Goal: Information Seeking & Learning: Learn about a topic

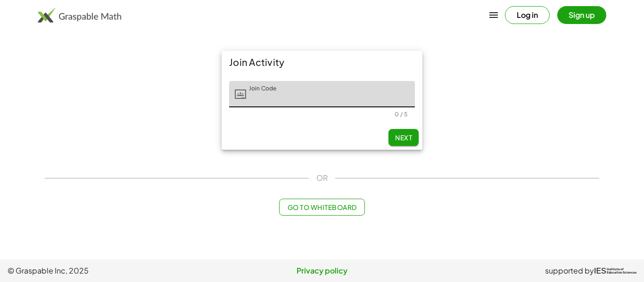
click at [346, 96] on input "Join Code" at bounding box center [330, 94] width 169 height 26
type input "******"
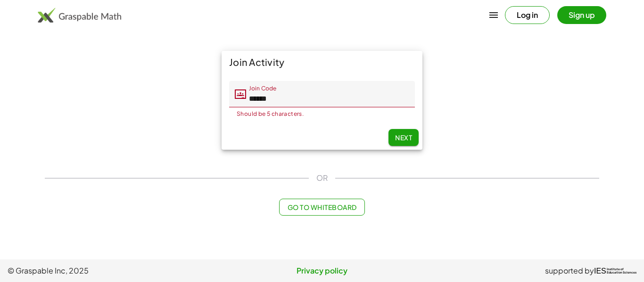
click at [286, 97] on input "******" at bounding box center [330, 94] width 169 height 26
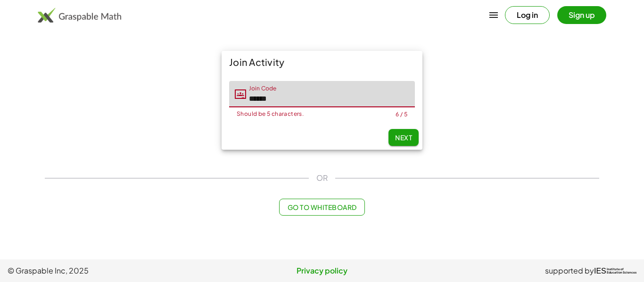
click at [286, 97] on input "******" at bounding box center [330, 94] width 169 height 26
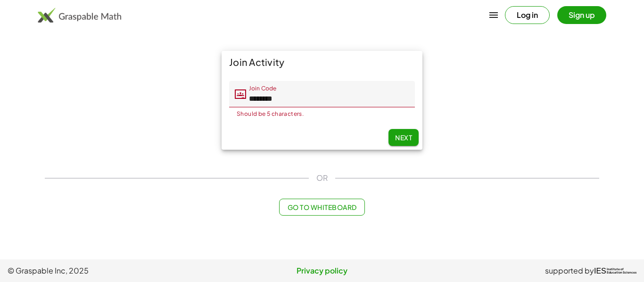
click at [403, 133] on span "Next" at bounding box center [403, 137] width 17 height 8
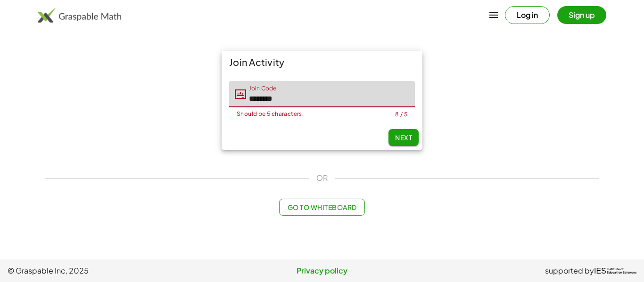
click at [353, 86] on input "********" at bounding box center [330, 94] width 169 height 26
type input "*"
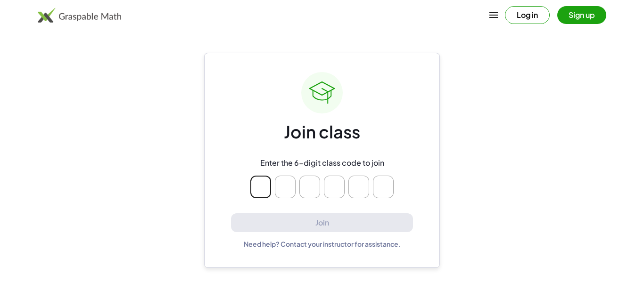
click at [354, 91] on div "Join class Enter the 6-digit class code to join Join Need help? Contact your in…" at bounding box center [322, 160] width 182 height 177
click at [255, 188] on input "Please enter OTP character 1" at bounding box center [260, 187] width 21 height 23
type input "*"
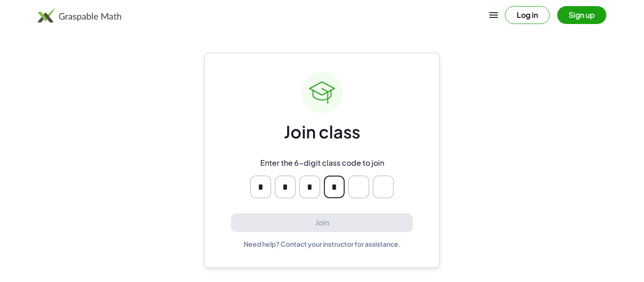
type input "*"
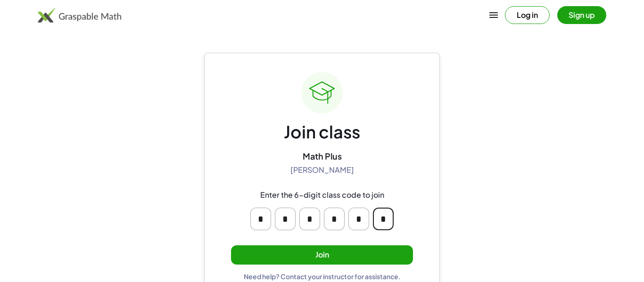
type input "*"
click at [301, 256] on button "Join" at bounding box center [322, 255] width 182 height 19
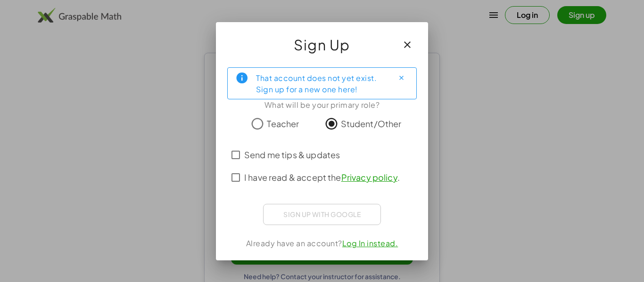
click at [312, 181] on span "I have read & accept the Privacy policy ." at bounding box center [322, 177] width 156 height 13
click at [294, 162] on label "Send me tips & updates" at bounding box center [292, 155] width 96 height 23
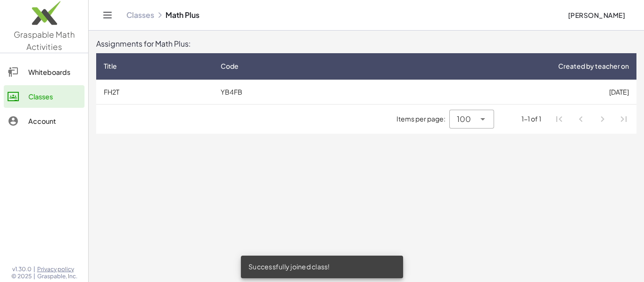
click at [167, 115] on div "Items per page: 100 *** 1-1 of 1" at bounding box center [366, 119] width 540 height 29
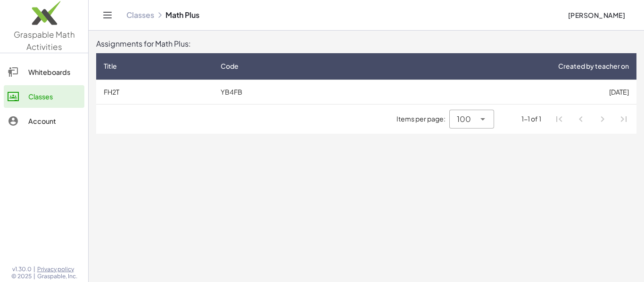
click at [44, 77] on div "Whiteboards" at bounding box center [54, 71] width 52 height 11
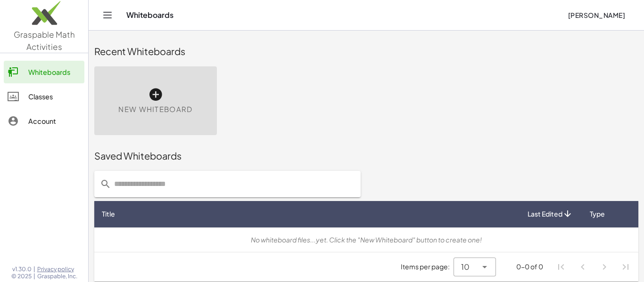
click at [125, 134] on div "New Whiteboard" at bounding box center [155, 100] width 123 height 69
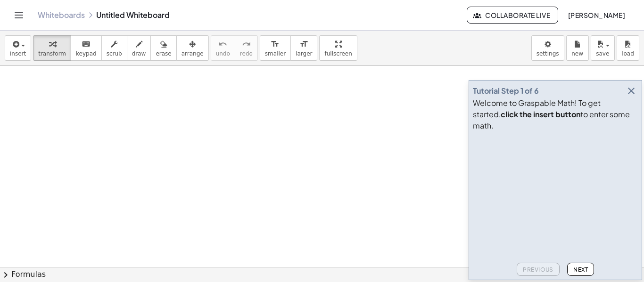
drag, startPoint x: 229, startPoint y: 114, endPoint x: 346, endPoint y: 181, distance: 135.2
click at [346, 181] on div at bounding box center [322, 267] width 644 height 402
click at [25, 50] on button "insert" at bounding box center [18, 47] width 26 height 25
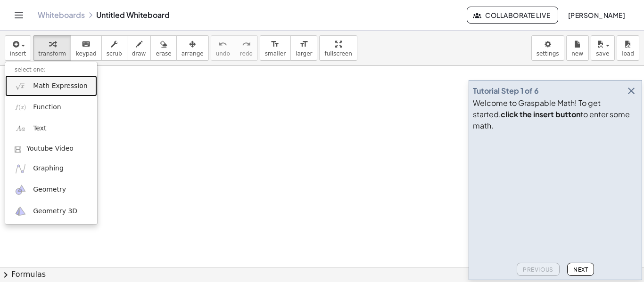
click at [52, 87] on span "Math Expression" at bounding box center [60, 86] width 54 height 9
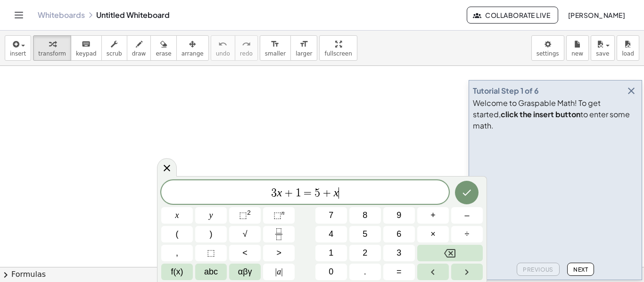
scroll to position [0, 0]
click at [468, 192] on icon "Done" at bounding box center [467, 193] width 8 height 6
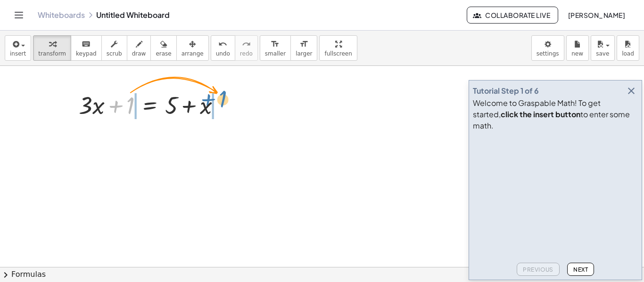
drag, startPoint x: 125, startPoint y: 107, endPoint x: 214, endPoint y: 103, distance: 89.2
click at [214, 103] on div at bounding box center [153, 105] width 159 height 32
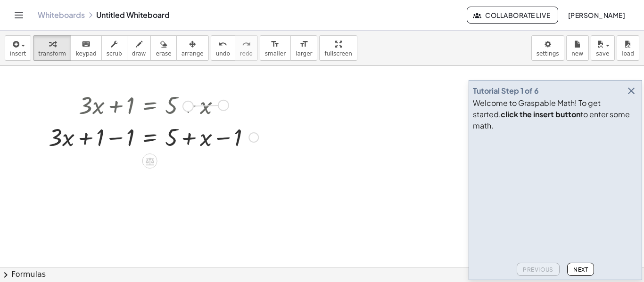
drag, startPoint x: 221, startPoint y: 107, endPoint x: 181, endPoint y: 104, distance: 39.7
click at [150, 106] on div "+ · 3 · x + 1 = + 5 + x" at bounding box center [150, 106] width 0 height 0
drag, startPoint x: 225, startPoint y: 106, endPoint x: 250, endPoint y: 138, distance: 40.9
click at [150, 106] on div "+ · 3 · x + 1 = + 5 + x + · 3 · x = + 5 + x + 1 − 1 − 1" at bounding box center [150, 106] width 0 height 0
click at [151, 162] on icon at bounding box center [150, 161] width 8 height 8
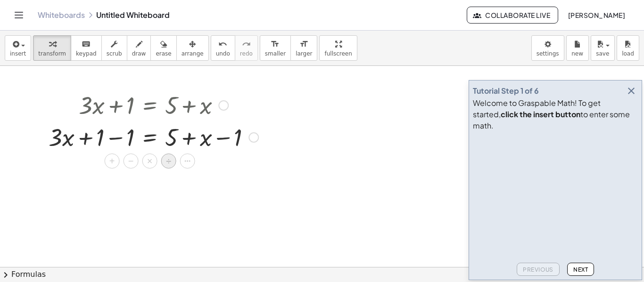
click at [162, 164] on div "÷" at bounding box center [168, 161] width 15 height 15
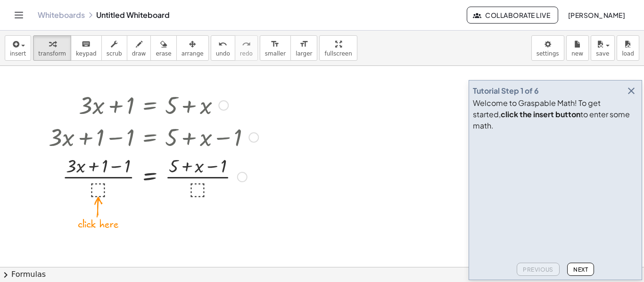
click at [103, 190] on div at bounding box center [153, 176] width 219 height 47
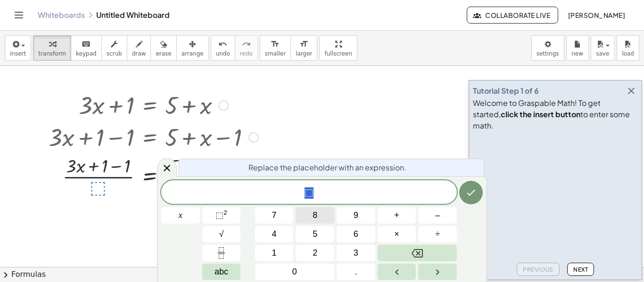
click at [301, 221] on button "8" at bounding box center [315, 215] width 39 height 16
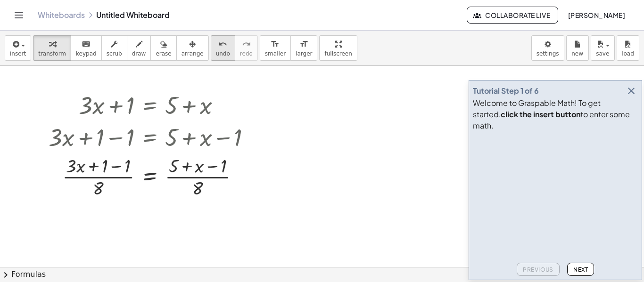
click at [211, 57] on button "undo undo" at bounding box center [223, 47] width 25 height 25
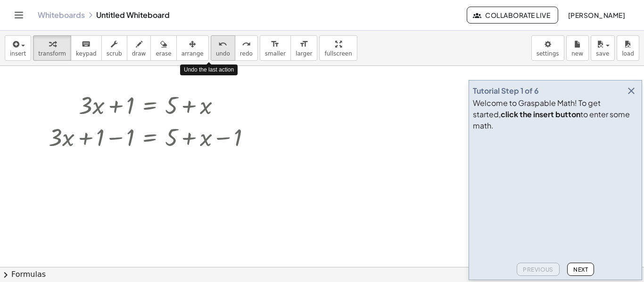
click at [211, 57] on button "undo undo" at bounding box center [223, 47] width 25 height 25
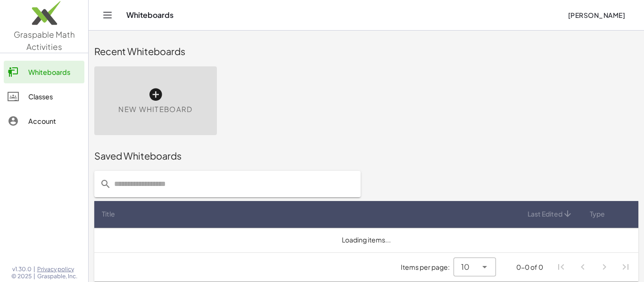
click at [386, 42] on div "Recent Whiteboards" at bounding box center [366, 51] width 544 height 30
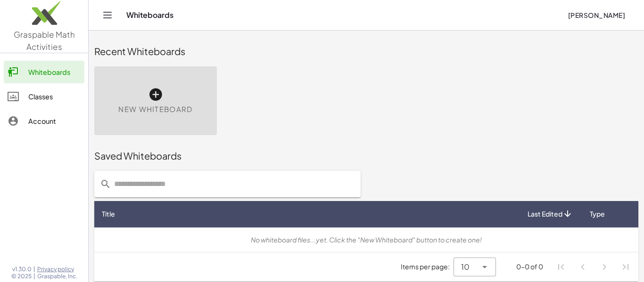
click at [30, 38] on span "Graspable Math Activities" at bounding box center [44, 40] width 61 height 23
click at [39, 127] on link "Account" at bounding box center [44, 121] width 81 height 23
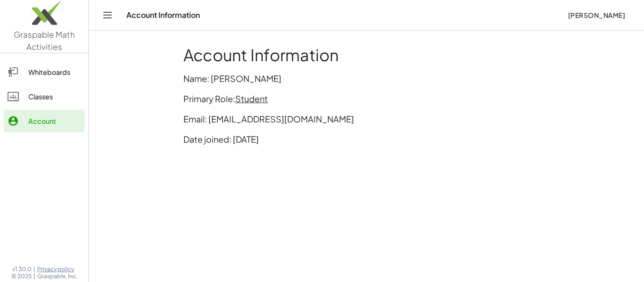
click at [60, 23] on img at bounding box center [44, 15] width 88 height 40
click at [25, 79] on link "Whiteboards" at bounding box center [44, 72] width 81 height 23
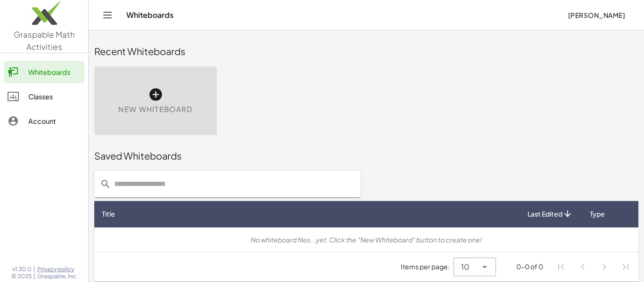
click at [52, 99] on div "Classes" at bounding box center [54, 96] width 52 height 11
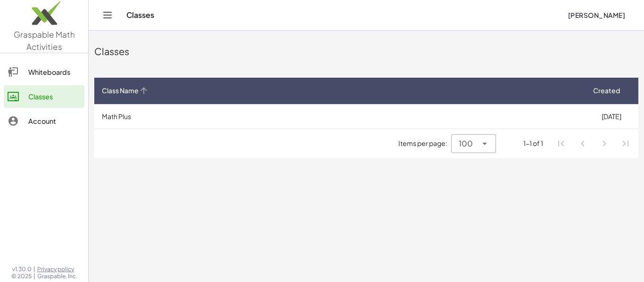
click at [145, 95] on icon at bounding box center [144, 91] width 10 height 10
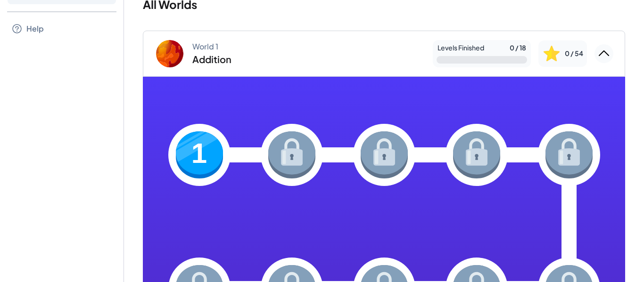
scroll to position [53, 0]
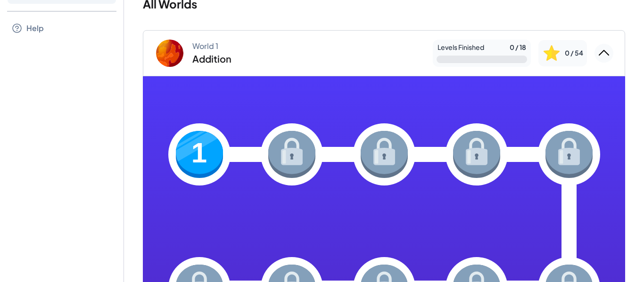
click at [167, 58] on img at bounding box center [170, 53] width 38 height 38
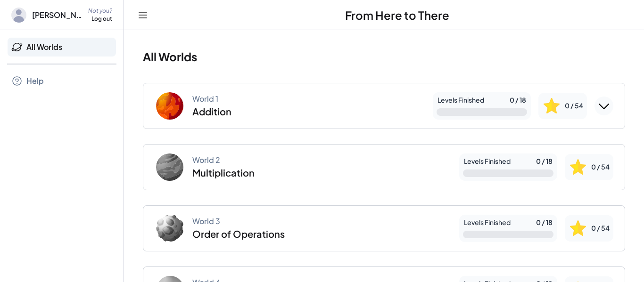
scroll to position [658, 0]
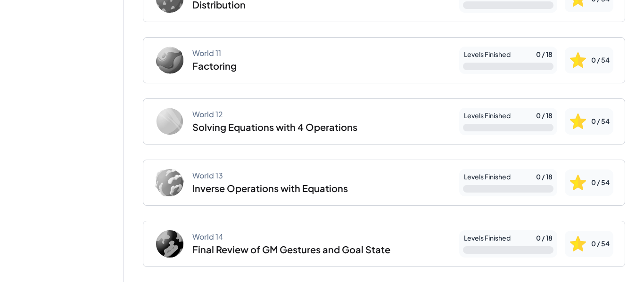
click at [225, 180] on div "World 13 Inverse Operations with Equations" at bounding box center [270, 183] width 156 height 24
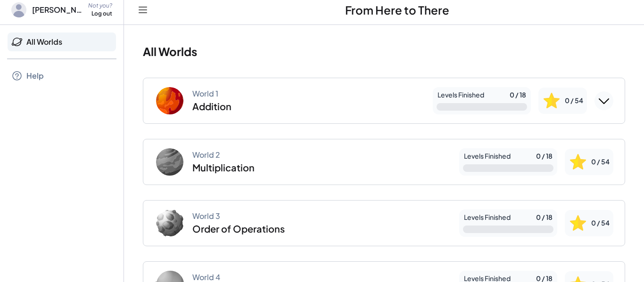
scroll to position [8, 0]
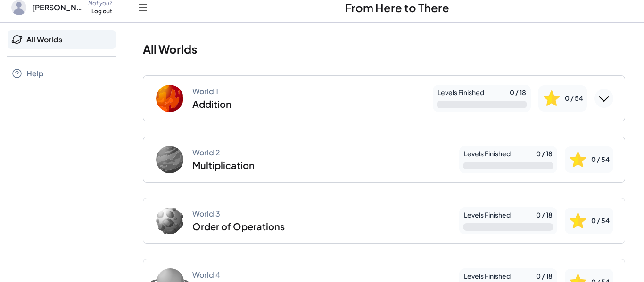
click at [269, 104] on div "World 1 Addition" at bounding box center [290, 98] width 271 height 30
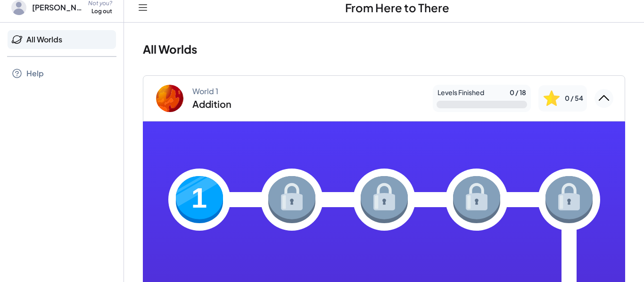
click at [181, 193] on img at bounding box center [199, 199] width 47 height 47
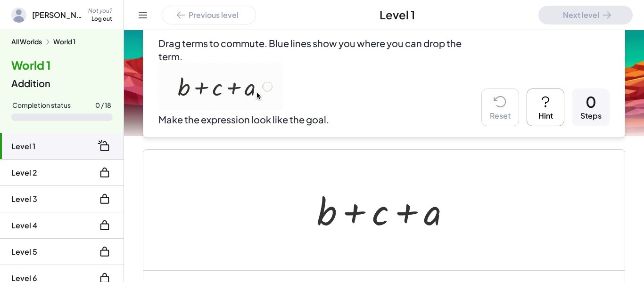
scroll to position [91, 0]
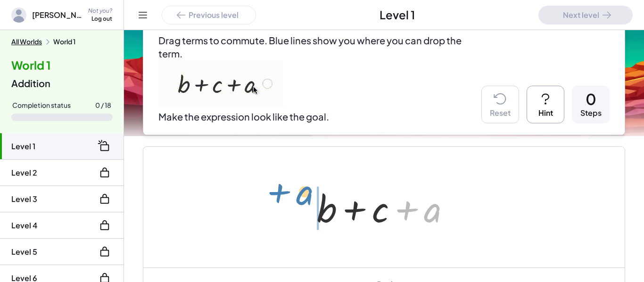
drag, startPoint x: 435, startPoint y: 216, endPoint x: 307, endPoint y: 191, distance: 130.6
click at [307, 191] on div "+ a + b + c + a" at bounding box center [384, 207] width 162 height 53
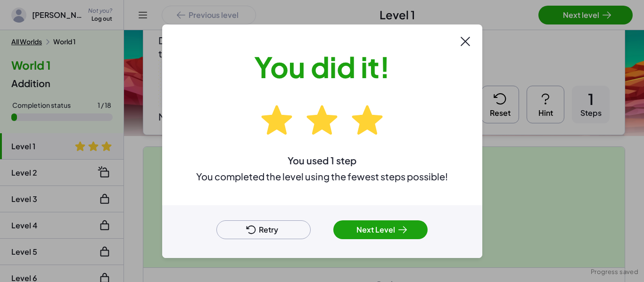
click at [391, 225] on button "Next Level" at bounding box center [380, 230] width 94 height 19
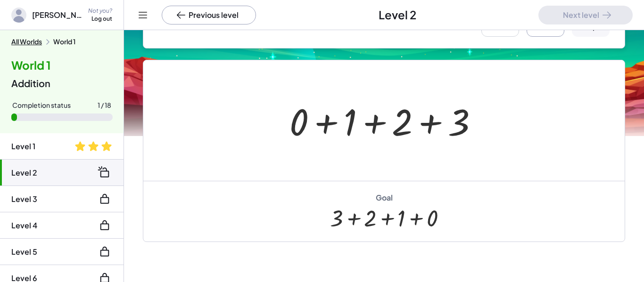
scroll to position [121, 0]
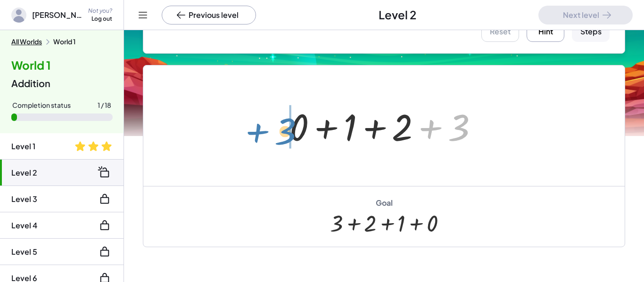
drag, startPoint x: 469, startPoint y: 126, endPoint x: 296, endPoint y: 130, distance: 174.0
click at [296, 130] on div at bounding box center [387, 126] width 205 height 49
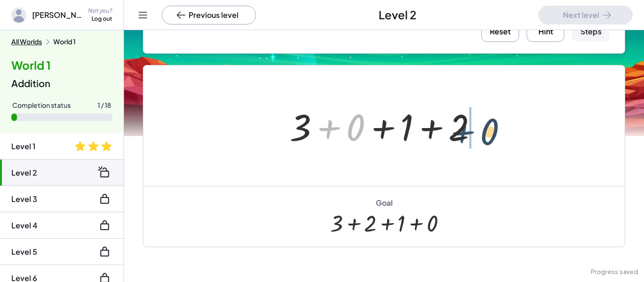
drag, startPoint x: 344, startPoint y: 131, endPoint x: 499, endPoint y: 137, distance: 155.1
click at [499, 137] on div "+ 0 + 1 + 2 + 3 + 0 + 0 + 1 + 2 + 3" at bounding box center [383, 126] width 481 height 121
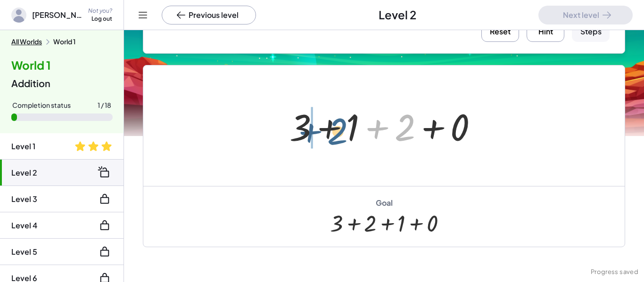
drag, startPoint x: 411, startPoint y: 124, endPoint x: 344, endPoint y: 128, distance: 67.5
click at [344, 128] on div at bounding box center [387, 126] width 205 height 49
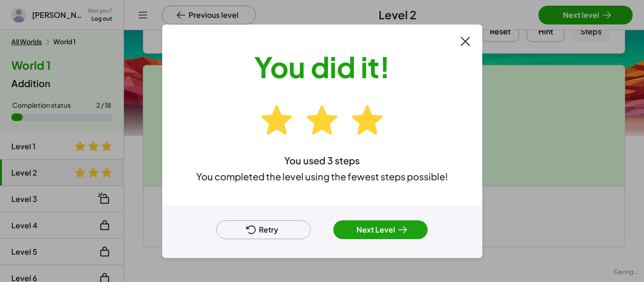
click at [596, 14] on div at bounding box center [322, 141] width 644 height 282
click at [386, 232] on button "Next Level" at bounding box center [380, 230] width 94 height 19
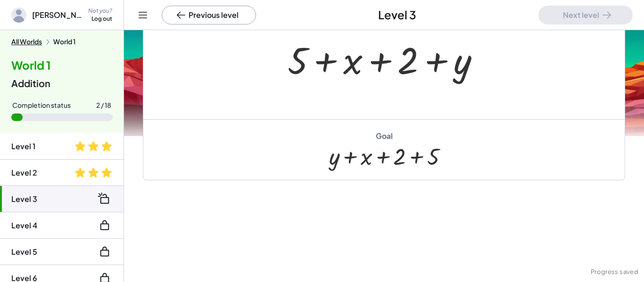
scroll to position [109, 0]
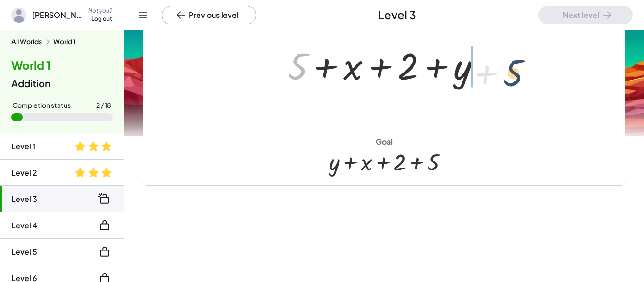
drag, startPoint x: 306, startPoint y: 74, endPoint x: 524, endPoint y: 81, distance: 217.9
click at [524, 81] on div "+ 5 + 5 + x + 2 + y" at bounding box center [383, 64] width 481 height 121
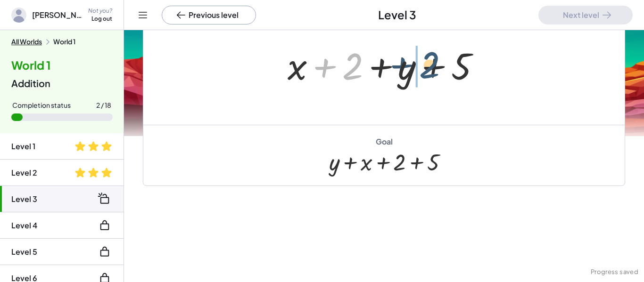
drag, startPoint x: 357, startPoint y: 78, endPoint x: 434, endPoint y: 76, distance: 76.8
click at [434, 76] on div at bounding box center [388, 65] width 210 height 49
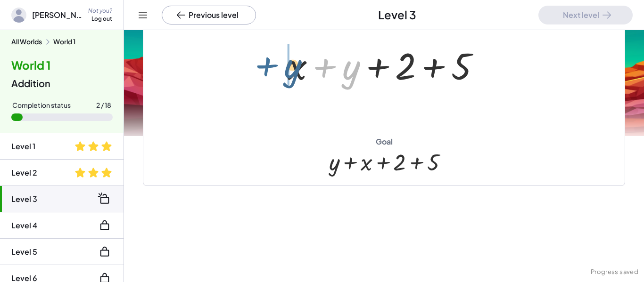
drag, startPoint x: 335, startPoint y: 74, endPoint x: 263, endPoint y: 72, distance: 71.7
click at [263, 72] on div "+ 5 + x + 2 + y + x + 2 + y + 5 + y + 5 + x + 2 + y" at bounding box center [383, 64] width 481 height 121
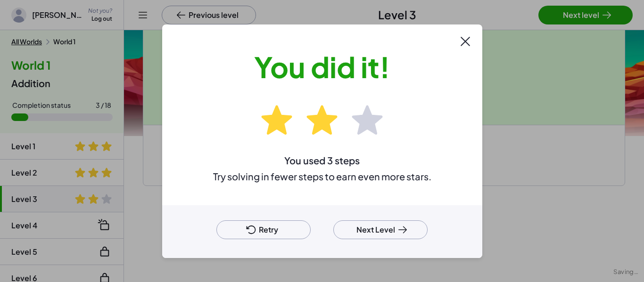
click at [609, 21] on div at bounding box center [322, 141] width 644 height 282
click at [378, 232] on button "Next Level" at bounding box center [380, 230] width 94 height 19
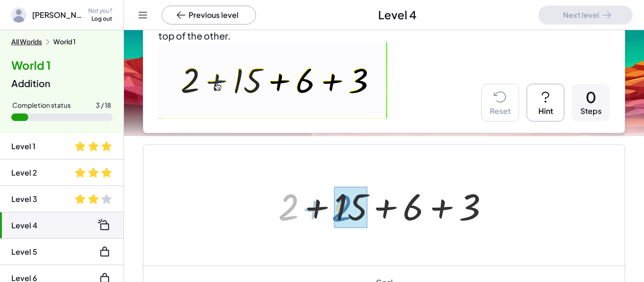
drag, startPoint x: 284, startPoint y: 213, endPoint x: 337, endPoint y: 214, distance: 53.3
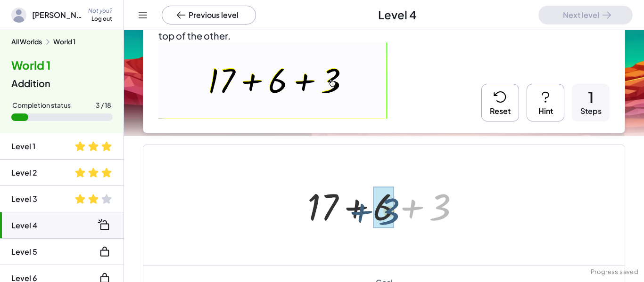
drag, startPoint x: 441, startPoint y: 207, endPoint x: 389, endPoint y: 211, distance: 51.5
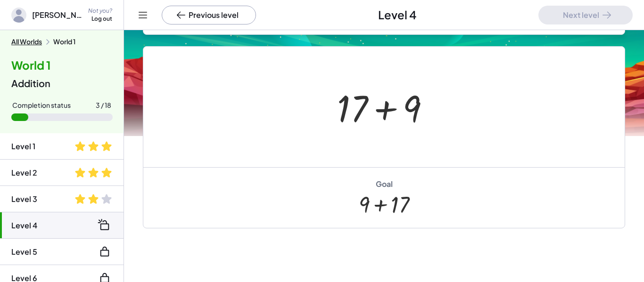
scroll to position [206, 0]
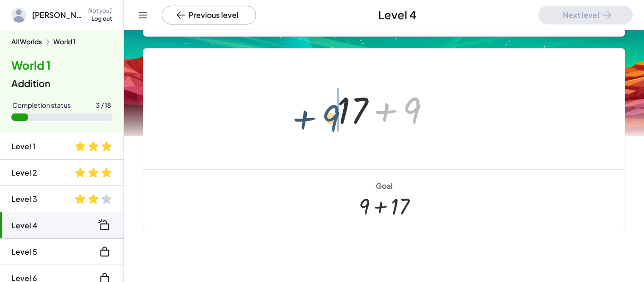
drag, startPoint x: 414, startPoint y: 118, endPoint x: 326, endPoint y: 126, distance: 88.5
click at [326, 126] on div "+ 2 + 15 + 6 + 3 + 17 + 6 + 3 + 9 + + 17 9" at bounding box center [384, 108] width 122 height 53
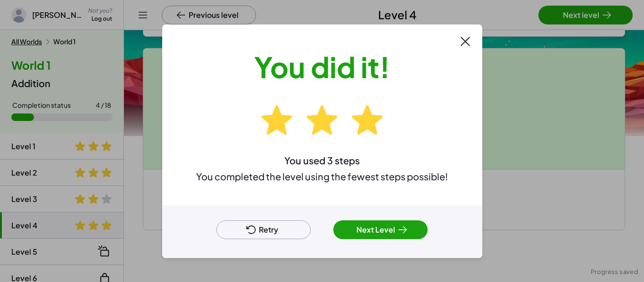
click at [564, 10] on div at bounding box center [322, 141] width 644 height 282
click at [395, 222] on button "Next Level" at bounding box center [380, 230] width 94 height 19
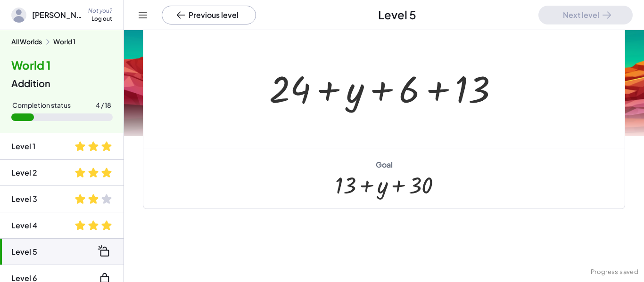
scroll to position [155, 0]
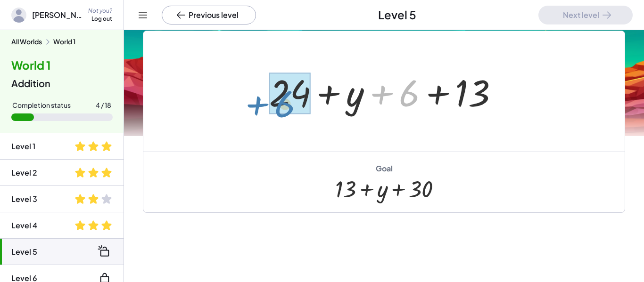
drag, startPoint x: 410, startPoint y: 102, endPoint x: 285, endPoint y: 113, distance: 124.9
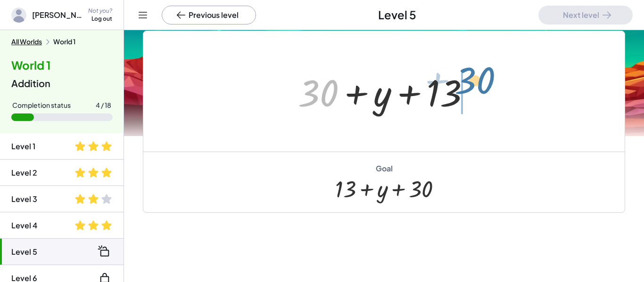
drag, startPoint x: 329, startPoint y: 94, endPoint x: 486, endPoint y: 82, distance: 157.5
click at [486, 82] on div "+ 24 + y + 6 + 13 + 30 + + y + 13 30" at bounding box center [383, 91] width 481 height 121
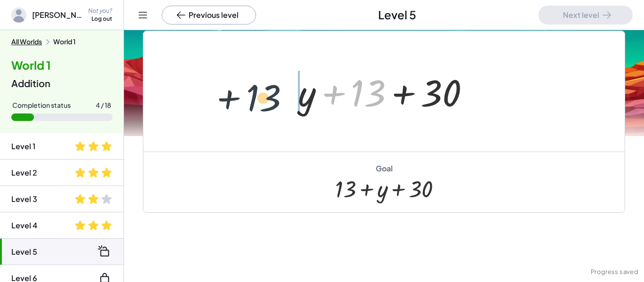
drag, startPoint x: 369, startPoint y: 95, endPoint x: 263, endPoint y: 100, distance: 106.1
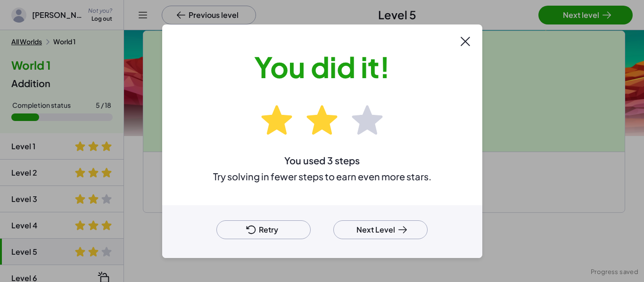
click at [559, 25] on div at bounding box center [322, 141] width 644 height 282
click at [383, 226] on button "Next Level" at bounding box center [380, 230] width 94 height 19
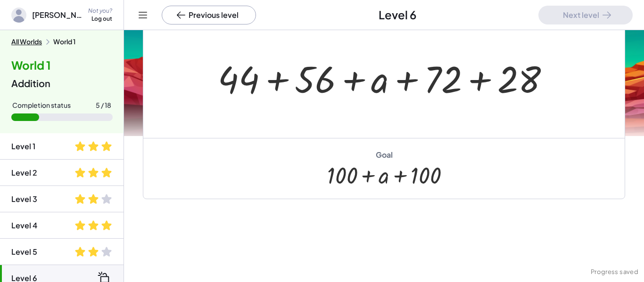
scroll to position [91, 0]
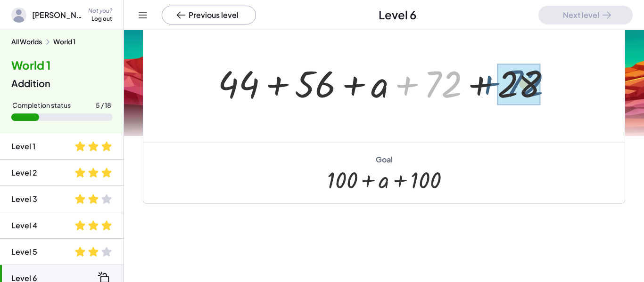
drag, startPoint x: 424, startPoint y: 89, endPoint x: 507, endPoint y: 88, distance: 82.5
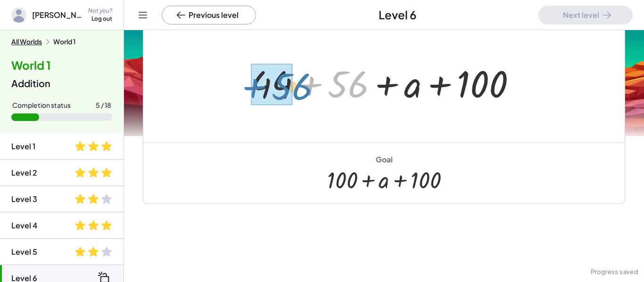
drag, startPoint x: 354, startPoint y: 85, endPoint x: 290, endPoint y: 89, distance: 64.2
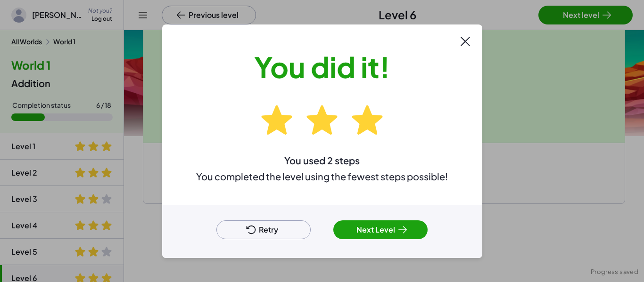
click at [578, 18] on div at bounding box center [322, 141] width 644 height 282
click at [389, 225] on button "Next Level" at bounding box center [380, 230] width 94 height 19
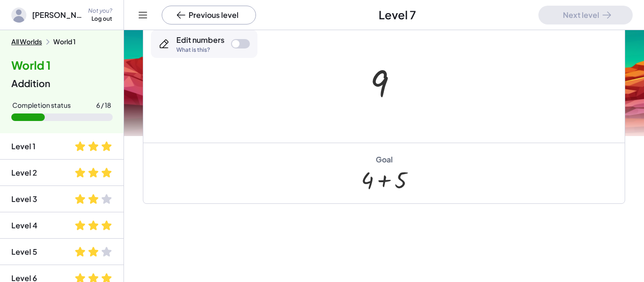
scroll to position [307, 0]
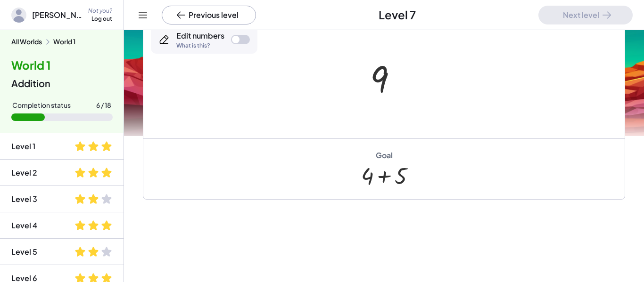
click at [397, 92] on div at bounding box center [387, 78] width 44 height 47
click at [392, 74] on div at bounding box center [387, 78] width 44 height 47
drag, startPoint x: 384, startPoint y: 78, endPoint x: 408, endPoint y: 111, distance: 40.9
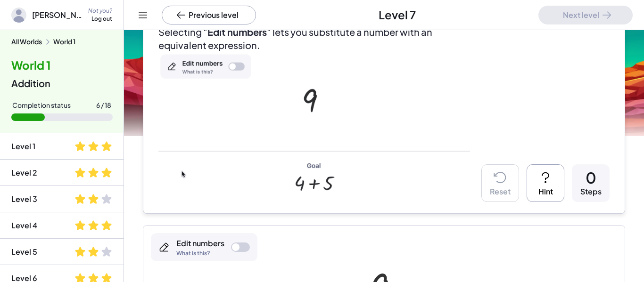
scroll to position [99, 0]
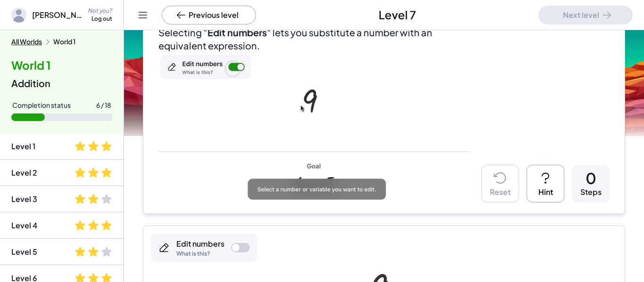
click at [408, 111] on img at bounding box center [314, 126] width 312 height 148
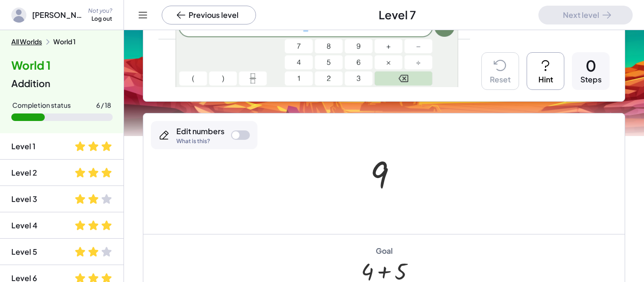
scroll to position [212, 0]
click at [390, 165] on div at bounding box center [387, 173] width 44 height 47
click at [380, 170] on div at bounding box center [387, 173] width 44 height 47
click at [241, 135] on div at bounding box center [240, 134] width 19 height 9
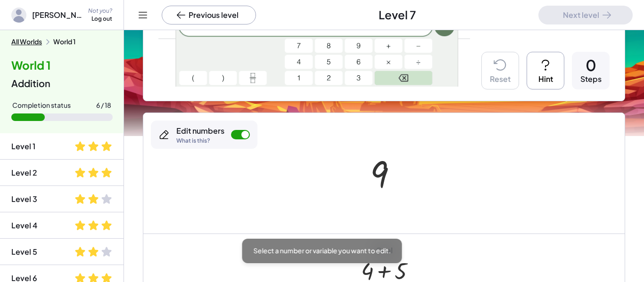
click at [389, 194] on div at bounding box center [387, 173] width 44 height 47
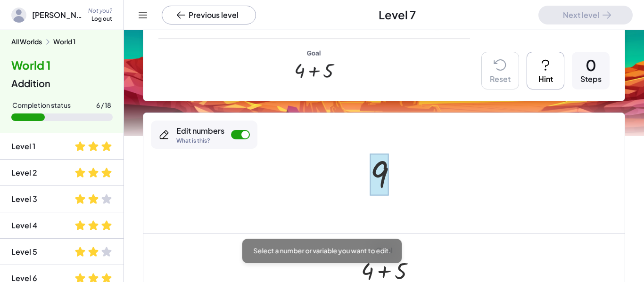
click at [383, 178] on div at bounding box center [379, 175] width 18 height 42
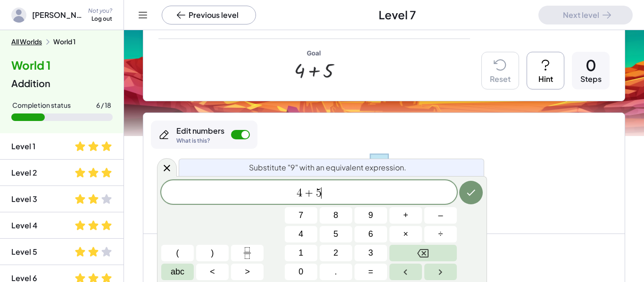
scroll to position [3, 0]
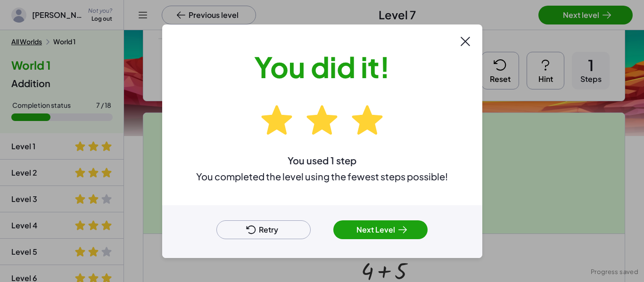
click at [593, 16] on div at bounding box center [322, 141] width 644 height 282
click at [417, 226] on button "Next Level" at bounding box center [380, 230] width 94 height 19
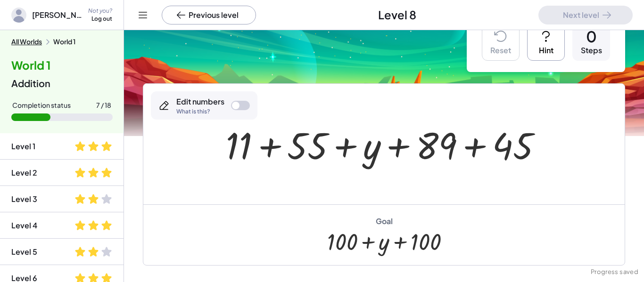
scroll to position [31, 0]
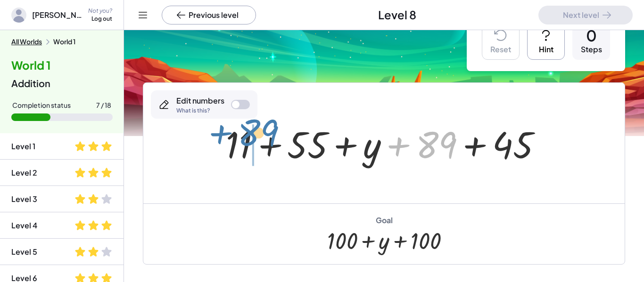
drag, startPoint x: 440, startPoint y: 153, endPoint x: 259, endPoint y: 141, distance: 181.8
click at [259, 141] on div at bounding box center [387, 143] width 333 height 49
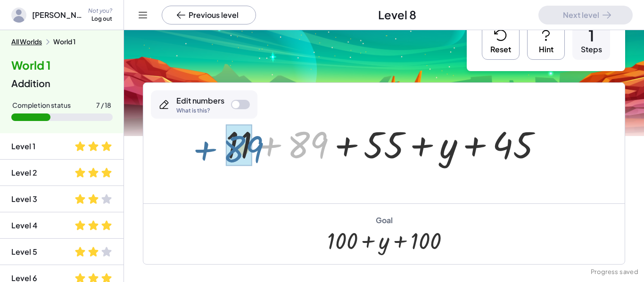
drag, startPoint x: 299, startPoint y: 145, endPoint x: 231, endPoint y: 148, distance: 68.0
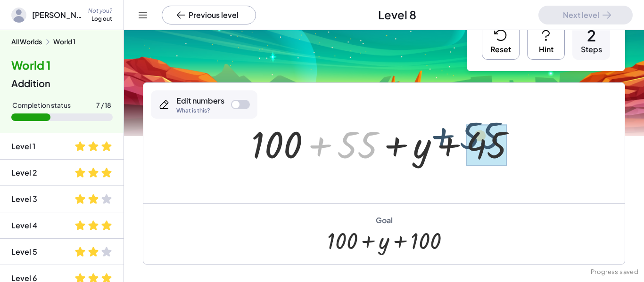
drag, startPoint x: 355, startPoint y: 147, endPoint x: 486, endPoint y: 139, distance: 130.8
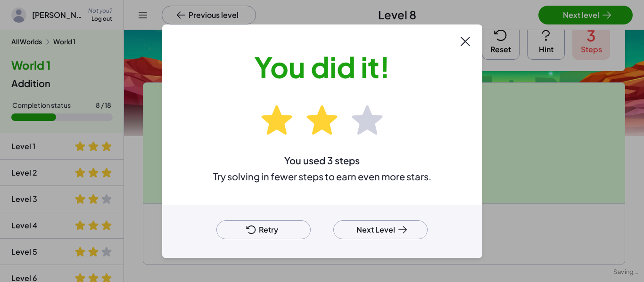
click at [293, 226] on button "Retry" at bounding box center [263, 230] width 94 height 19
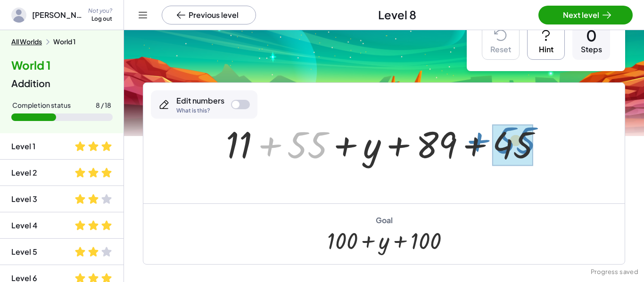
drag, startPoint x: 306, startPoint y: 141, endPoint x: 516, endPoint y: 136, distance: 209.8
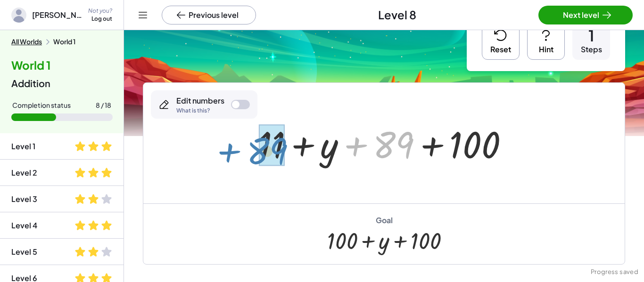
drag, startPoint x: 384, startPoint y: 142, endPoint x: 258, endPoint y: 148, distance: 126.5
click at [258, 148] on div at bounding box center [387, 143] width 267 height 49
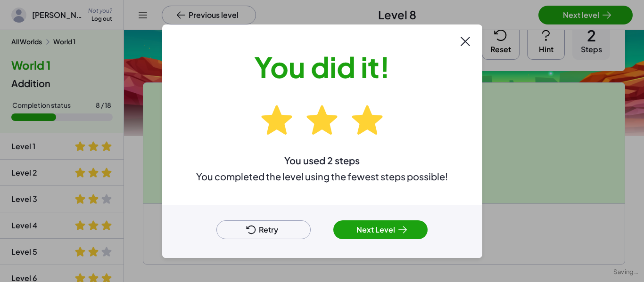
click at [381, 234] on button "Next Level" at bounding box center [380, 230] width 94 height 19
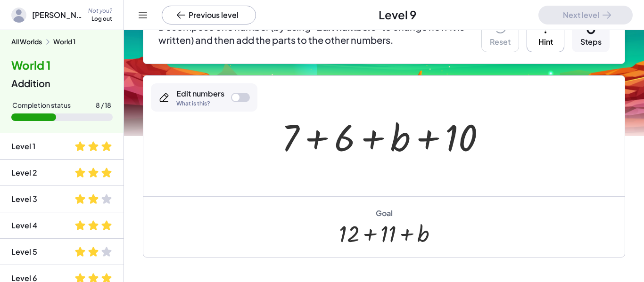
scroll to position [113, 0]
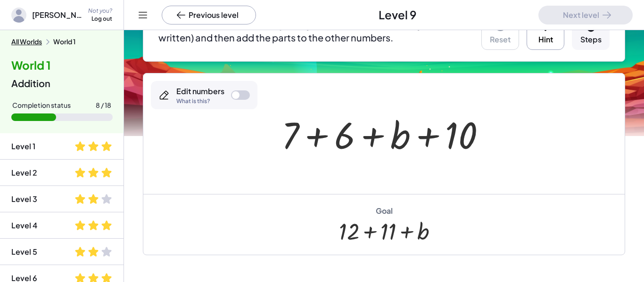
click at [345, 135] on div at bounding box center [388, 134] width 222 height 49
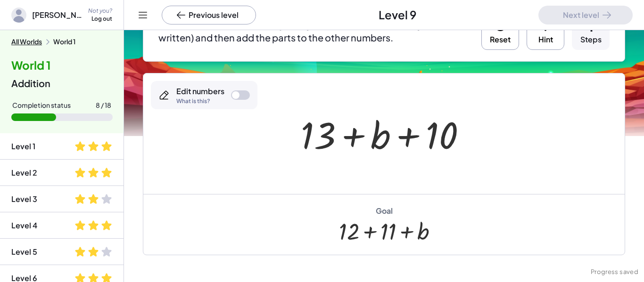
click at [494, 54] on div "Decompose one number (by using " Edit numbers " to change how it is written) an…" at bounding box center [384, 30] width 482 height 61
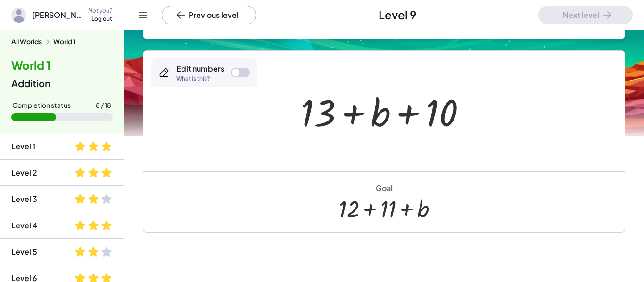
scroll to position [136, 0]
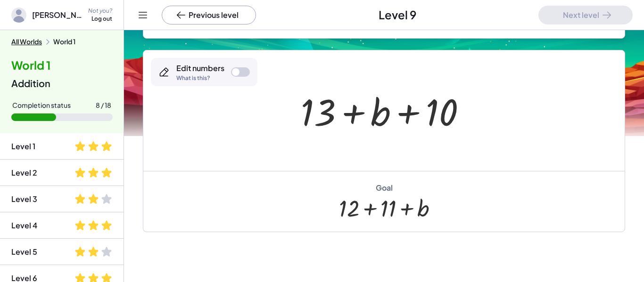
click at [479, 142] on div at bounding box center [383, 110] width 481 height 121
click at [241, 69] on div at bounding box center [240, 71] width 19 height 9
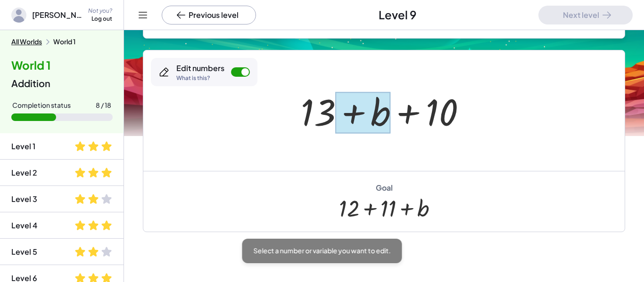
click at [349, 117] on div at bounding box center [362, 113] width 55 height 42
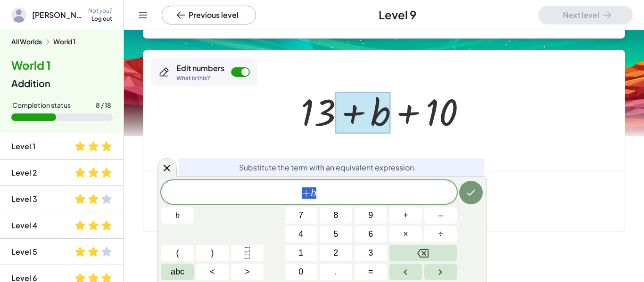
click at [304, 119] on div at bounding box center [387, 111] width 182 height 49
click at [306, 118] on div at bounding box center [387, 111] width 182 height 49
click at [467, 148] on div at bounding box center [383, 110] width 481 height 121
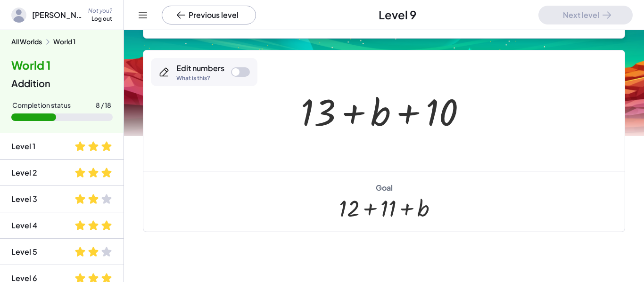
click at [317, 116] on div at bounding box center [387, 111] width 182 height 49
click at [241, 74] on div at bounding box center [240, 71] width 19 height 9
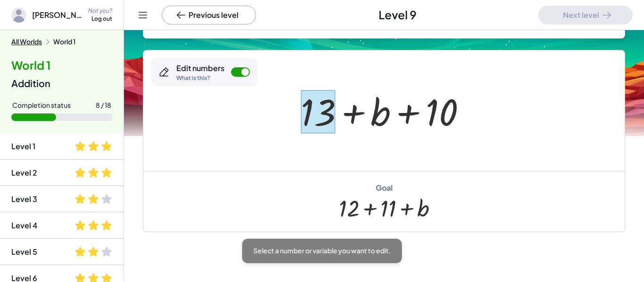
click at [316, 130] on div at bounding box center [318, 112] width 34 height 44
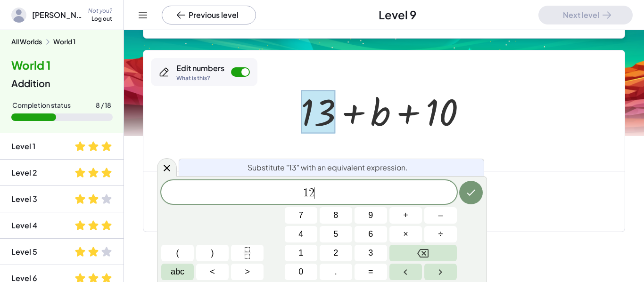
scroll to position [5, 0]
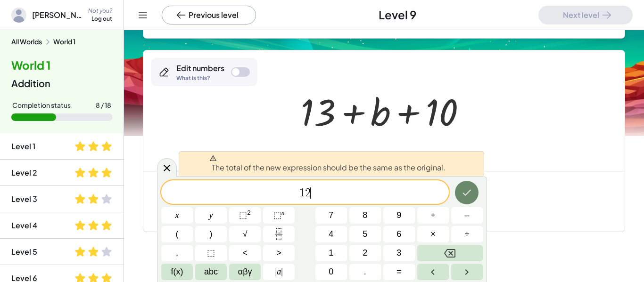
click at [465, 189] on icon "Done" at bounding box center [466, 192] width 11 height 11
click at [393, 122] on div at bounding box center [387, 111] width 182 height 49
click at [241, 135] on div at bounding box center [383, 110] width 481 height 121
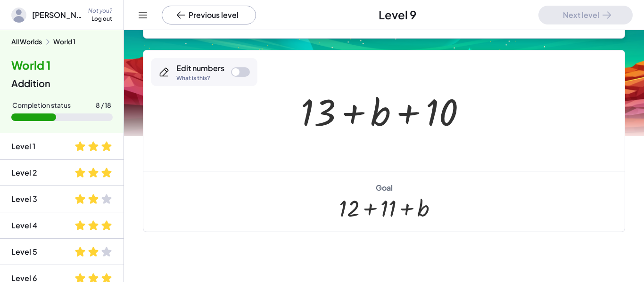
click at [188, 18] on button "Previous level" at bounding box center [209, 15] width 94 height 19
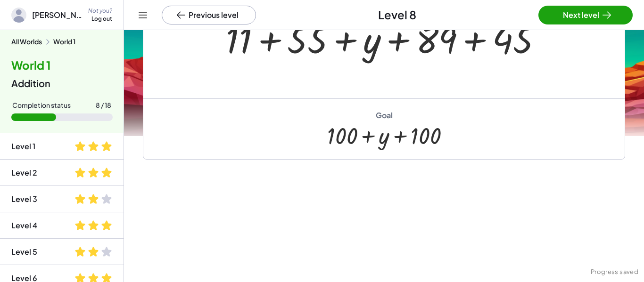
click at [558, 17] on button "Next level" at bounding box center [585, 15] width 94 height 19
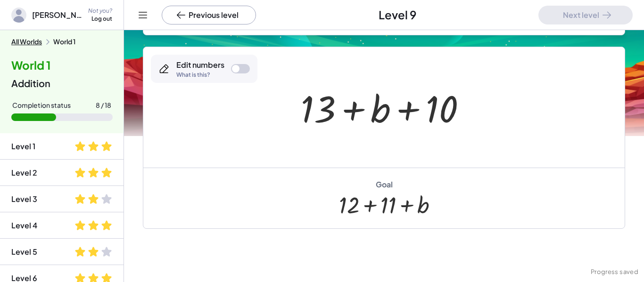
scroll to position [139, 0]
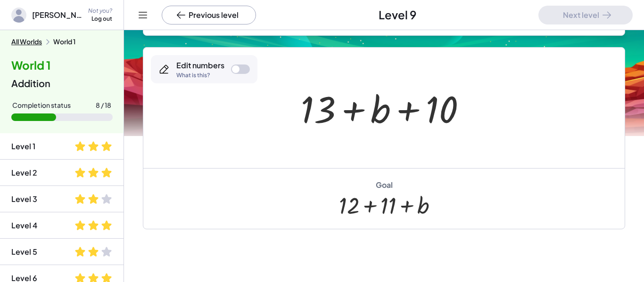
click at [322, 111] on div at bounding box center [387, 108] width 182 height 49
drag, startPoint x: 322, startPoint y: 111, endPoint x: 549, endPoint y: 101, distance: 226.4
click at [549, 101] on div "+ 7 + 6 + b + 10 + 13 + + b + 10 13" at bounding box center [383, 108] width 481 height 121
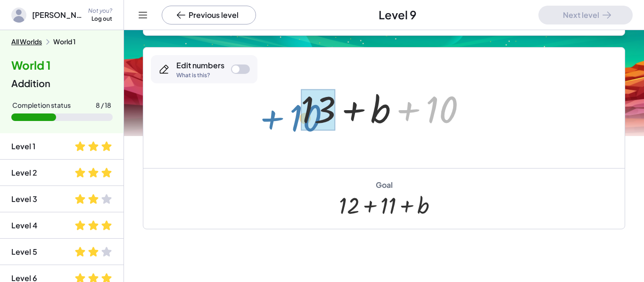
drag, startPoint x: 444, startPoint y: 113, endPoint x: 307, endPoint y: 121, distance: 136.9
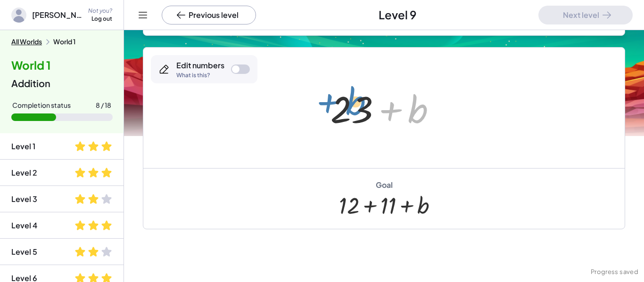
drag, startPoint x: 419, startPoint y: 111, endPoint x: 356, endPoint y: 102, distance: 63.7
click at [356, 102] on div at bounding box center [387, 108] width 123 height 49
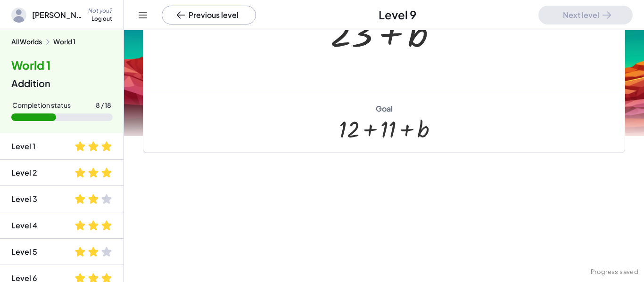
scroll to position [0, 0]
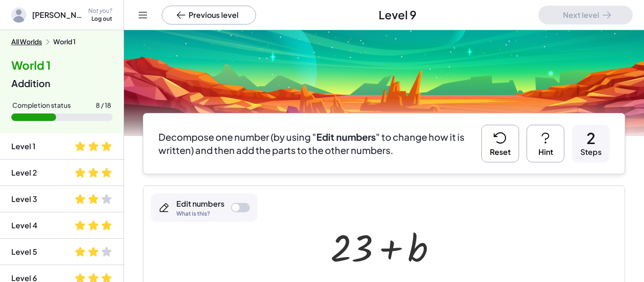
click at [510, 141] on button "Reset" at bounding box center [500, 144] width 38 height 38
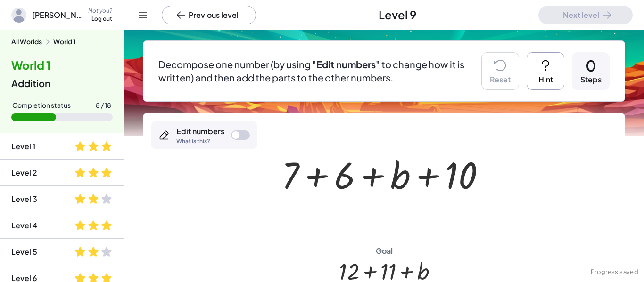
scroll to position [82, 0]
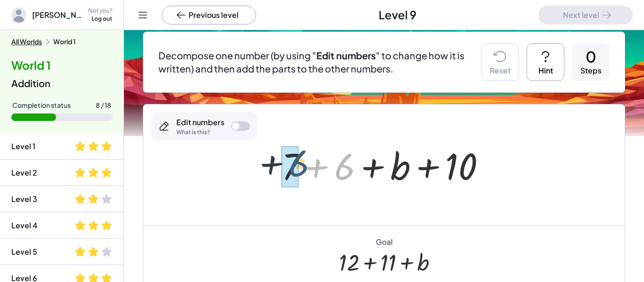
drag, startPoint x: 347, startPoint y: 169, endPoint x: 294, endPoint y: 165, distance: 53.4
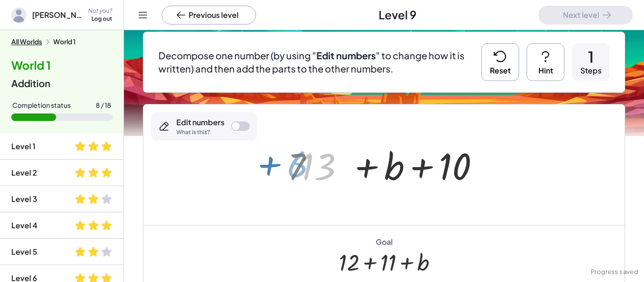
click at [294, 165] on div "+ 6 + 7 + 6 + b + 10 13 + 7 + 6 + b + 10" at bounding box center [384, 165] width 194 height 53
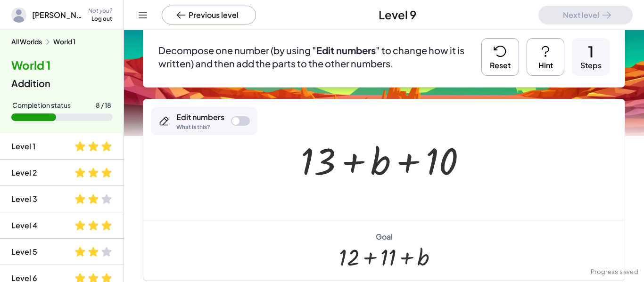
scroll to position [87, 0]
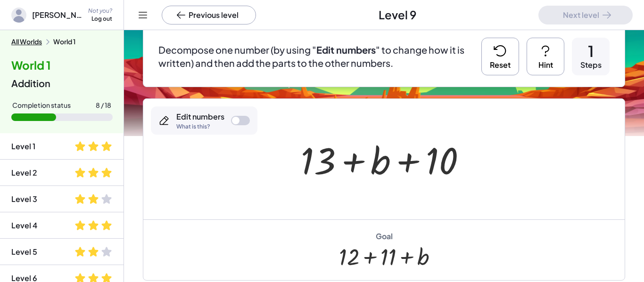
click at [293, 165] on div "+ 7 + 6 + b + 10 + + b + 10 13" at bounding box center [384, 159] width 194 height 53
click at [499, 53] on icon at bounding box center [500, 50] width 15 height 15
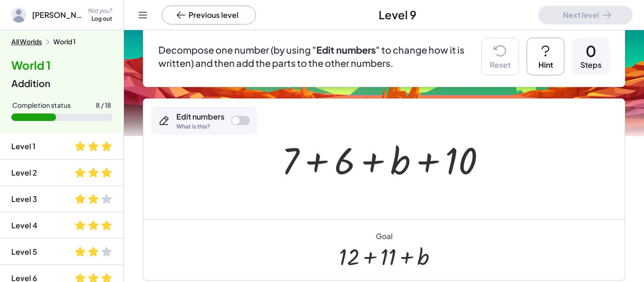
click at [394, 172] on div at bounding box center [388, 159] width 222 height 49
drag, startPoint x: 394, startPoint y: 172, endPoint x: 464, endPoint y: 160, distance: 71.7
click at [464, 160] on div at bounding box center [388, 159] width 222 height 49
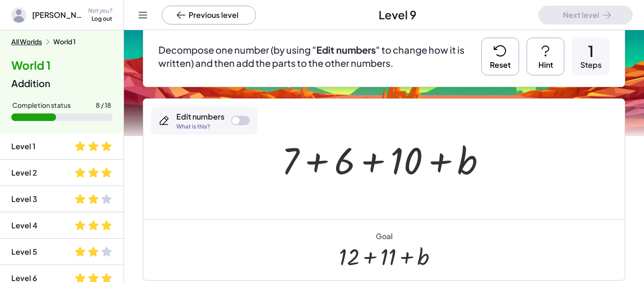
click at [412, 169] on div at bounding box center [388, 159] width 222 height 49
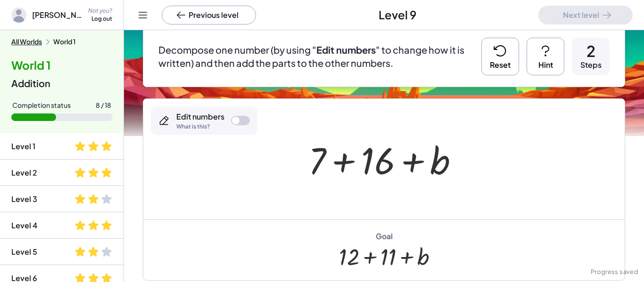
click at [316, 151] on div at bounding box center [387, 159] width 167 height 49
click at [323, 161] on div at bounding box center [387, 159] width 167 height 49
click at [378, 170] on div at bounding box center [387, 159] width 167 height 49
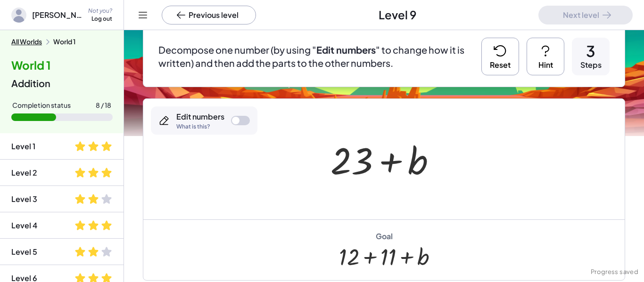
click at [506, 57] on icon at bounding box center [500, 50] width 15 height 15
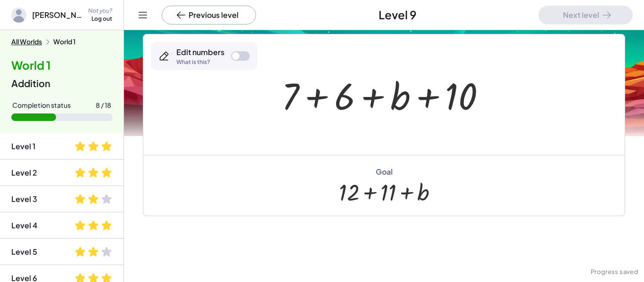
scroll to position [151, 0]
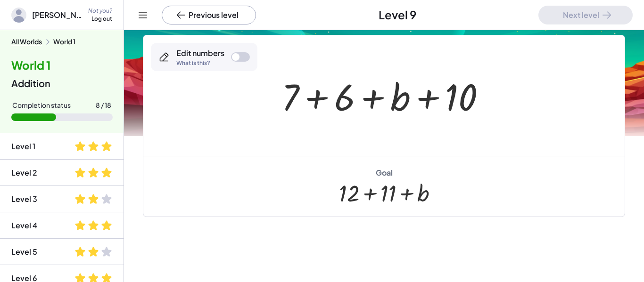
click at [400, 198] on div at bounding box center [384, 193] width 90 height 26
drag, startPoint x: 293, startPoint y: 106, endPoint x: 285, endPoint y: 103, distance: 8.5
click at [285, 103] on div at bounding box center [388, 96] width 222 height 49
drag, startPoint x: 472, startPoint y: 100, endPoint x: 535, endPoint y: 101, distance: 62.7
click at [535, 101] on div "+ 10 + 7 + 6 + b + 10" at bounding box center [383, 95] width 481 height 121
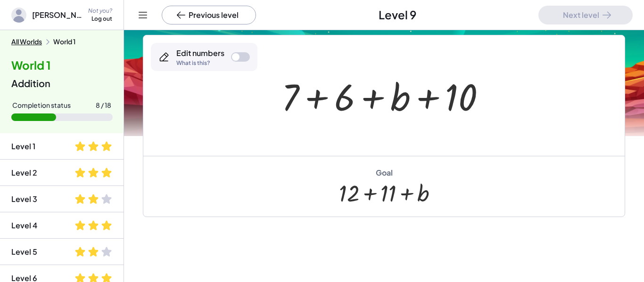
click at [535, 101] on div at bounding box center [383, 95] width 481 height 121
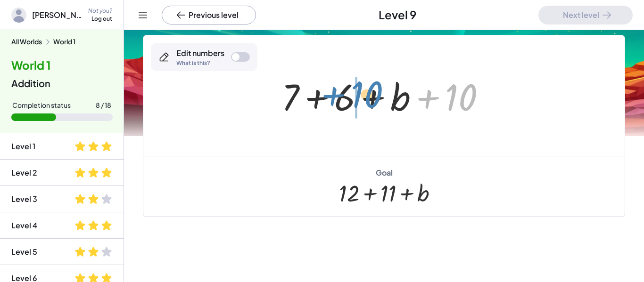
drag, startPoint x: 466, startPoint y: 103, endPoint x: 371, endPoint y: 99, distance: 95.3
click at [371, 99] on div at bounding box center [388, 96] width 222 height 49
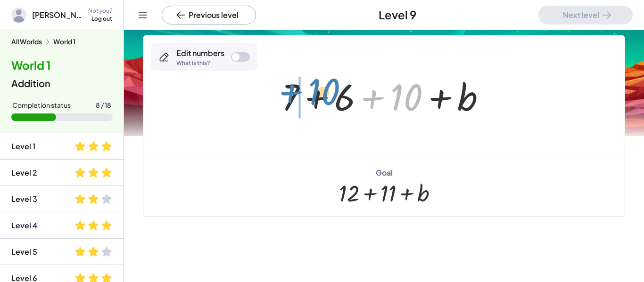
drag, startPoint x: 409, startPoint y: 94, endPoint x: 327, endPoint y: 88, distance: 81.7
click at [327, 88] on div at bounding box center [388, 96] width 222 height 49
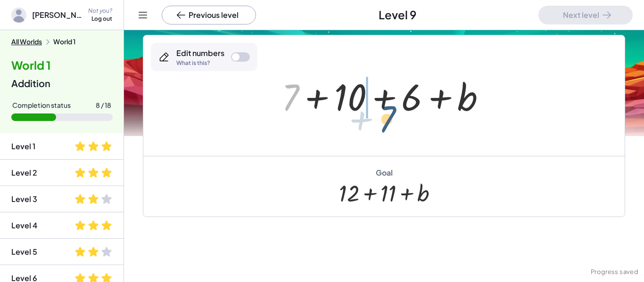
drag, startPoint x: 296, startPoint y: 92, endPoint x: 390, endPoint y: 108, distance: 95.2
click at [390, 108] on div at bounding box center [388, 96] width 222 height 49
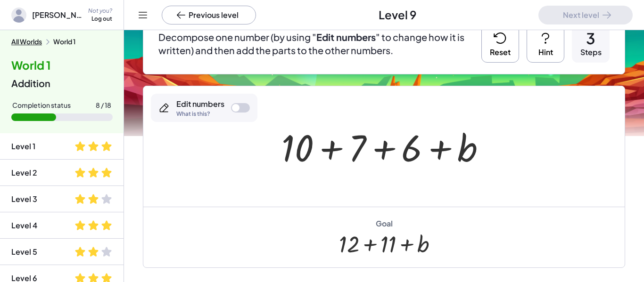
scroll to position [97, 0]
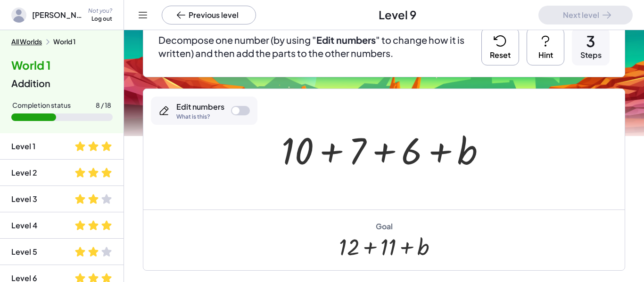
click at [235, 109] on div at bounding box center [236, 111] width 8 height 8
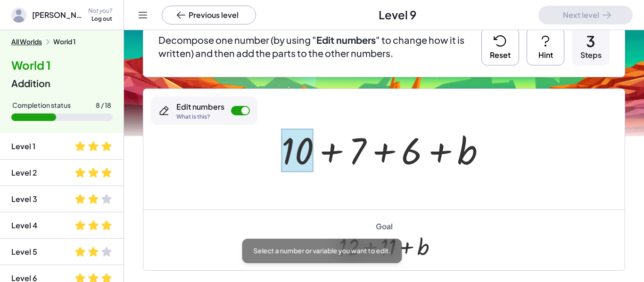
click at [298, 170] on div at bounding box center [297, 151] width 32 height 44
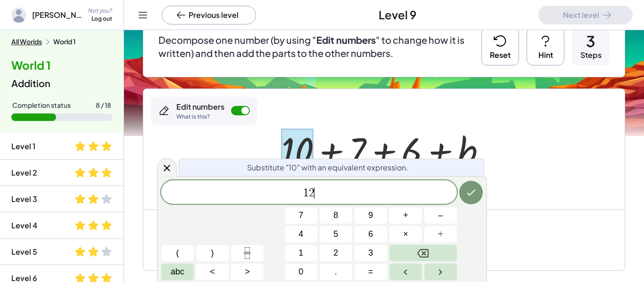
scroll to position [7, 0]
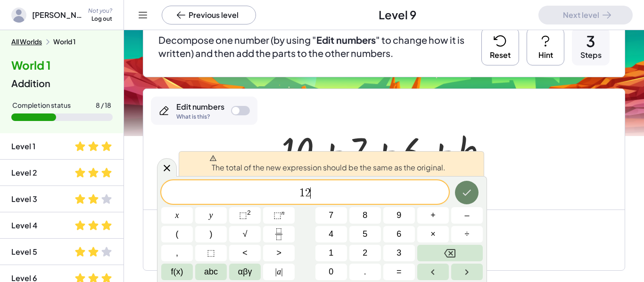
click at [461, 190] on icon "Done" at bounding box center [466, 192] width 11 height 11
click at [486, 182] on div "The total of the new expression should be the same as the original. 1 2 ​ x y ⬚…" at bounding box center [322, 229] width 330 height 106
click at [503, 119] on div at bounding box center [383, 149] width 481 height 121
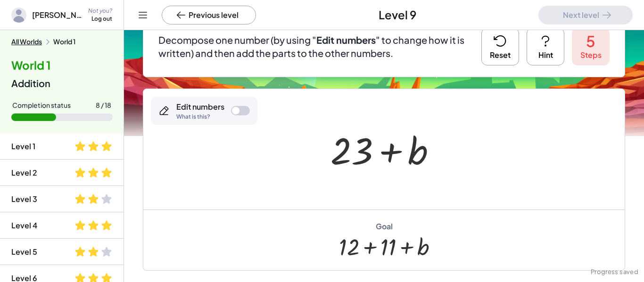
click at [241, 106] on div at bounding box center [240, 110] width 19 height 9
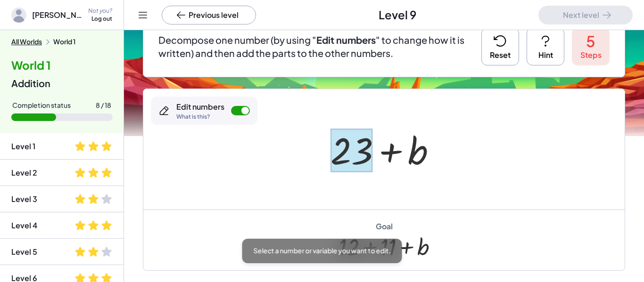
click at [368, 158] on div at bounding box center [351, 151] width 42 height 44
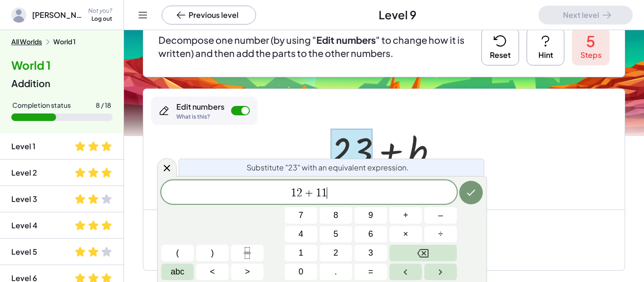
scroll to position [10, 0]
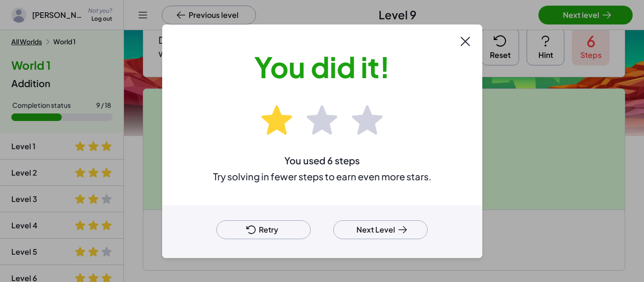
click at [412, 238] on button "Next Level" at bounding box center [380, 230] width 94 height 19
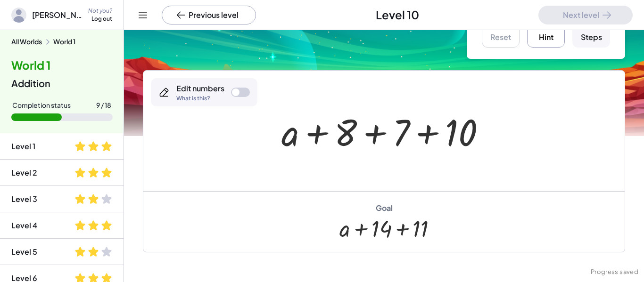
scroll to position [40, 0]
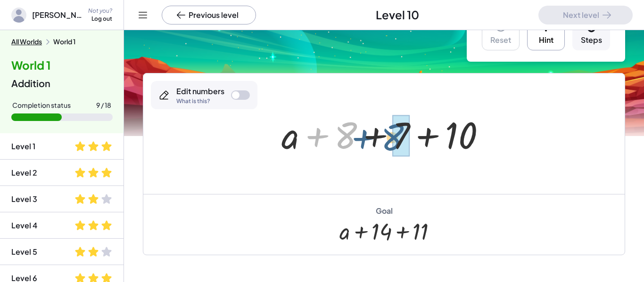
drag, startPoint x: 348, startPoint y: 139, endPoint x: 401, endPoint y: 140, distance: 52.8
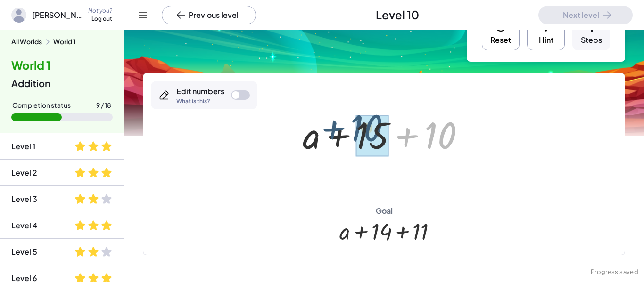
drag, startPoint x: 448, startPoint y: 139, endPoint x: 374, endPoint y: 131, distance: 73.9
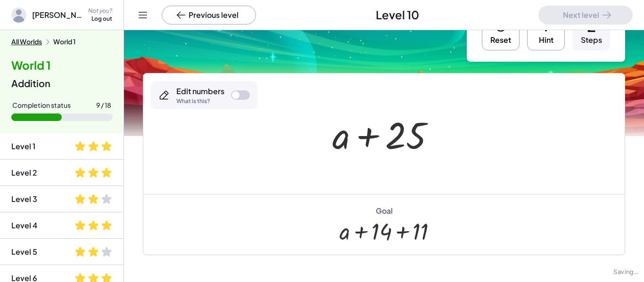
click at [419, 141] on div at bounding box center [388, 134] width 120 height 49
click at [407, 143] on div at bounding box center [388, 134] width 120 height 49
click at [235, 99] on div at bounding box center [240, 94] width 19 height 9
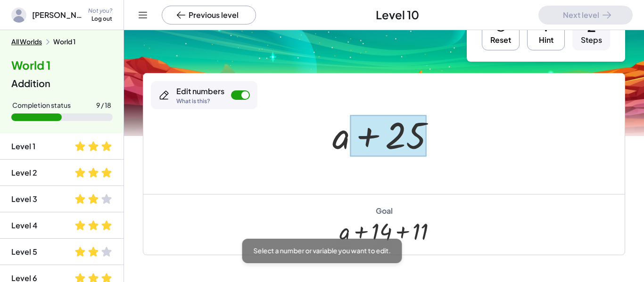
click at [403, 140] on div at bounding box center [388, 136] width 76 height 42
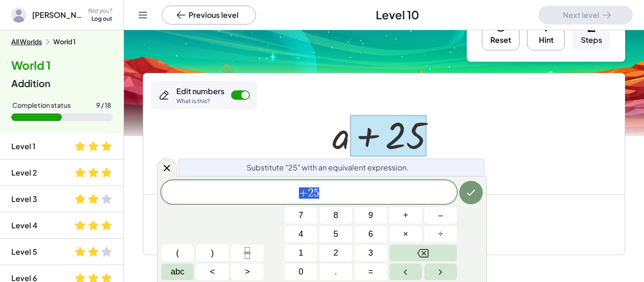
click at [435, 152] on div at bounding box center [388, 134] width 120 height 49
click at [350, 189] on span "+ 2 5" at bounding box center [309, 193] width 296 height 13
click at [519, 143] on div at bounding box center [383, 134] width 481 height 121
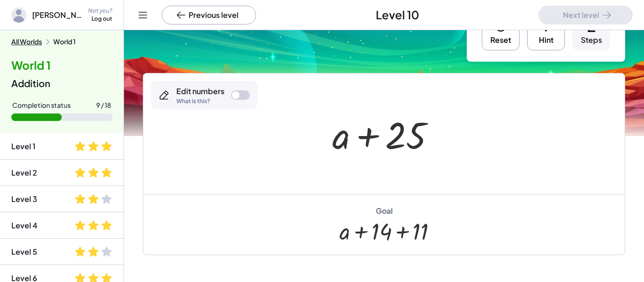
click at [405, 135] on div at bounding box center [388, 134] width 120 height 49
click at [386, 139] on div at bounding box center [388, 134] width 120 height 49
click at [373, 140] on div at bounding box center [388, 134] width 120 height 49
click at [414, 139] on div at bounding box center [388, 134] width 120 height 49
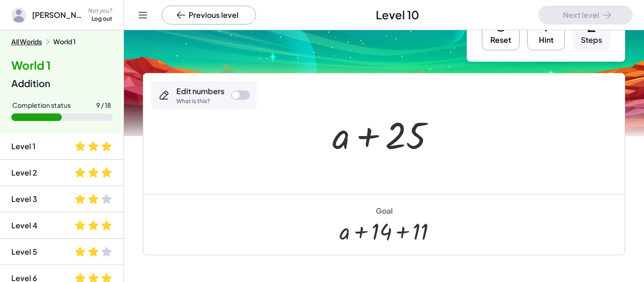
click at [414, 139] on div at bounding box center [388, 134] width 120 height 49
click at [238, 95] on div at bounding box center [236, 95] width 8 height 8
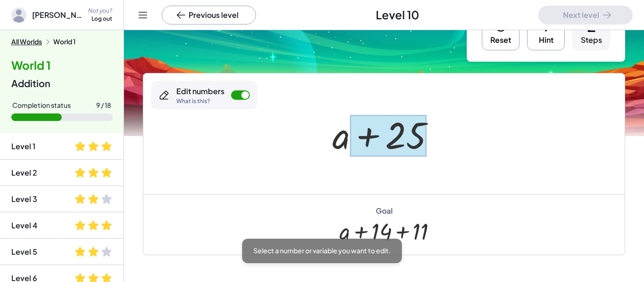
click at [417, 144] on div at bounding box center [388, 136] width 76 height 42
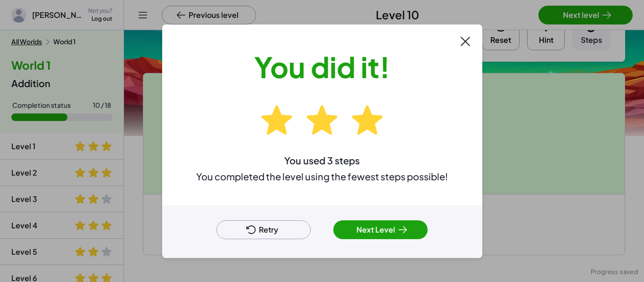
click at [403, 246] on div "Retry Next Level" at bounding box center [322, 231] width 320 height 53
click at [411, 246] on div "Retry Next Level" at bounding box center [322, 231] width 320 height 53
click at [422, 246] on div "Retry Next Level" at bounding box center [322, 231] width 320 height 53
click at [420, 223] on button "Next Level" at bounding box center [380, 230] width 94 height 19
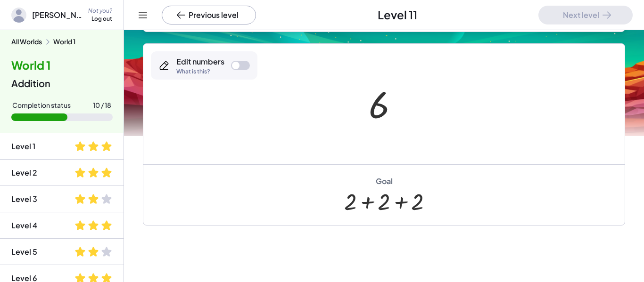
scroll to position [160, 0]
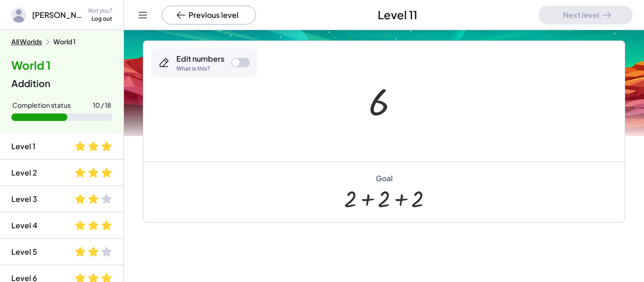
click at [386, 111] on div at bounding box center [387, 101] width 47 height 47
click at [235, 66] on div at bounding box center [236, 63] width 8 height 8
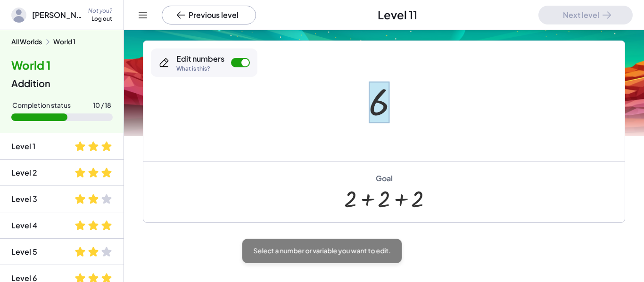
click at [373, 107] on div at bounding box center [379, 103] width 21 height 42
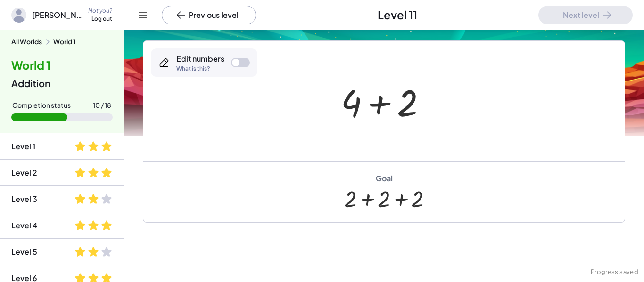
click at [358, 97] on div at bounding box center [387, 101] width 103 height 49
click at [238, 66] on div at bounding box center [240, 62] width 19 height 9
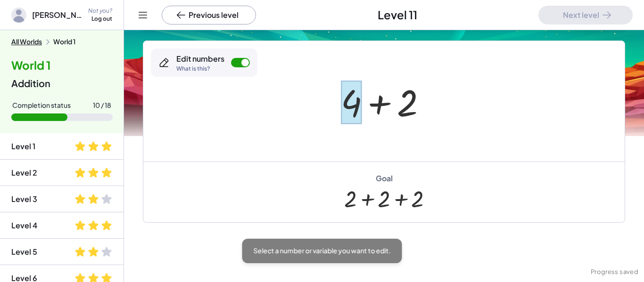
click at [358, 105] on div at bounding box center [351, 103] width 21 height 44
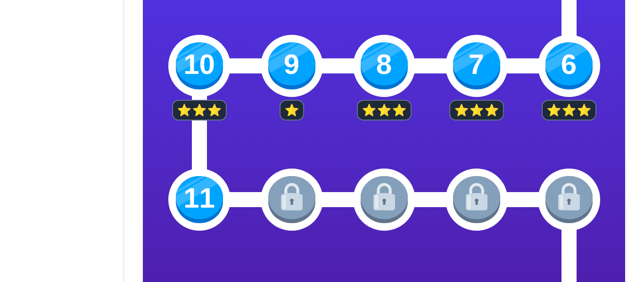
scroll to position [278, 0]
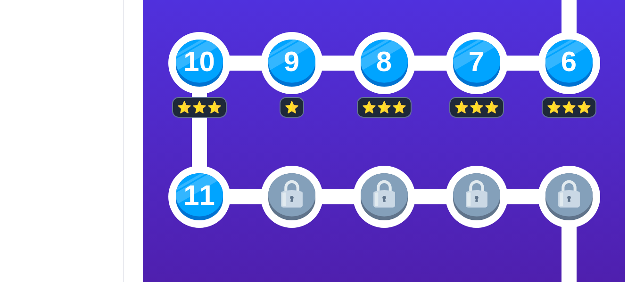
click at [208, 197] on img at bounding box center [199, 196] width 47 height 47
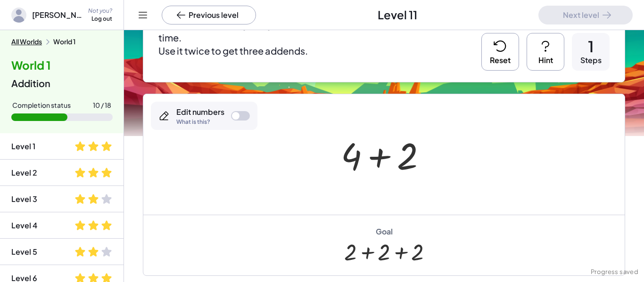
scroll to position [153, 0]
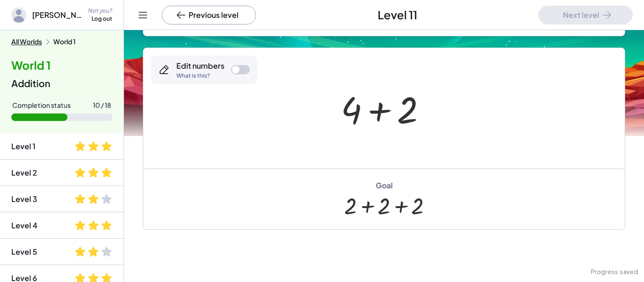
click at [234, 66] on div at bounding box center [236, 70] width 8 height 8
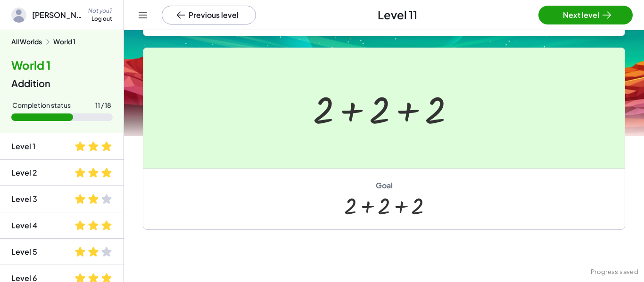
click at [596, 16] on div at bounding box center [322, 141] width 644 height 282
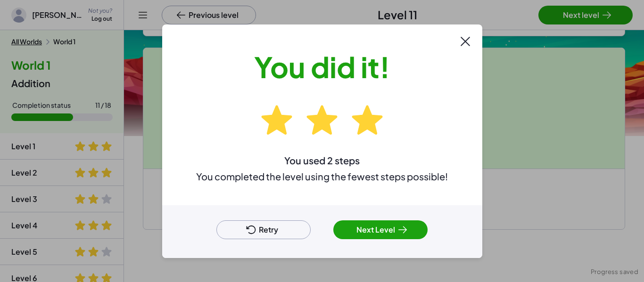
click at [400, 248] on div "Retry Next Level" at bounding box center [322, 231] width 320 height 53
click at [408, 238] on button "Next Level" at bounding box center [380, 230] width 94 height 19
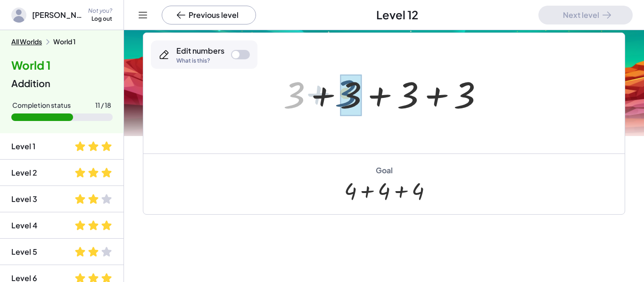
drag, startPoint x: 290, startPoint y: 104, endPoint x: 345, endPoint y: 102, distance: 55.2
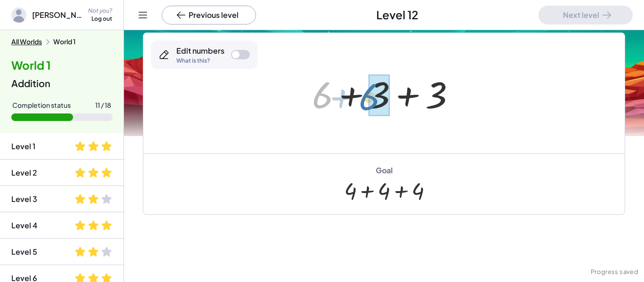
drag, startPoint x: 323, startPoint y: 100, endPoint x: 371, endPoint y: 102, distance: 48.6
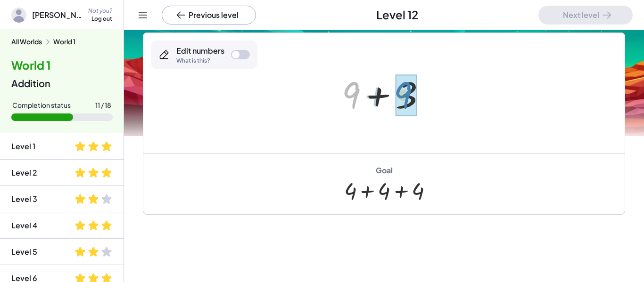
drag, startPoint x: 346, startPoint y: 101, endPoint x: 398, endPoint y: 101, distance: 52.3
click at [230, 48] on div "Edit numbers What is this?" at bounding box center [204, 55] width 107 height 28
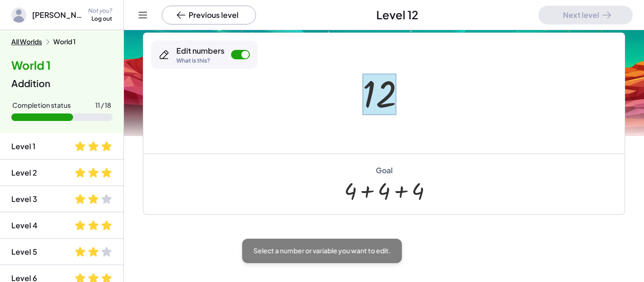
click at [382, 96] on div at bounding box center [379, 95] width 34 height 42
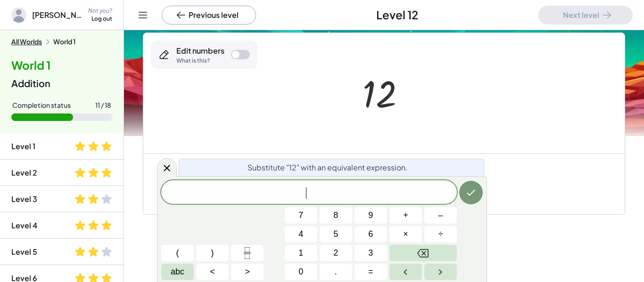
click at [550, 197] on div "Goal + 4 + 4 + 4" at bounding box center [383, 184] width 481 height 61
click at [595, 29] on div "Previous level Level 12 Next level" at bounding box center [384, 15] width 520 height 30
click at [594, 35] on div at bounding box center [383, 93] width 481 height 121
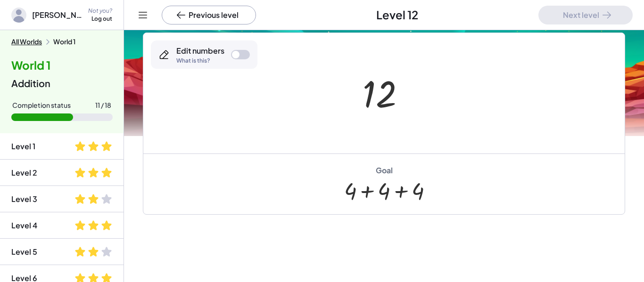
click at [378, 93] on div at bounding box center [388, 93] width 60 height 47
click at [232, 54] on div at bounding box center [236, 55] width 8 height 8
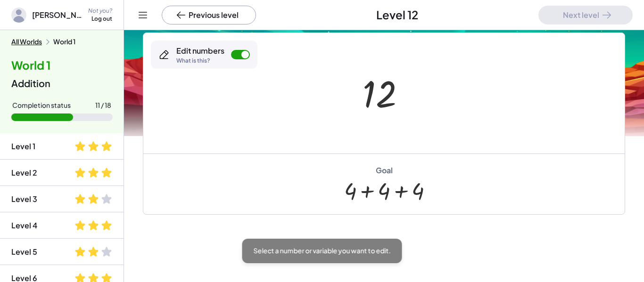
click at [341, 99] on div at bounding box center [383, 93] width 481 height 121
click at [375, 104] on div at bounding box center [379, 95] width 34 height 42
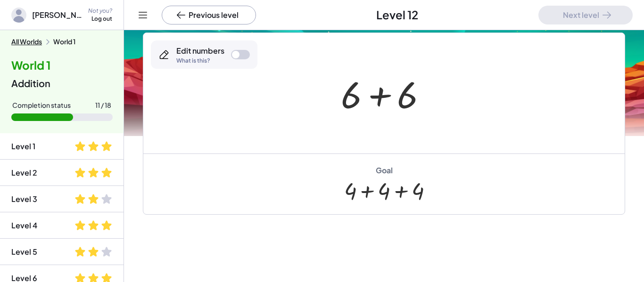
click at [230, 59] on div "Edit numbers What is this?" at bounding box center [204, 55] width 107 height 28
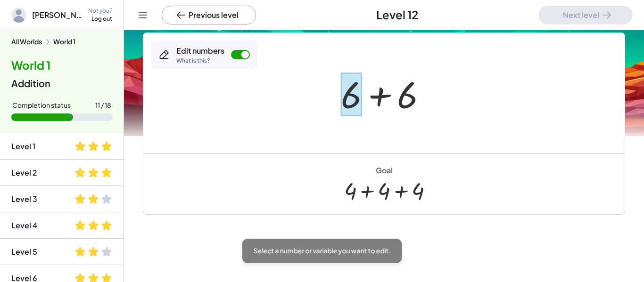
click at [355, 105] on div at bounding box center [351, 95] width 21 height 44
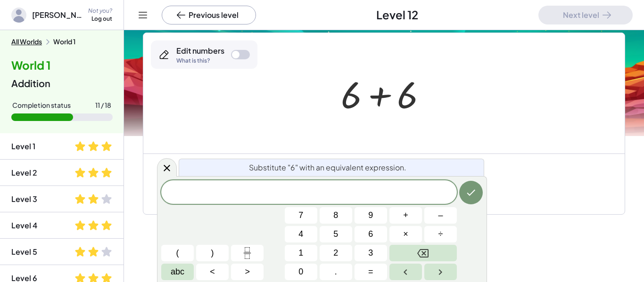
click at [469, 79] on div at bounding box center [383, 93] width 481 height 121
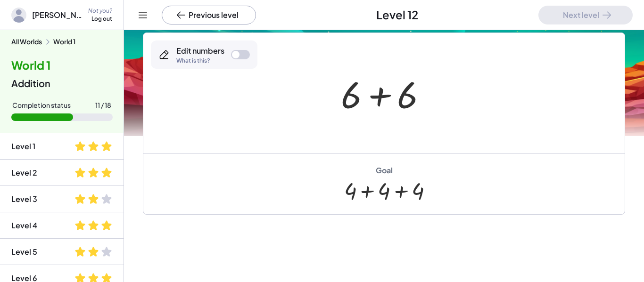
click at [232, 52] on div at bounding box center [236, 55] width 8 height 8
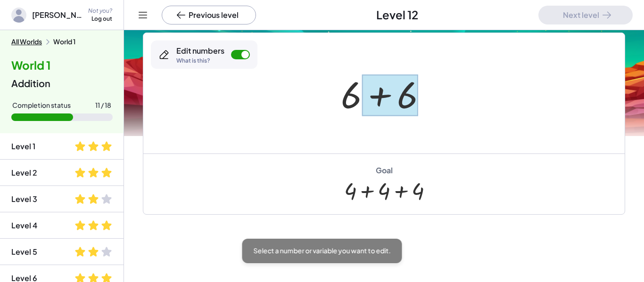
click at [376, 107] on div at bounding box center [389, 95] width 56 height 42
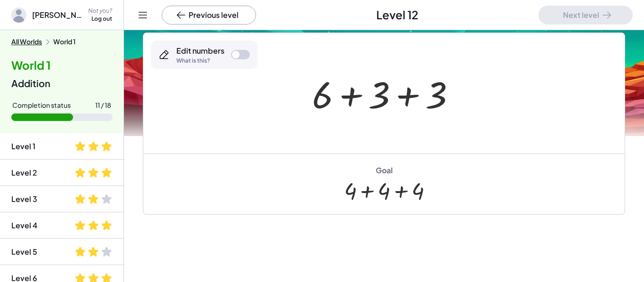
click at [318, 105] on div at bounding box center [387, 93] width 160 height 49
click at [321, 103] on div at bounding box center [387, 93] width 160 height 49
click at [246, 56] on div at bounding box center [240, 54] width 19 height 9
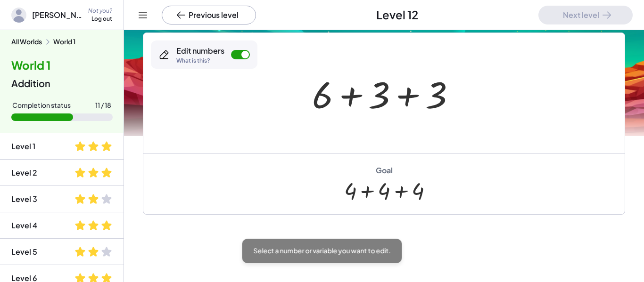
click at [308, 97] on div at bounding box center [387, 93] width 160 height 49
click at [312, 97] on div at bounding box center [322, 95] width 21 height 44
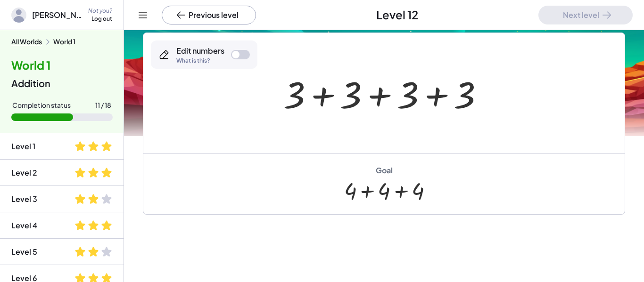
click at [361, 106] on div at bounding box center [388, 93] width 218 height 49
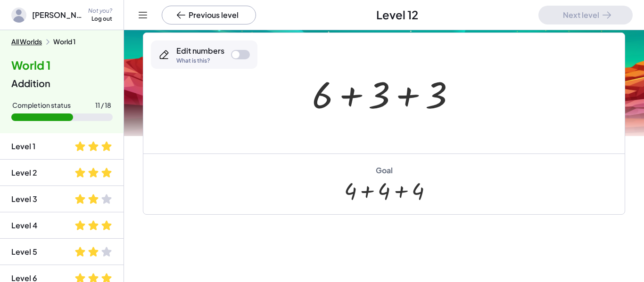
click at [317, 99] on div at bounding box center [387, 93] width 160 height 49
click at [370, 100] on div at bounding box center [387, 93] width 160 height 49
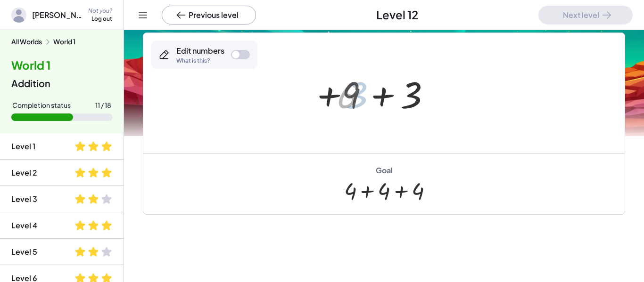
click at [385, 102] on div at bounding box center [387, 93] width 101 height 49
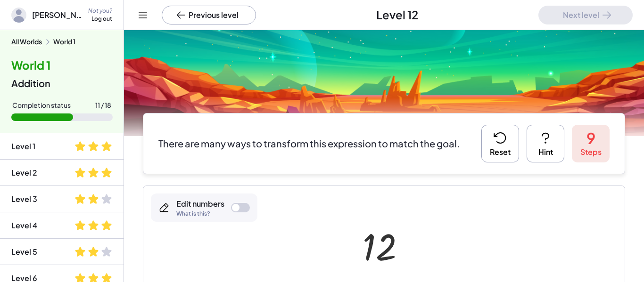
click at [509, 142] on button "Reset" at bounding box center [500, 144] width 38 height 38
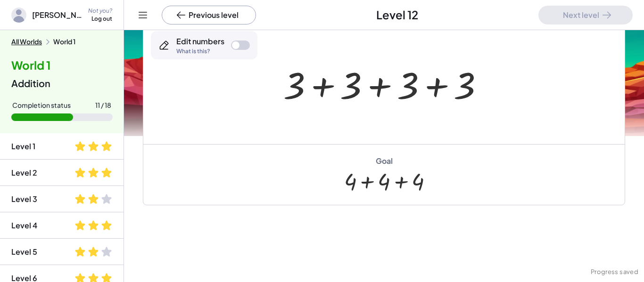
scroll to position [163, 0]
click at [281, 89] on div at bounding box center [388, 83] width 218 height 49
click at [240, 50] on div "Edit numbers What is this?" at bounding box center [204, 45] width 107 height 28
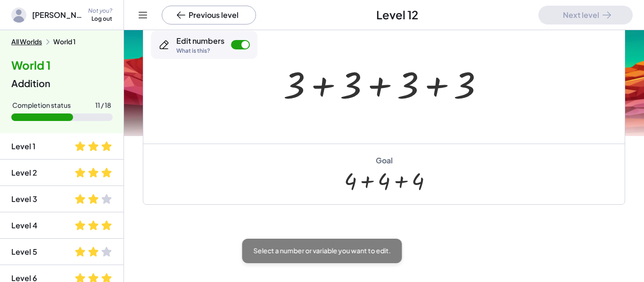
click at [323, 111] on div at bounding box center [383, 83] width 481 height 121
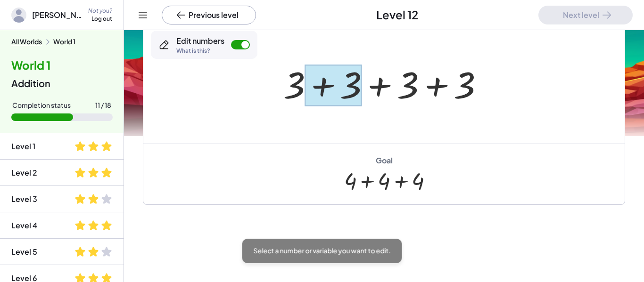
click at [345, 93] on div at bounding box center [333, 86] width 57 height 42
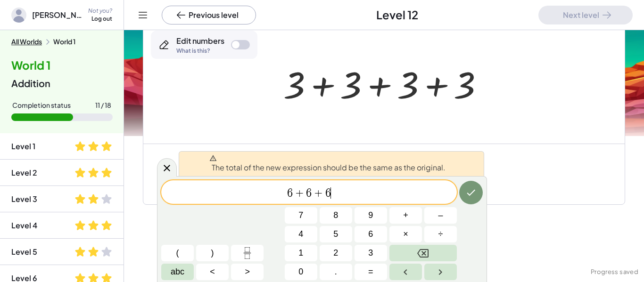
click at [458, 127] on div at bounding box center [383, 83] width 481 height 121
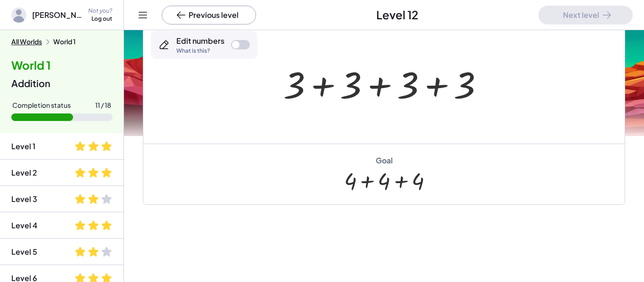
click at [304, 92] on div at bounding box center [388, 83] width 218 height 49
click at [350, 92] on div at bounding box center [388, 83] width 218 height 49
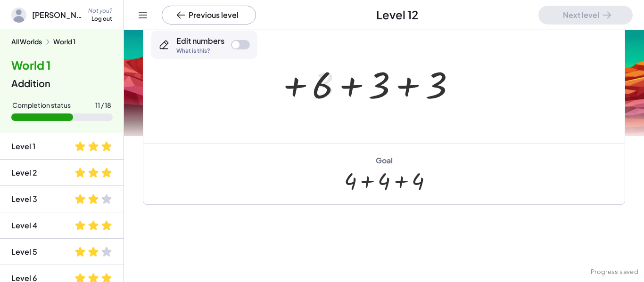
click at [350, 92] on div at bounding box center [387, 83] width 160 height 49
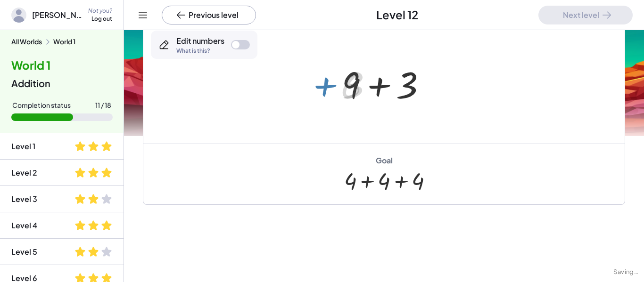
click at [351, 92] on div at bounding box center [387, 83] width 101 height 49
click at [404, 90] on div at bounding box center [387, 83] width 101 height 49
click at [234, 46] on div at bounding box center [236, 45] width 8 height 8
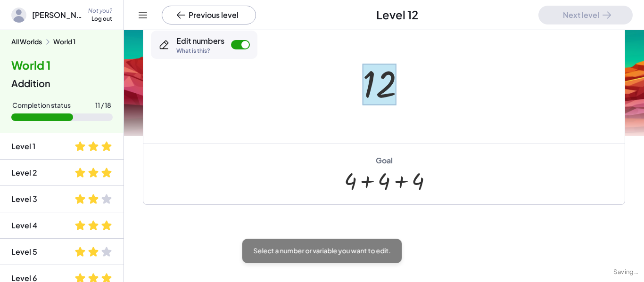
click at [380, 77] on div at bounding box center [379, 85] width 34 height 42
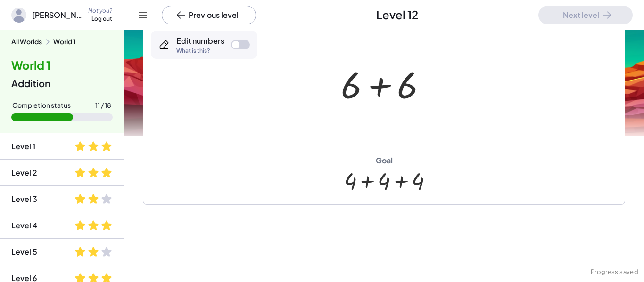
click at [349, 95] on div at bounding box center [387, 83] width 103 height 49
click at [349, 96] on div at bounding box center [387, 83] width 103 height 49
click at [392, 93] on div at bounding box center [387, 83] width 103 height 49
click at [245, 48] on div at bounding box center [240, 44] width 19 height 9
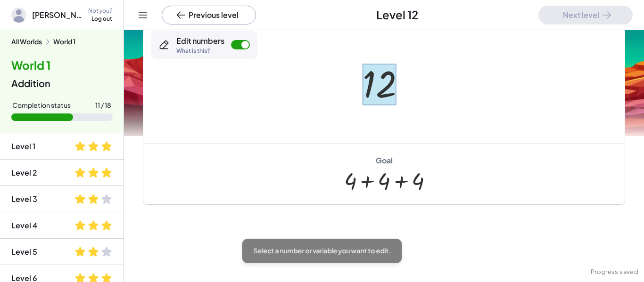
click at [374, 84] on div at bounding box center [379, 85] width 34 height 42
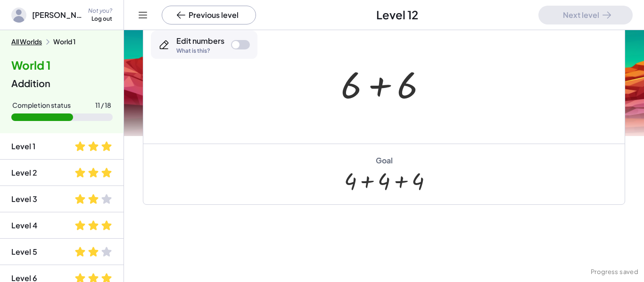
click at [245, 44] on div at bounding box center [240, 44] width 19 height 9
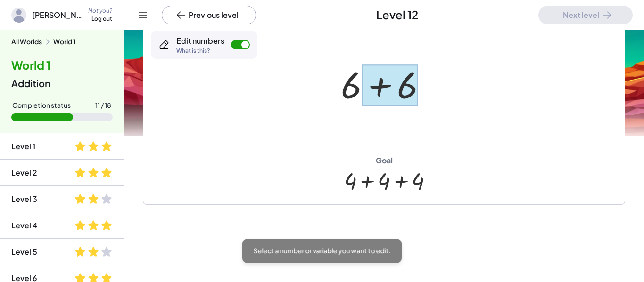
click at [403, 81] on div at bounding box center [389, 86] width 56 height 42
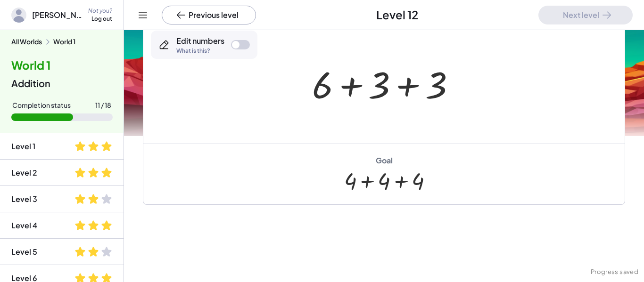
click at [241, 39] on div "Edit numbers What is this?" at bounding box center [204, 45] width 107 height 28
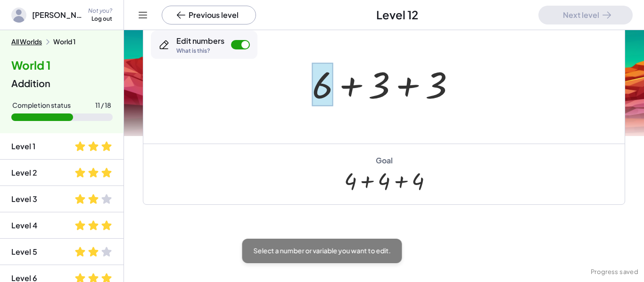
click at [315, 95] on div at bounding box center [322, 85] width 21 height 44
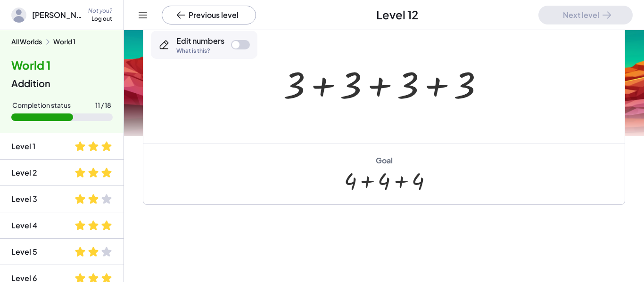
click at [239, 49] on div at bounding box center [240, 44] width 19 height 9
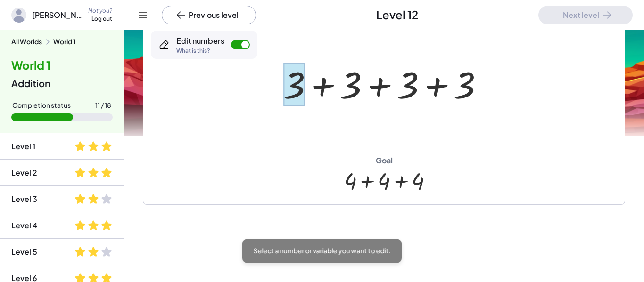
click at [295, 84] on div at bounding box center [294, 85] width 22 height 44
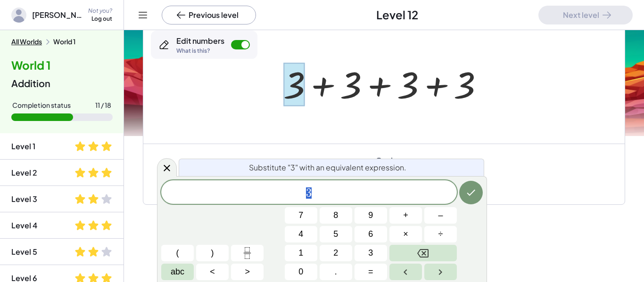
click at [295, 84] on div at bounding box center [294, 85] width 22 height 44
click at [325, 187] on span "3 ​" at bounding box center [309, 193] width 296 height 13
click at [523, 176] on div "Goal + 4 + 4 + 4" at bounding box center [383, 174] width 481 height 61
click at [224, 15] on button "Previous level" at bounding box center [209, 15] width 94 height 19
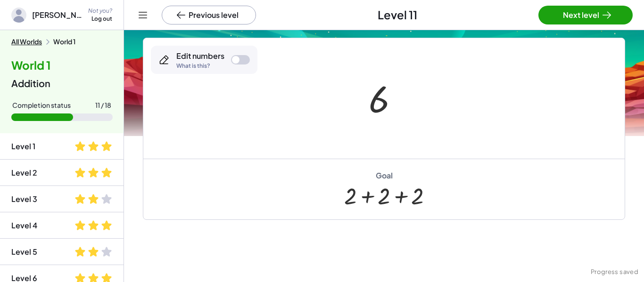
click at [591, 11] on button "Next level" at bounding box center [585, 15] width 94 height 19
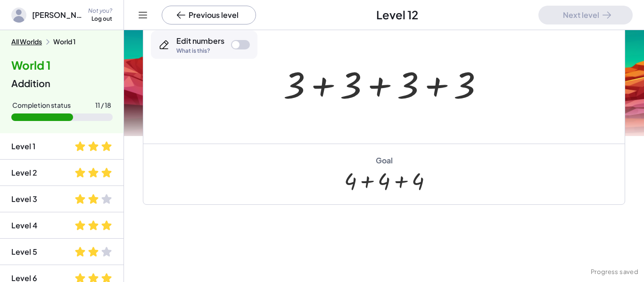
click at [587, 122] on div at bounding box center [383, 83] width 481 height 121
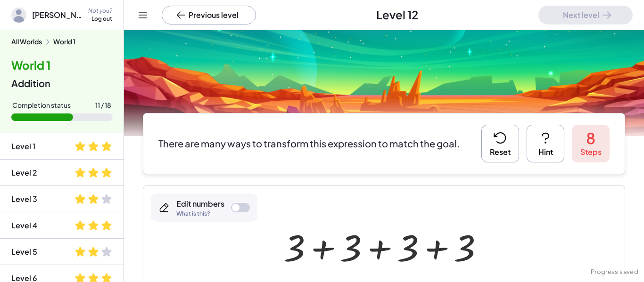
click at [559, 134] on button "Hint" at bounding box center [545, 144] width 38 height 38
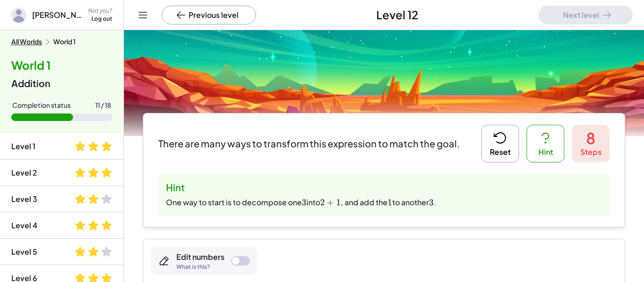
click at [495, 149] on button "Reset" at bounding box center [500, 144] width 38 height 38
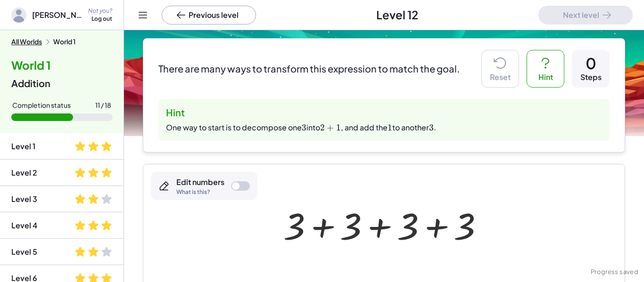
scroll to position [77, 0]
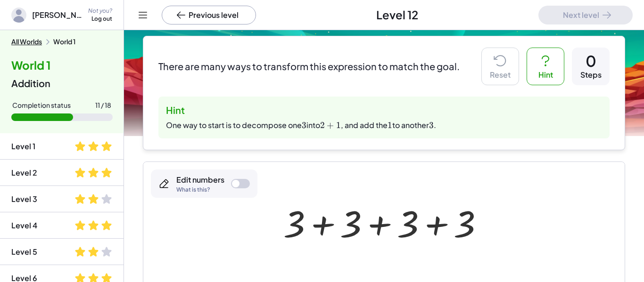
click at [311, 226] on div at bounding box center [388, 222] width 218 height 49
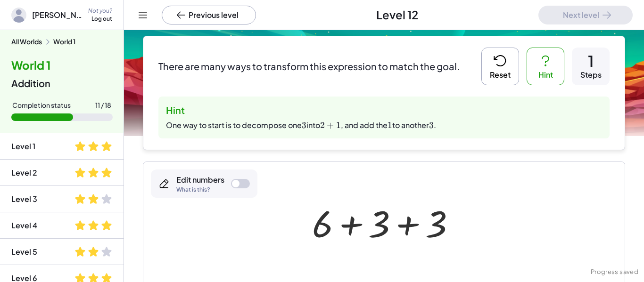
click at [243, 187] on div at bounding box center [240, 183] width 19 height 9
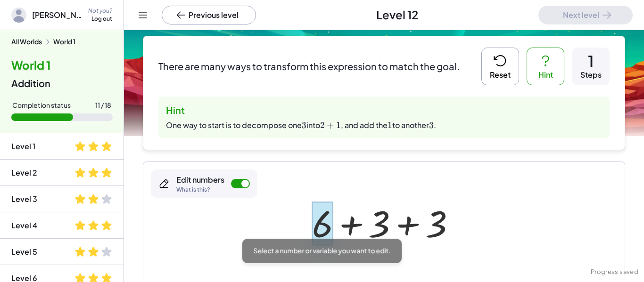
click at [324, 217] on div at bounding box center [322, 224] width 21 height 44
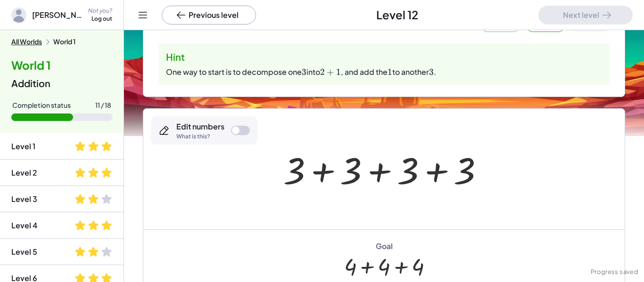
scroll to position [132, 0]
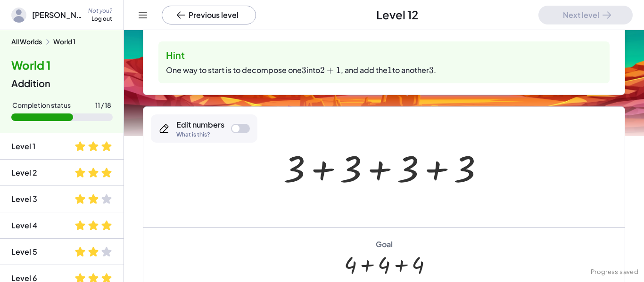
click at [239, 131] on div at bounding box center [240, 128] width 19 height 9
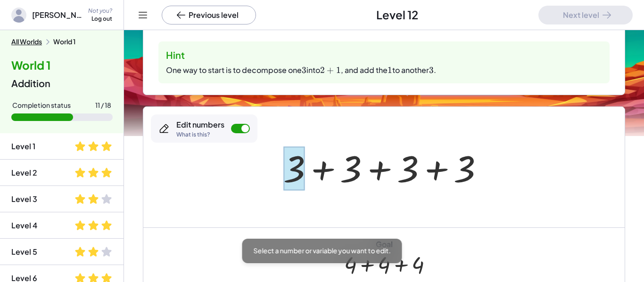
click at [289, 163] on div at bounding box center [294, 169] width 22 height 44
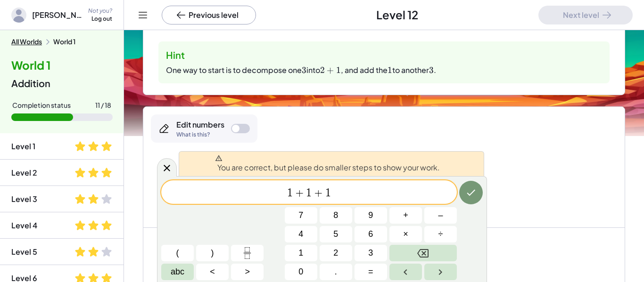
click at [362, 176] on div "You are correct, but please do smaller steps to show your work. 1 + 1 + 1 ​ 7 8…" at bounding box center [322, 229] width 330 height 106
click at [366, 187] on span "1 + 1 + 1 ​" at bounding box center [309, 193] width 296 height 13
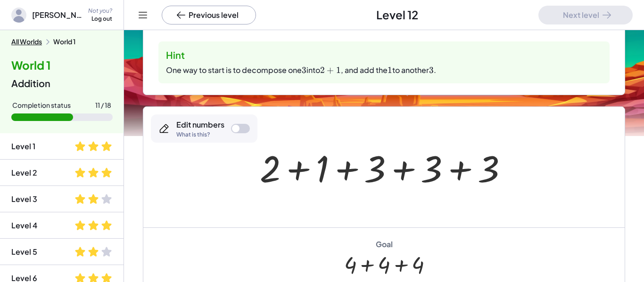
click at [264, 177] on div at bounding box center [387, 167] width 265 height 49
click at [244, 130] on div at bounding box center [240, 128] width 19 height 9
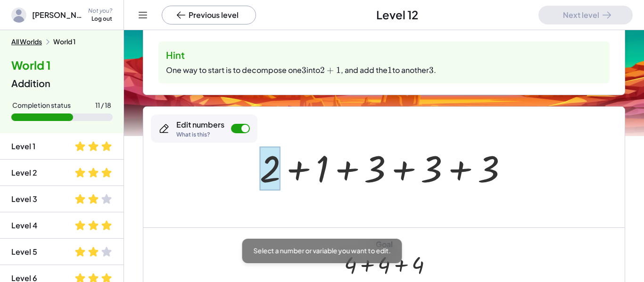
click at [269, 161] on div at bounding box center [270, 169] width 21 height 44
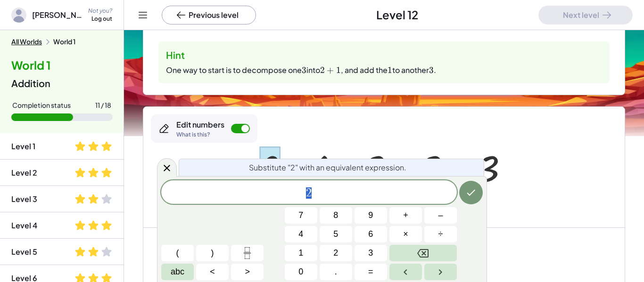
click at [242, 146] on div at bounding box center [383, 167] width 481 height 121
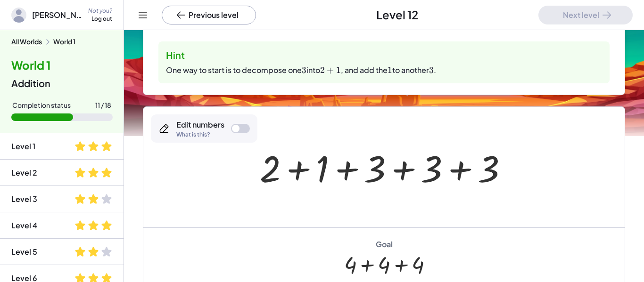
click at [236, 124] on div at bounding box center [240, 128] width 19 height 9
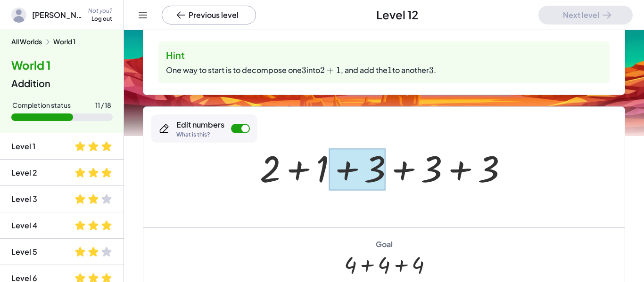
click at [369, 156] on div at bounding box center [356, 169] width 57 height 42
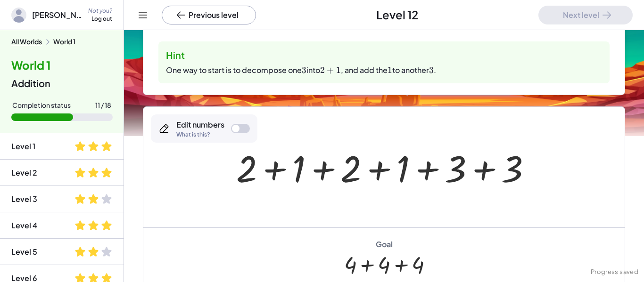
click at [449, 169] on div at bounding box center [387, 167] width 312 height 49
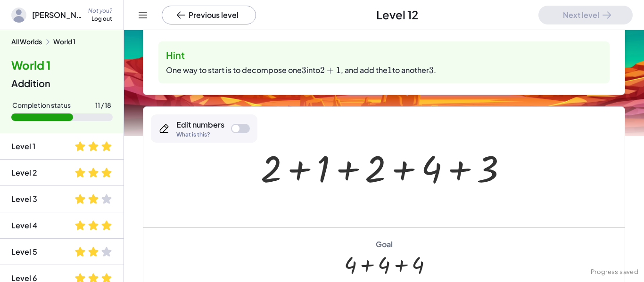
click at [315, 168] on div at bounding box center [387, 167] width 263 height 49
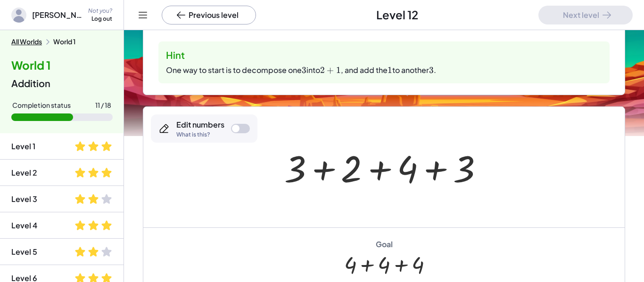
click at [298, 172] on div at bounding box center [387, 167] width 216 height 49
click at [241, 126] on div at bounding box center [240, 128] width 19 height 9
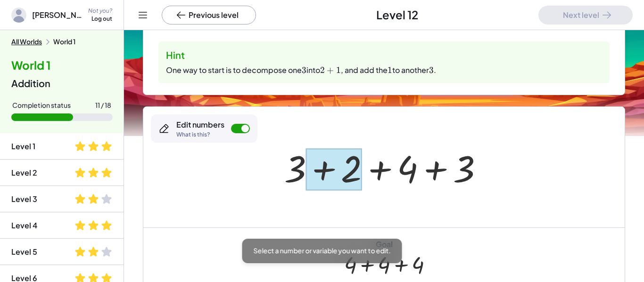
click at [327, 178] on div at bounding box center [334, 169] width 56 height 42
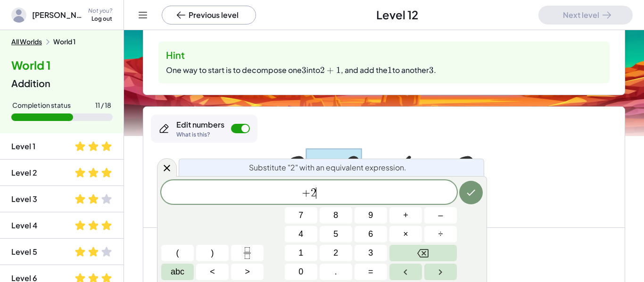
click at [328, 188] on span "+ 2 ​" at bounding box center [309, 193] width 296 height 13
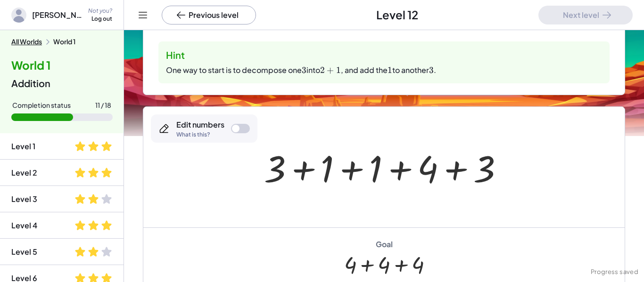
click at [324, 171] on div at bounding box center [387, 167] width 256 height 49
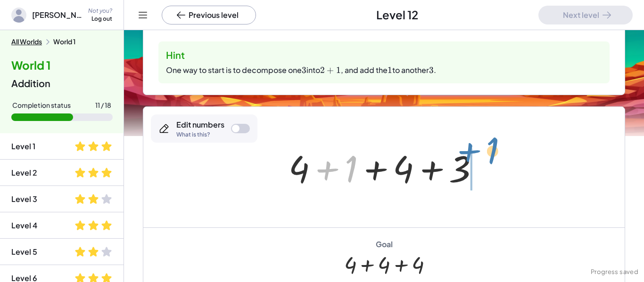
drag, startPoint x: 350, startPoint y: 168, endPoint x: 492, endPoint y: 152, distance: 143.2
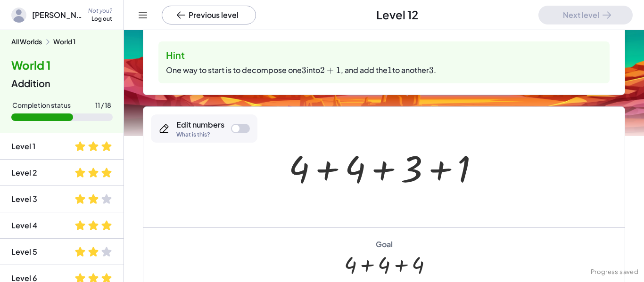
click at [463, 170] on div at bounding box center [388, 167] width 208 height 49
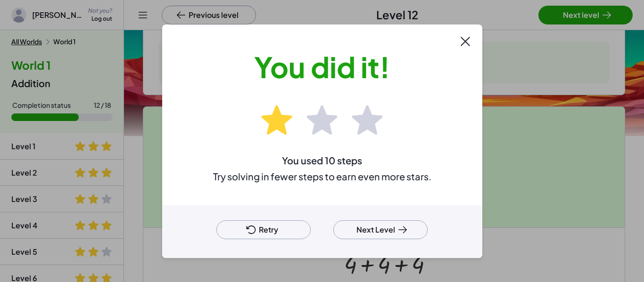
click at [391, 226] on button "Next Level" at bounding box center [380, 230] width 94 height 19
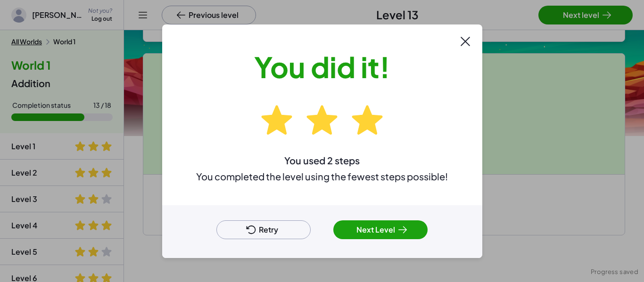
click at [565, 16] on div at bounding box center [322, 141] width 644 height 282
click at [419, 232] on button "Next Level" at bounding box center [380, 230] width 94 height 19
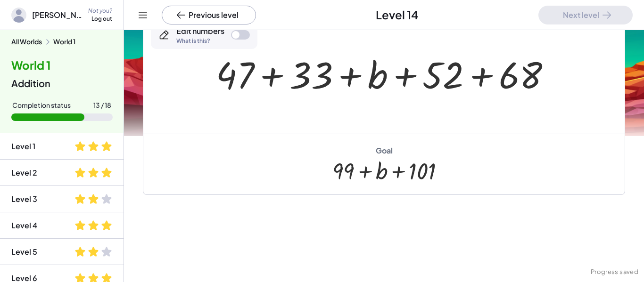
scroll to position [101, 0]
click at [311, 87] on div at bounding box center [387, 73] width 353 height 49
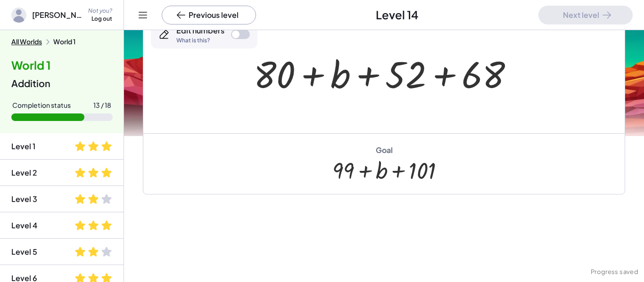
scroll to position [0, 0]
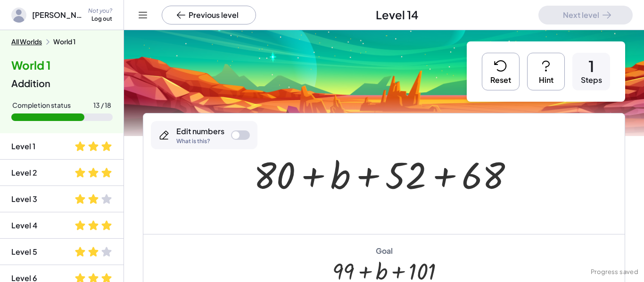
click at [505, 69] on icon at bounding box center [500, 65] width 15 height 15
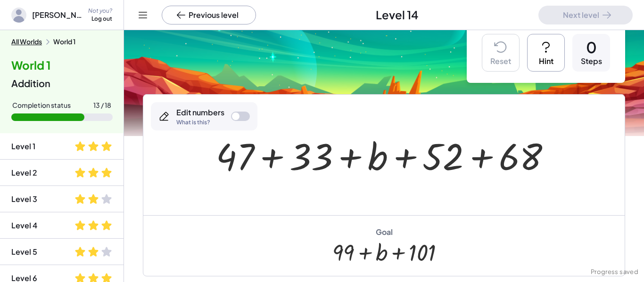
scroll to position [22, 0]
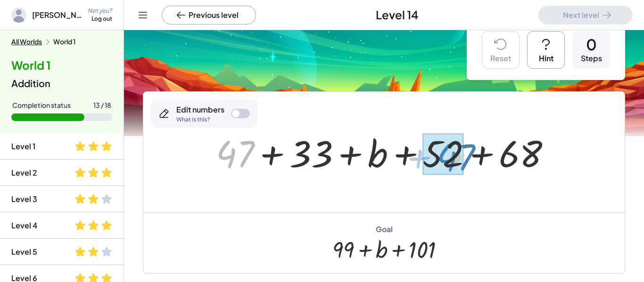
drag, startPoint x: 244, startPoint y: 151, endPoint x: 453, endPoint y: 157, distance: 209.8
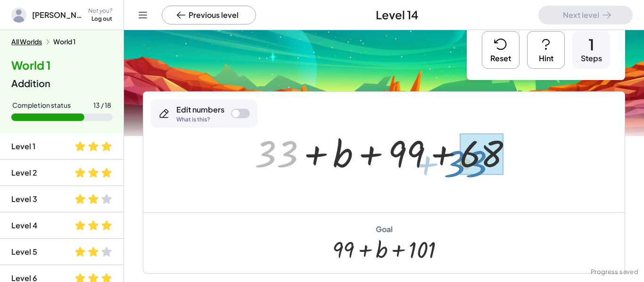
drag, startPoint x: 278, startPoint y: 156, endPoint x: 478, endPoint y: 164, distance: 200.5
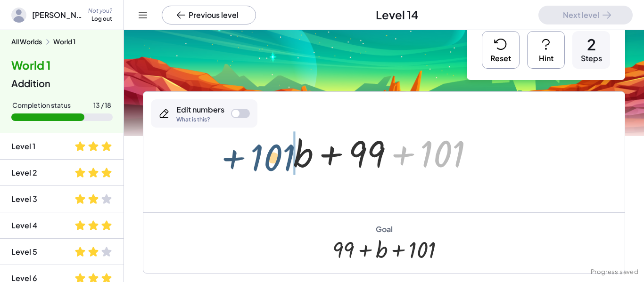
drag, startPoint x: 432, startPoint y: 157, endPoint x: 257, endPoint y: 161, distance: 174.9
click at [257, 161] on div "+ 47 + 33 + b + 52 + 68 + 33 + b + 99 + 68 + 101 + + + b 99 101" at bounding box center [383, 152] width 481 height 121
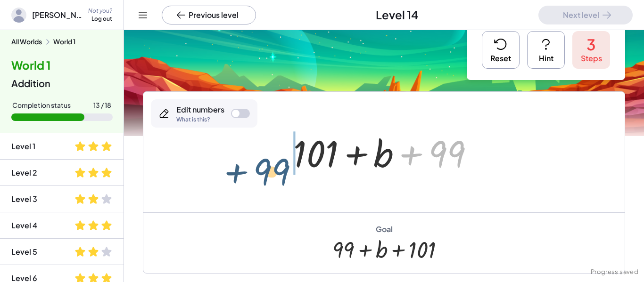
drag, startPoint x: 450, startPoint y: 146, endPoint x: 271, endPoint y: 163, distance: 179.4
click at [271, 163] on div "+ 47 + 33 + b + 52 + 68 + 33 + b + 99 + 68 + b + 99 + 101 + 99 + + + b 99 101" at bounding box center [383, 152] width 481 height 121
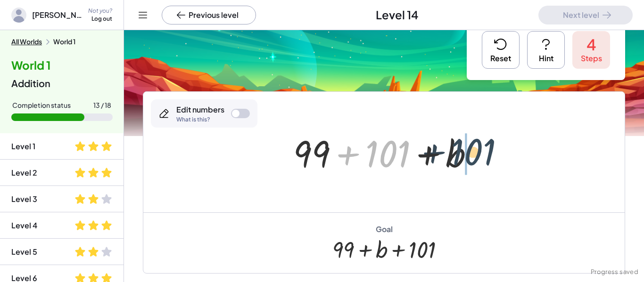
drag, startPoint x: 374, startPoint y: 157, endPoint x: 467, endPoint y: 155, distance: 92.9
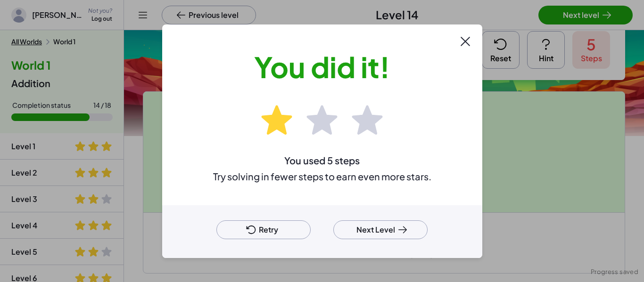
click at [387, 228] on button "Next Level" at bounding box center [380, 230] width 94 height 19
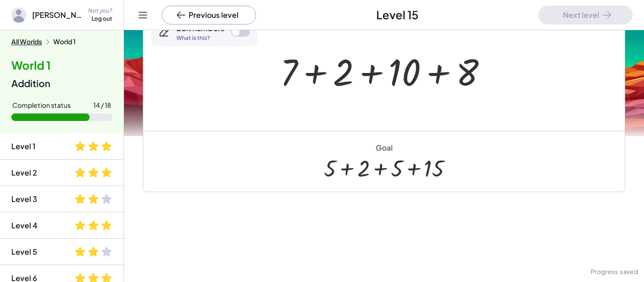
scroll to position [176, 0]
click at [242, 31] on div at bounding box center [240, 31] width 19 height 9
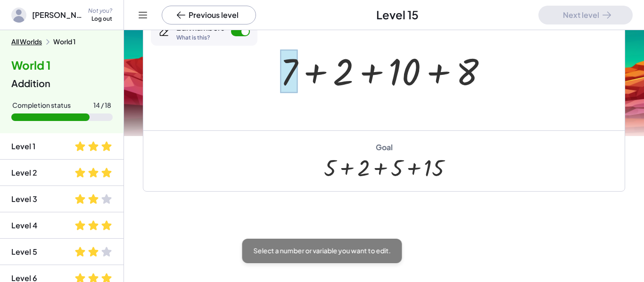
click at [286, 82] on div at bounding box center [288, 71] width 17 height 44
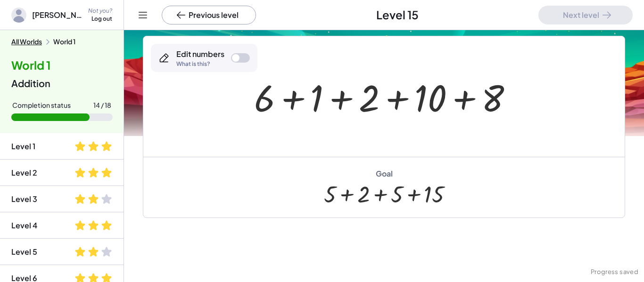
scroll to position [148, 0]
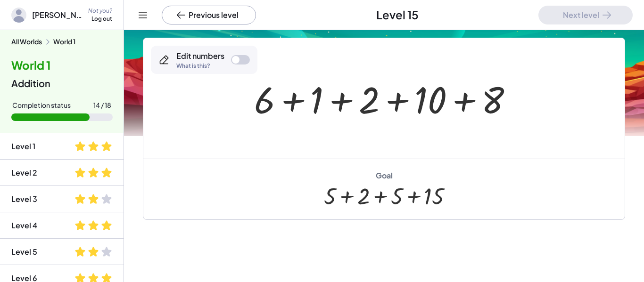
click at [267, 109] on div at bounding box center [387, 98] width 276 height 49
click at [241, 54] on div "Edit numbers What is this?" at bounding box center [204, 60] width 107 height 28
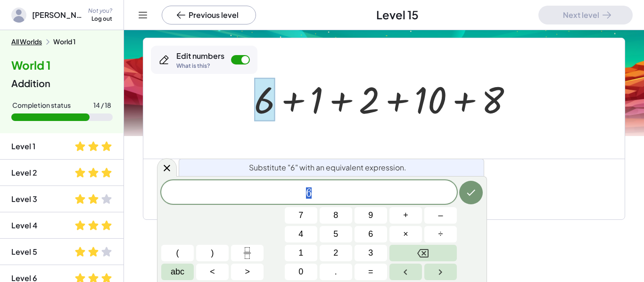
click at [312, 197] on span "6" at bounding box center [309, 193] width 296 height 13
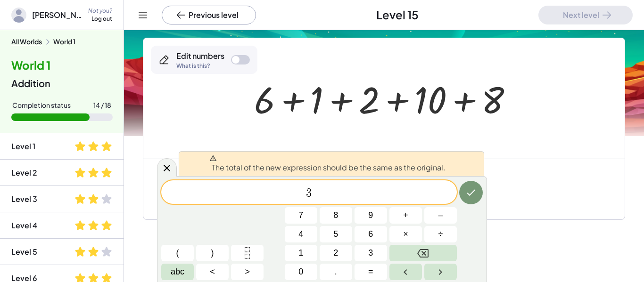
click at [469, 124] on div "+ 7 + 2 + 10 + 8 + 2 + 10 + 8 + 6 + 1" at bounding box center [384, 98] width 288 height 53
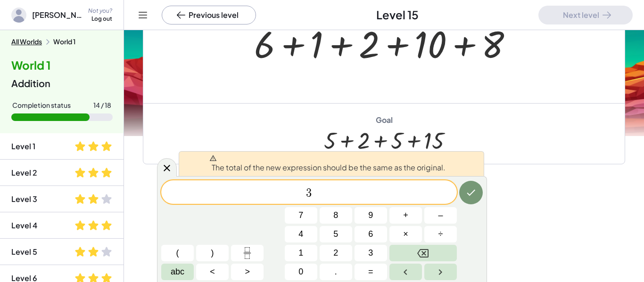
scroll to position [0, 0]
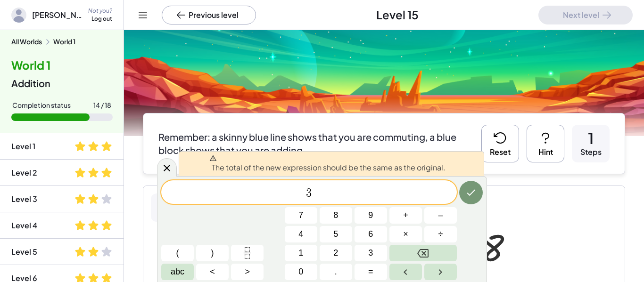
click at [510, 139] on button "Reset" at bounding box center [500, 144] width 38 height 38
click at [503, 197] on div at bounding box center [383, 246] width 481 height 121
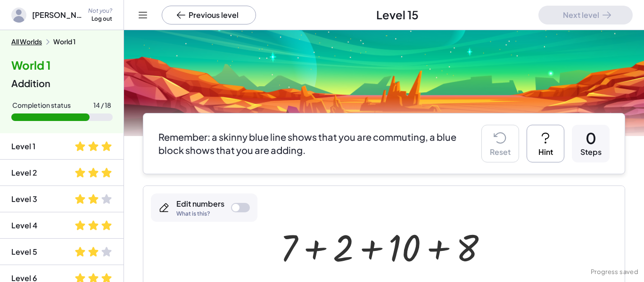
click at [503, 197] on div at bounding box center [383, 246] width 481 height 121
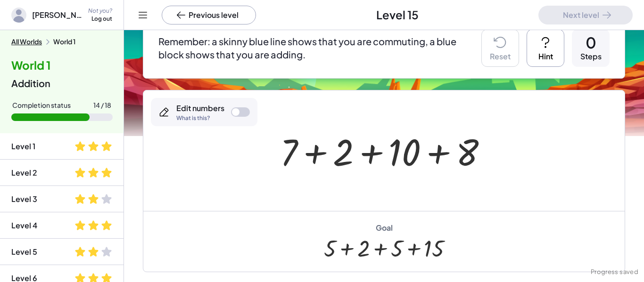
scroll to position [96, 0]
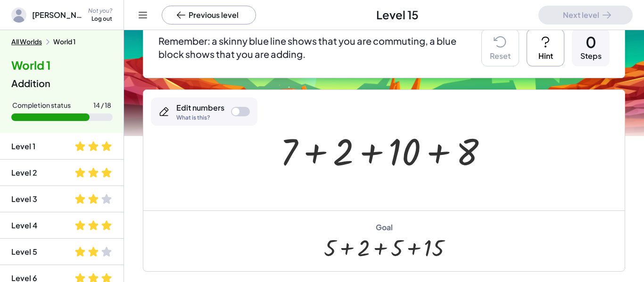
click at [289, 153] on div at bounding box center [387, 150] width 224 height 49
click at [231, 107] on div "Edit numbers What is this?" at bounding box center [204, 112] width 107 height 28
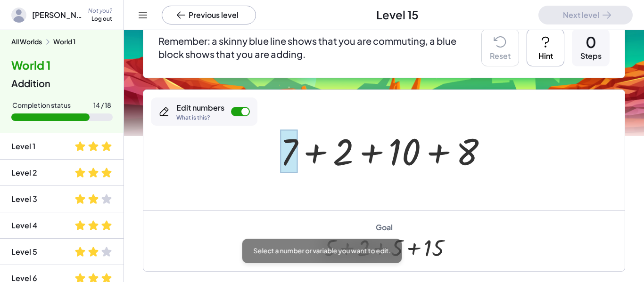
click at [287, 149] on div at bounding box center [288, 152] width 17 height 44
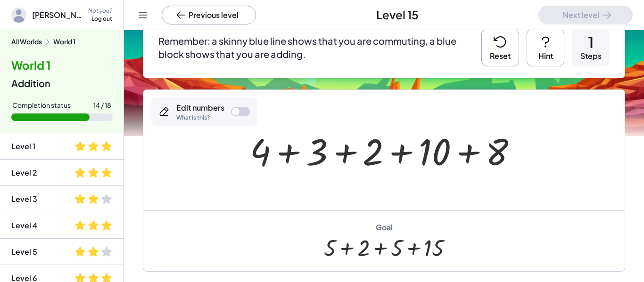
click at [265, 151] on div at bounding box center [387, 150] width 284 height 49
click at [502, 58] on button "Reset" at bounding box center [500, 48] width 38 height 38
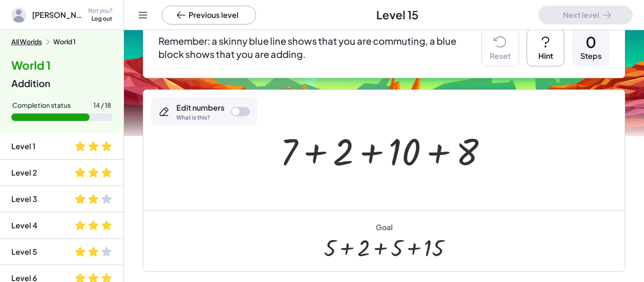
click at [235, 112] on div at bounding box center [236, 112] width 8 height 8
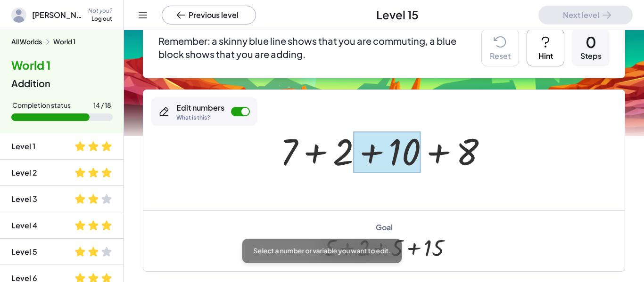
click at [398, 154] on div at bounding box center [386, 152] width 67 height 42
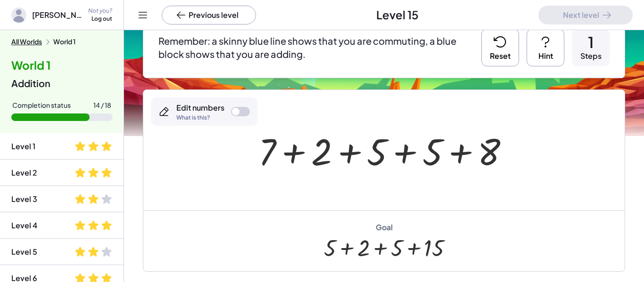
click at [244, 114] on div at bounding box center [240, 111] width 19 height 9
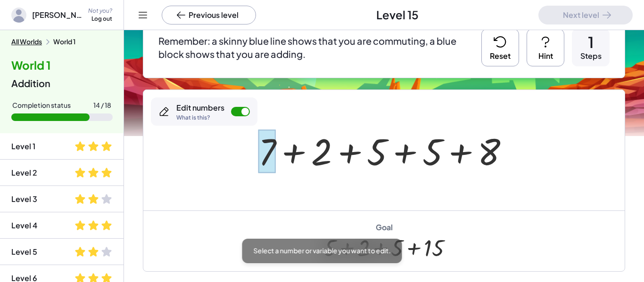
click at [263, 139] on div at bounding box center [266, 152] width 17 height 44
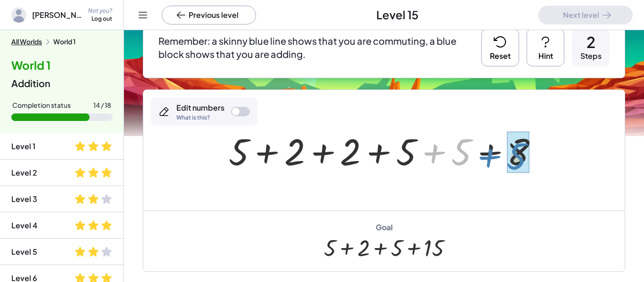
drag, startPoint x: 462, startPoint y: 153, endPoint x: 517, endPoint y: 156, distance: 55.3
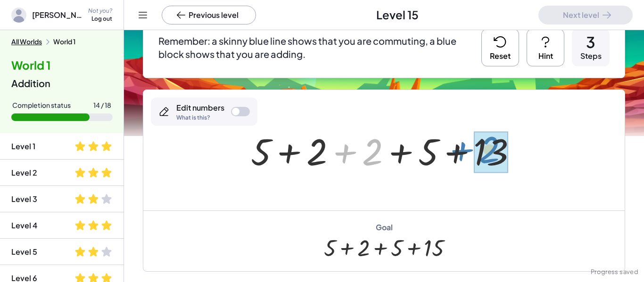
drag, startPoint x: 371, startPoint y: 152, endPoint x: 488, endPoint y: 150, distance: 116.9
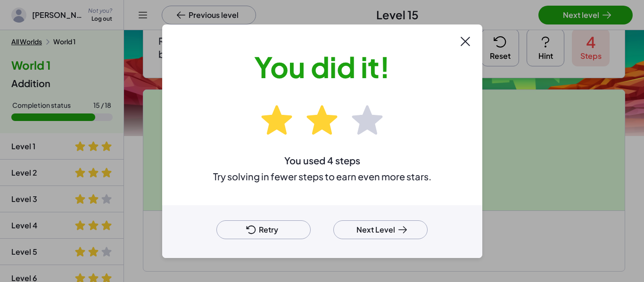
click at [388, 221] on button "Next Level" at bounding box center [380, 230] width 94 height 19
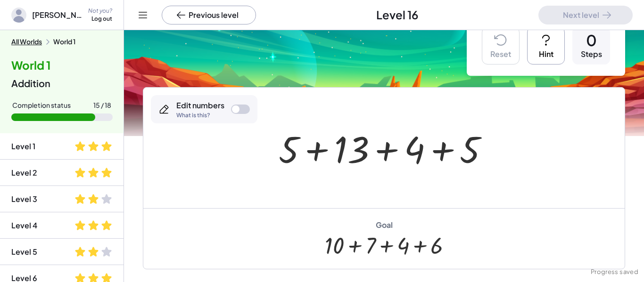
scroll to position [22, 0]
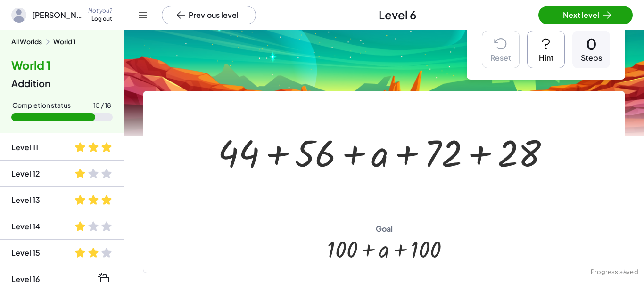
scroll to position [326, 0]
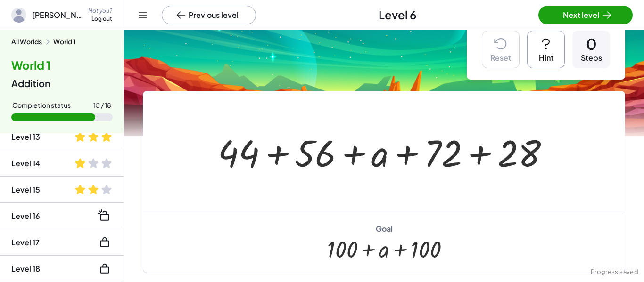
click at [44, 203] on li "Level 15" at bounding box center [61, 216] width 123 height 26
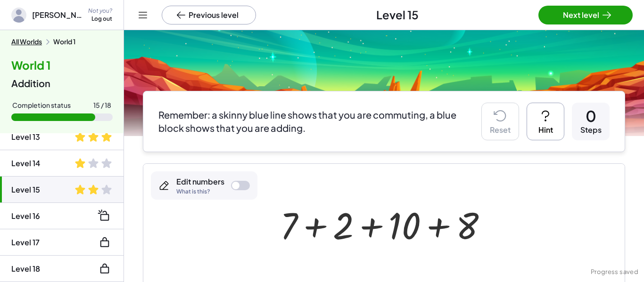
click at [40, 230] on li "Level 16" at bounding box center [61, 243] width 123 height 26
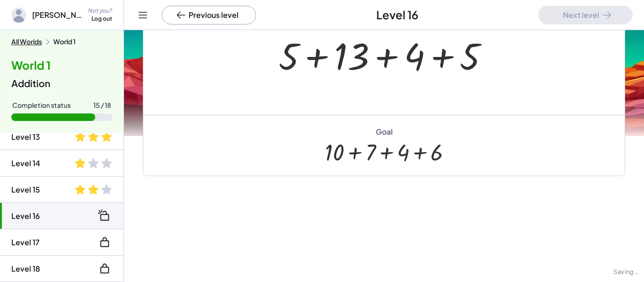
scroll to position [120, 0]
click at [46, 256] on li "Level 17" at bounding box center [61, 269] width 123 height 26
click at [45, 256] on li "Level 17" at bounding box center [61, 269] width 123 height 26
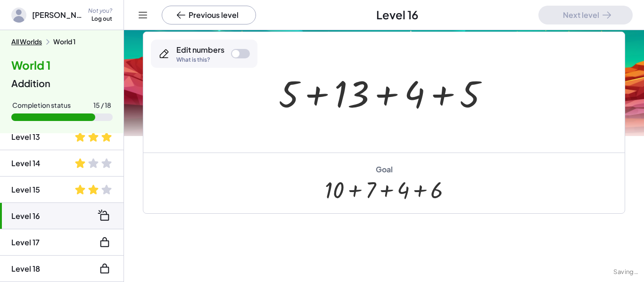
scroll to position [74, 0]
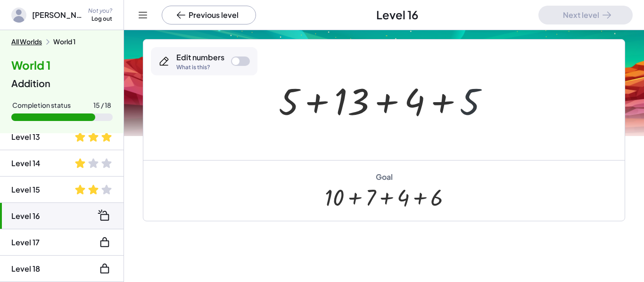
click at [468, 104] on div at bounding box center [387, 100] width 227 height 49
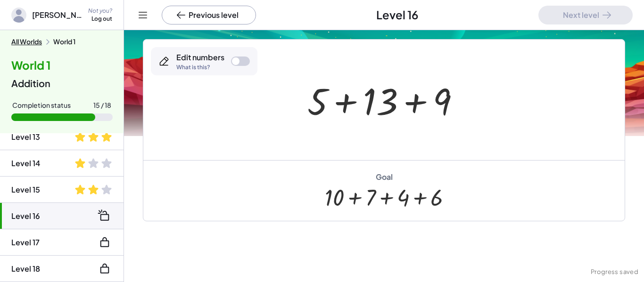
click at [374, 93] on div at bounding box center [388, 100] width 170 height 49
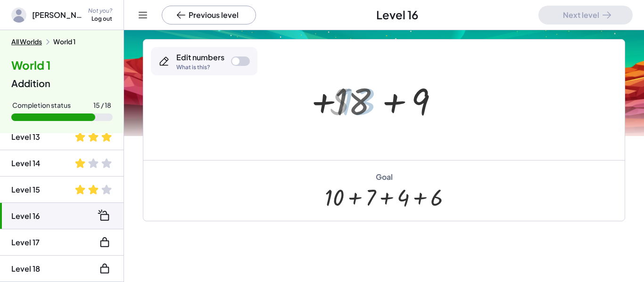
click at [374, 93] on div at bounding box center [387, 100] width 115 height 49
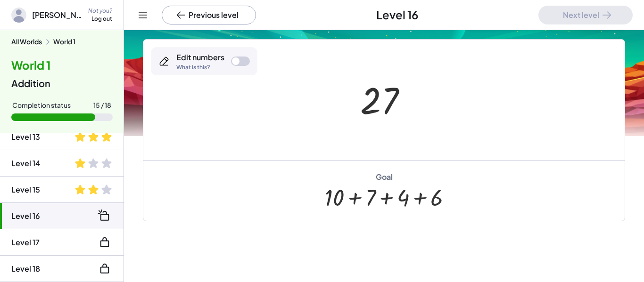
click at [235, 60] on div at bounding box center [236, 61] width 8 height 8
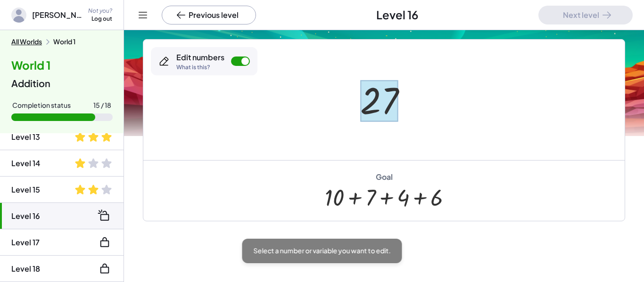
click at [392, 86] on div at bounding box center [379, 101] width 38 height 42
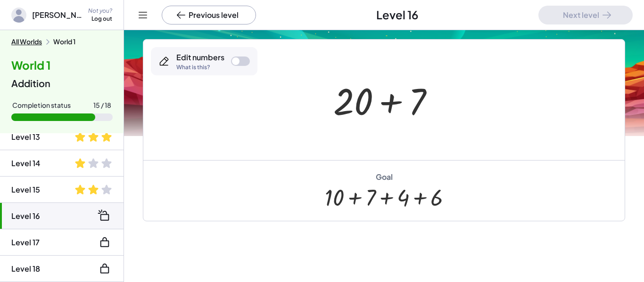
click at [361, 110] on div at bounding box center [387, 100] width 118 height 49
click at [244, 58] on div at bounding box center [240, 61] width 19 height 9
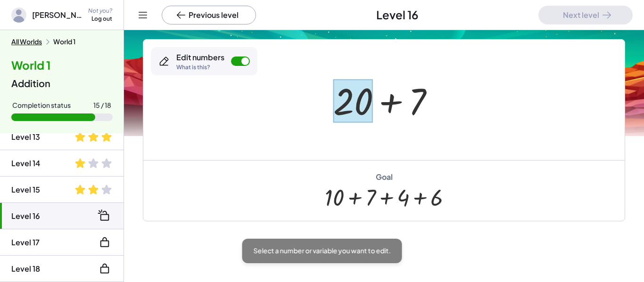
click at [343, 93] on div at bounding box center [353, 101] width 40 height 44
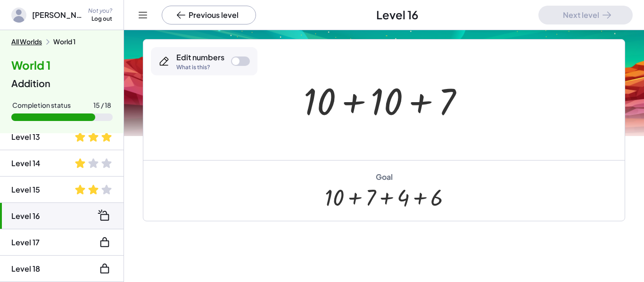
click at [395, 104] on div at bounding box center [388, 100] width 178 height 49
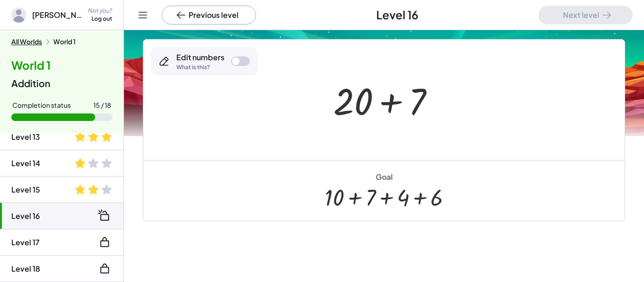
click at [351, 105] on div at bounding box center [387, 100] width 118 height 49
click at [243, 64] on div at bounding box center [240, 61] width 19 height 9
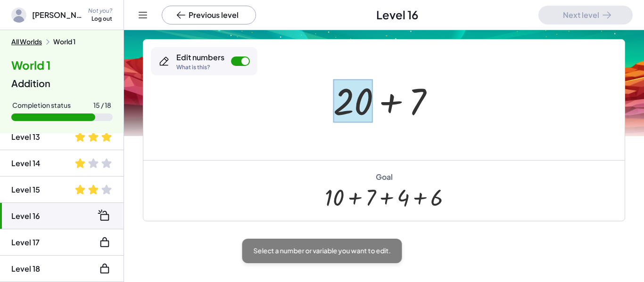
click at [338, 104] on div at bounding box center [353, 101] width 40 height 44
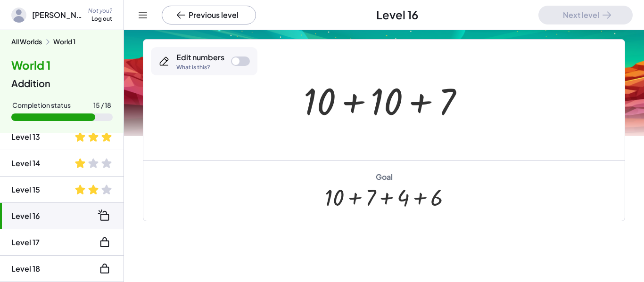
click at [239, 59] on div at bounding box center [240, 61] width 19 height 9
drag, startPoint x: 379, startPoint y: 92, endPoint x: 368, endPoint y: 66, distance: 28.5
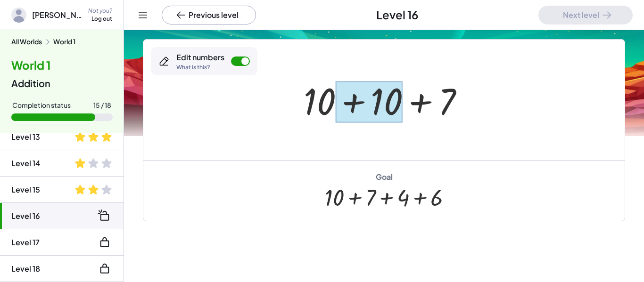
click at [359, 104] on div at bounding box center [369, 102] width 67 height 42
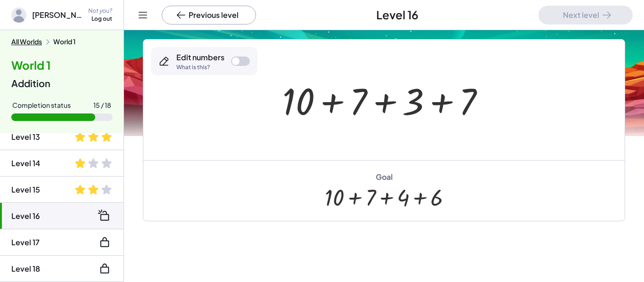
click at [235, 65] on div at bounding box center [236, 61] width 8 height 8
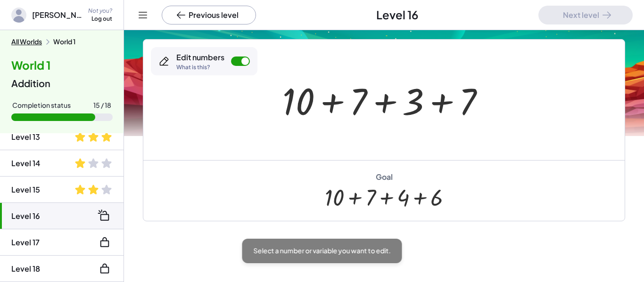
click at [235, 65] on div at bounding box center [240, 61] width 19 height 9
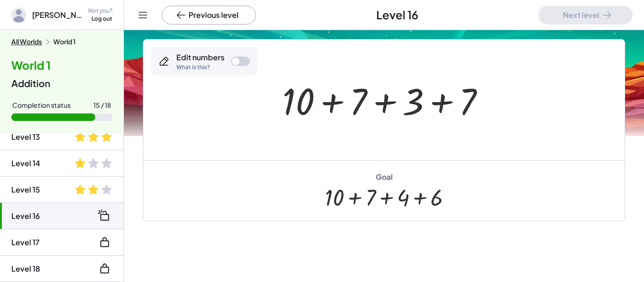
click at [235, 62] on div at bounding box center [236, 61] width 8 height 8
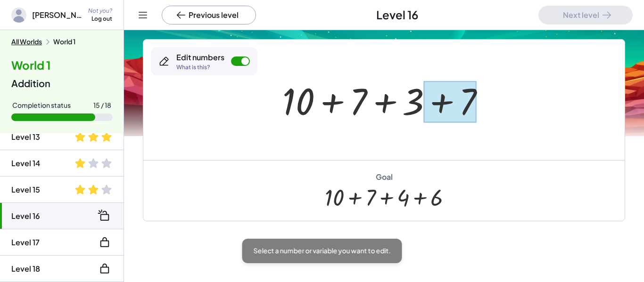
click at [461, 99] on div at bounding box center [450, 102] width 53 height 42
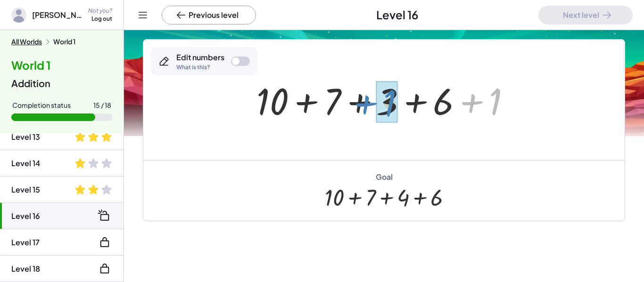
drag, startPoint x: 498, startPoint y: 99, endPoint x: 390, endPoint y: 100, distance: 107.9
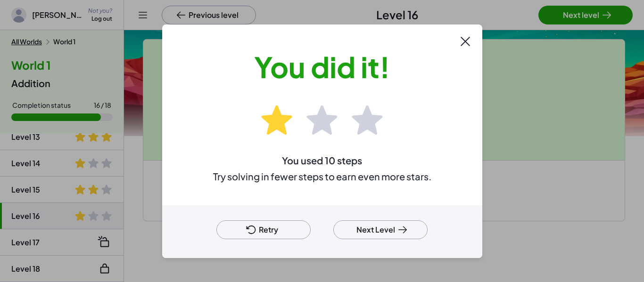
click at [401, 237] on button "Next Level" at bounding box center [380, 230] width 94 height 19
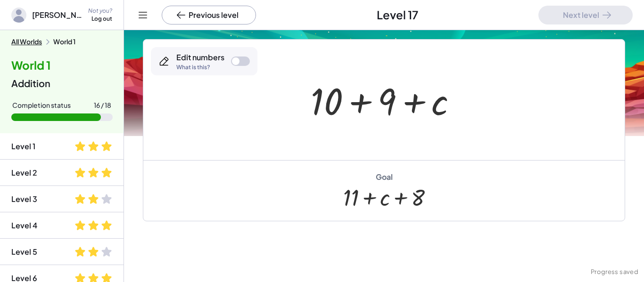
click at [233, 64] on div at bounding box center [236, 61] width 8 height 8
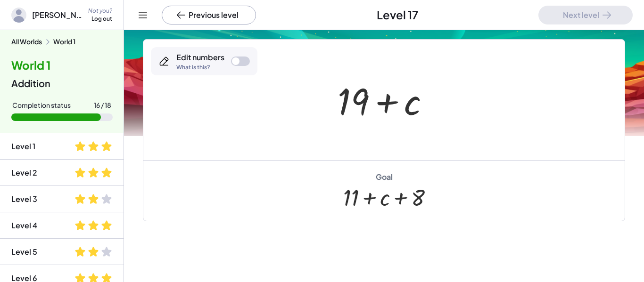
click at [237, 68] on div "Edit numbers What is this?" at bounding box center [204, 61] width 107 height 28
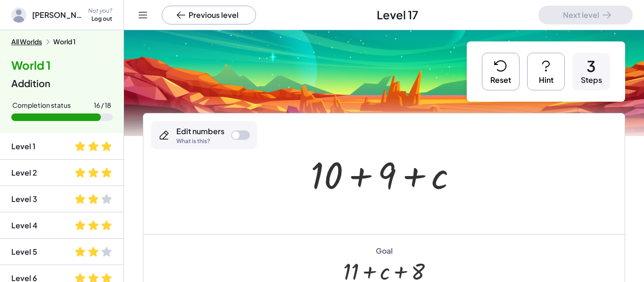
click at [505, 62] on icon at bounding box center [499, 66] width 11 height 10
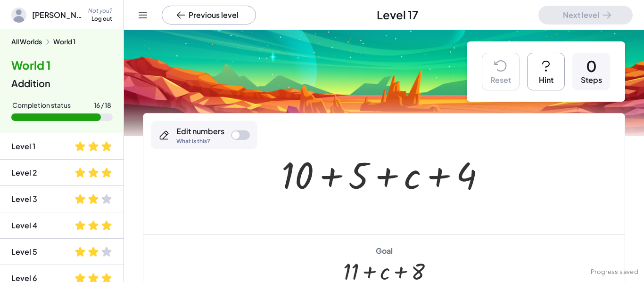
click at [528, 70] on button "Hint" at bounding box center [546, 72] width 38 height 38
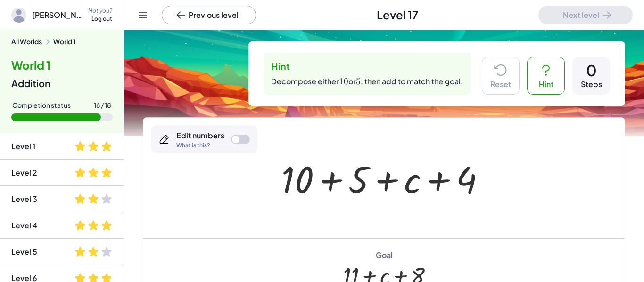
click at [537, 82] on button "Hint" at bounding box center [546, 76] width 38 height 38
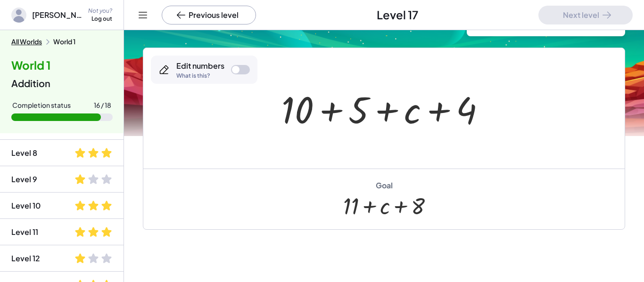
scroll to position [70, 0]
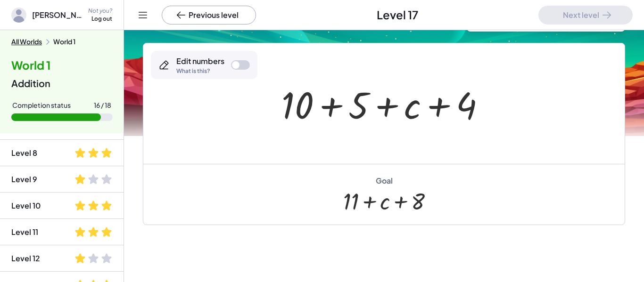
click at [238, 66] on div at bounding box center [236, 65] width 8 height 8
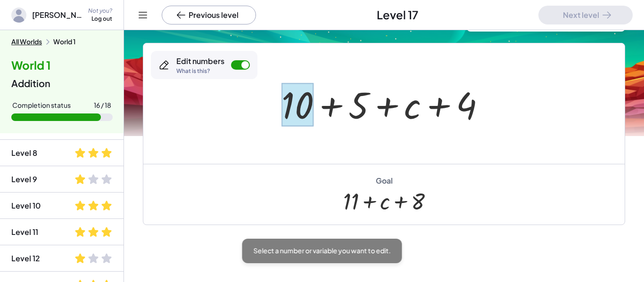
click at [291, 117] on div at bounding box center [297, 105] width 32 height 44
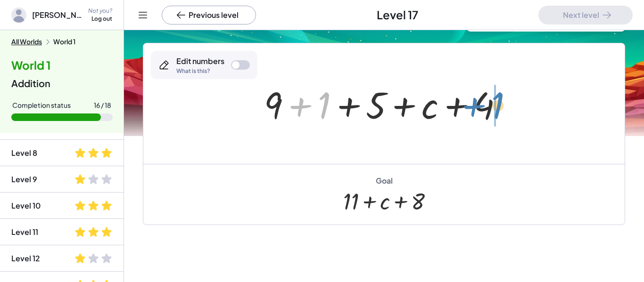
drag, startPoint x: 326, startPoint y: 109, endPoint x: 500, endPoint y: 108, distance: 173.9
click at [500, 108] on div at bounding box center [387, 104] width 256 height 49
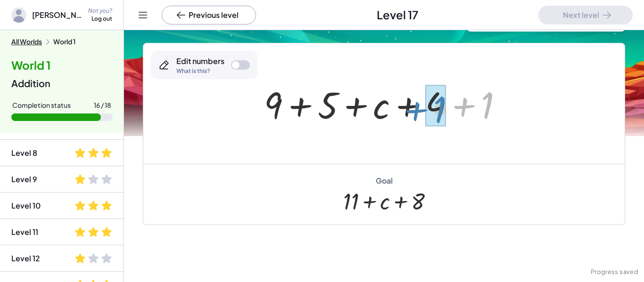
drag, startPoint x: 481, startPoint y: 105, endPoint x: 431, endPoint y: 108, distance: 50.1
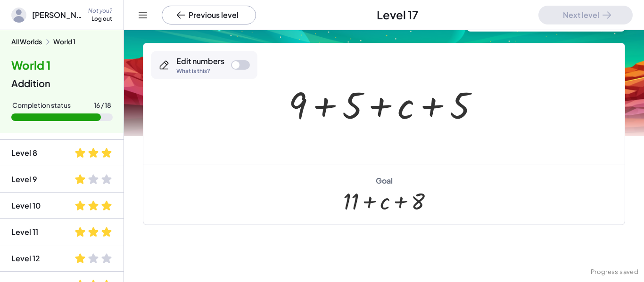
click at [244, 66] on div at bounding box center [240, 64] width 19 height 9
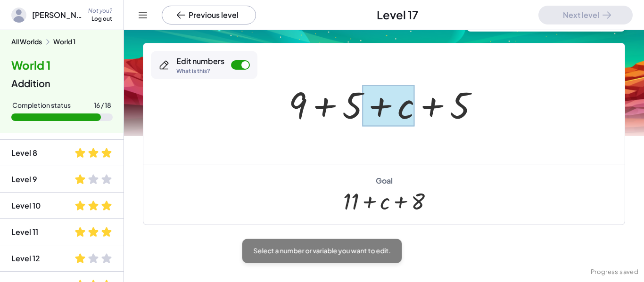
click at [362, 115] on div at bounding box center [388, 106] width 52 height 42
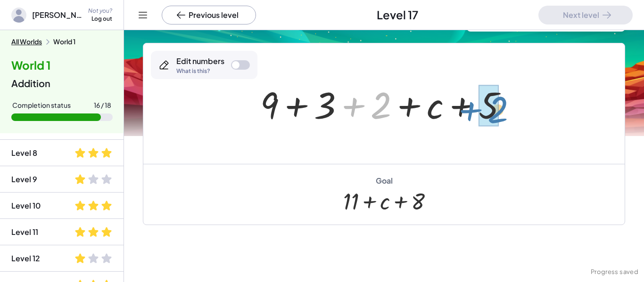
drag, startPoint x: 389, startPoint y: 100, endPoint x: 507, endPoint y: 104, distance: 117.9
click at [507, 104] on div at bounding box center [387, 104] width 264 height 49
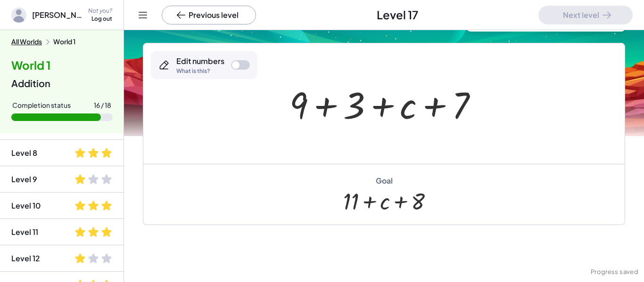
click at [358, 107] on div at bounding box center [387, 104] width 205 height 49
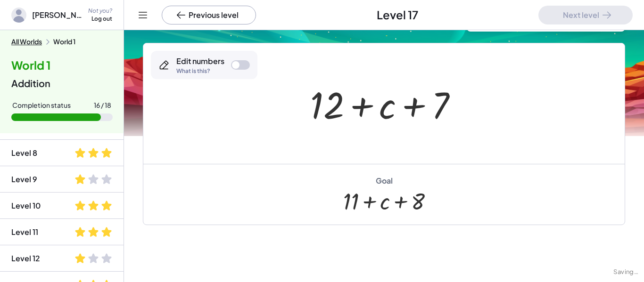
click at [238, 64] on div at bounding box center [236, 65] width 8 height 8
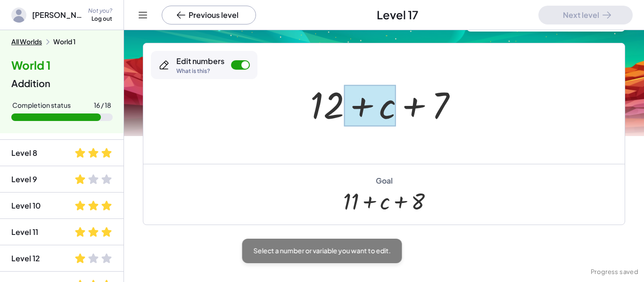
click at [358, 116] on div at bounding box center [370, 106] width 52 height 42
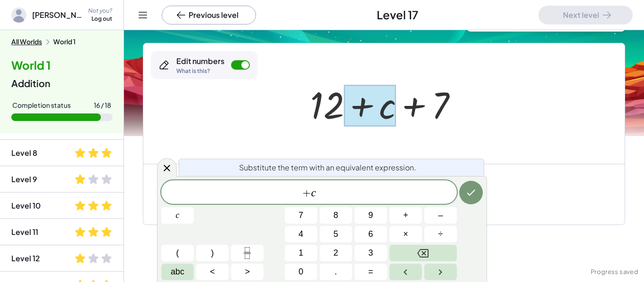
click at [327, 111] on div at bounding box center [387, 104] width 164 height 49
click at [310, 107] on div at bounding box center [387, 104] width 164 height 49
click at [315, 108] on div at bounding box center [387, 104] width 164 height 49
click at [352, 149] on div at bounding box center [383, 103] width 481 height 121
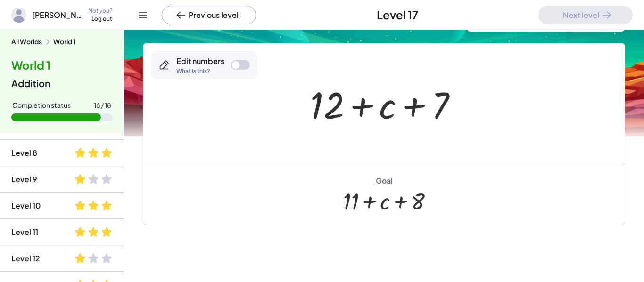
click at [249, 72] on div "Edit numbers What is this?" at bounding box center [204, 65] width 107 height 28
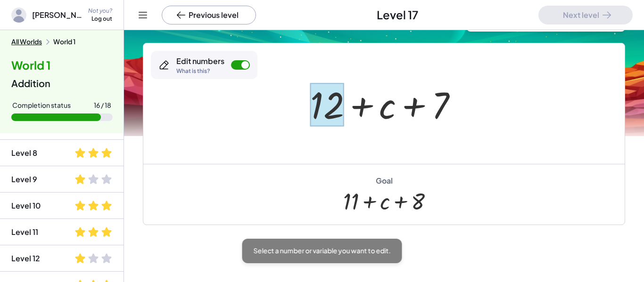
click at [313, 96] on div at bounding box center [327, 105] width 34 height 44
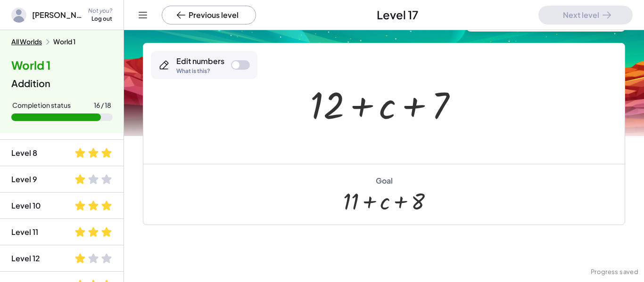
click at [237, 70] on div "Edit numbers What is this?" at bounding box center [204, 65] width 107 height 28
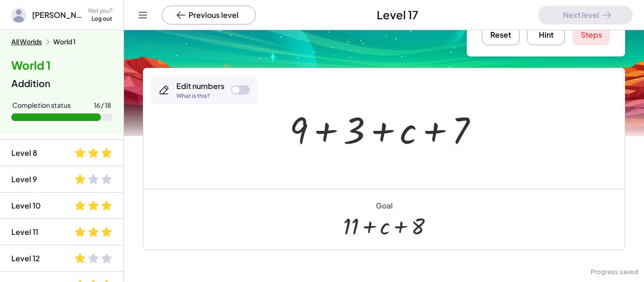
scroll to position [46, 0]
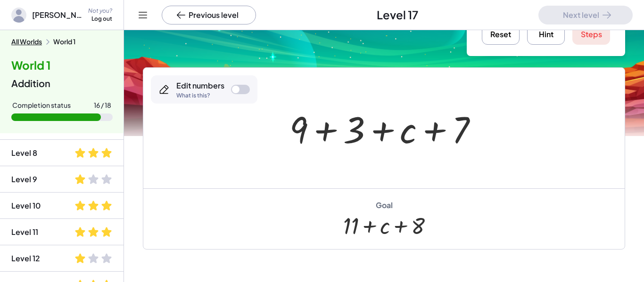
click at [238, 91] on div at bounding box center [240, 89] width 19 height 9
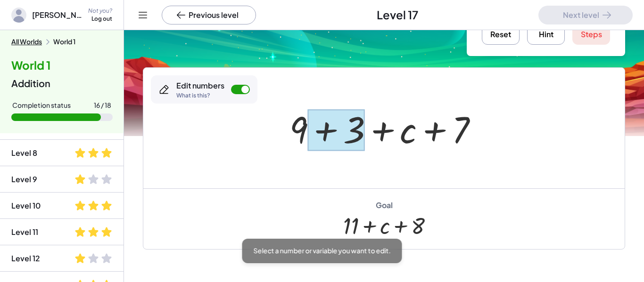
click at [345, 134] on div at bounding box center [336, 130] width 57 height 42
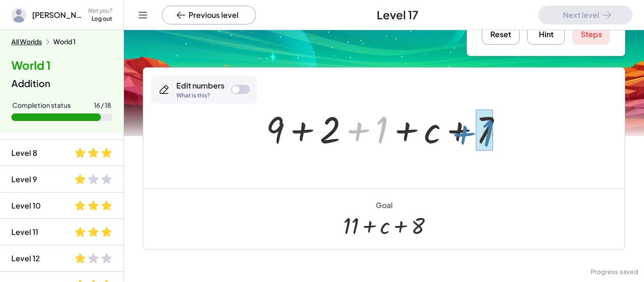
drag, startPoint x: 381, startPoint y: 121, endPoint x: 488, endPoint y: 124, distance: 107.0
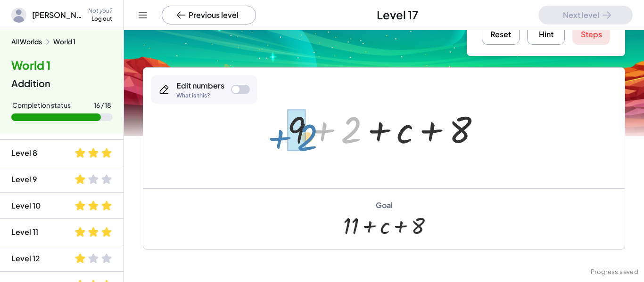
drag, startPoint x: 345, startPoint y: 124, endPoint x: 301, endPoint y: 132, distance: 44.5
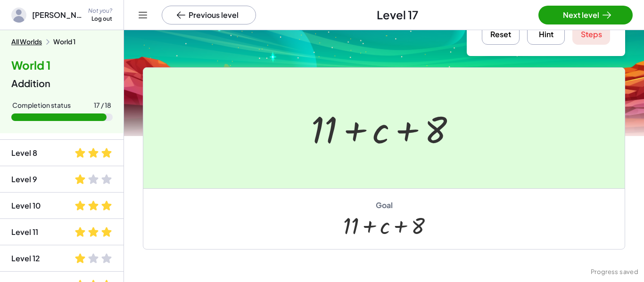
click at [588, 18] on div at bounding box center [322, 141] width 644 height 282
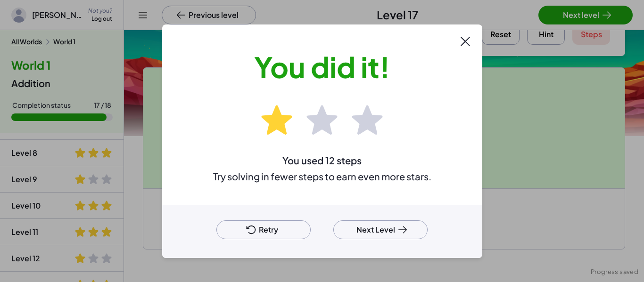
click at [355, 228] on button "Next Level" at bounding box center [380, 230] width 94 height 19
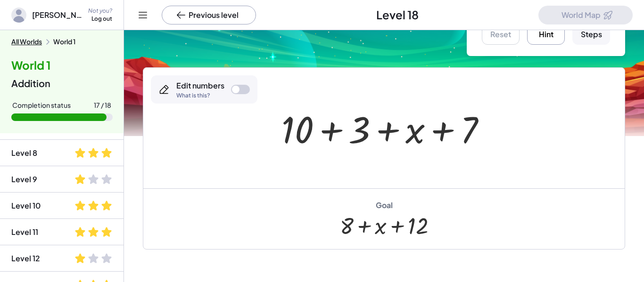
click at [556, 41] on button "Hint" at bounding box center [546, 26] width 38 height 38
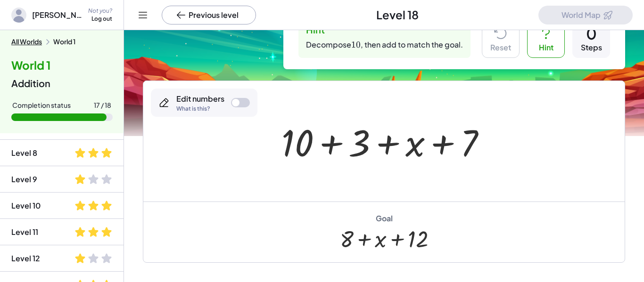
scroll to position [34, 0]
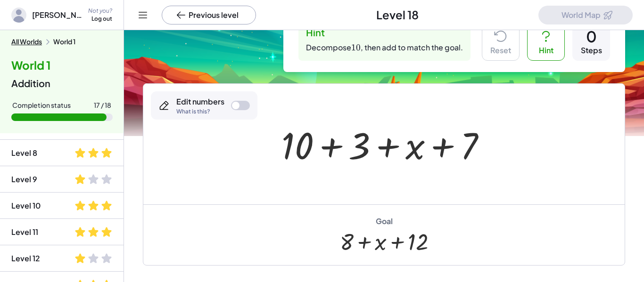
click at [248, 108] on div at bounding box center [240, 105] width 19 height 9
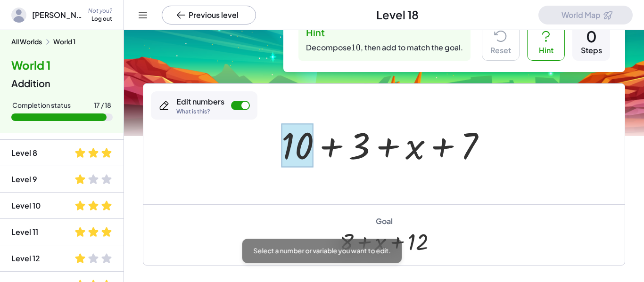
click at [289, 143] on div at bounding box center [297, 145] width 32 height 44
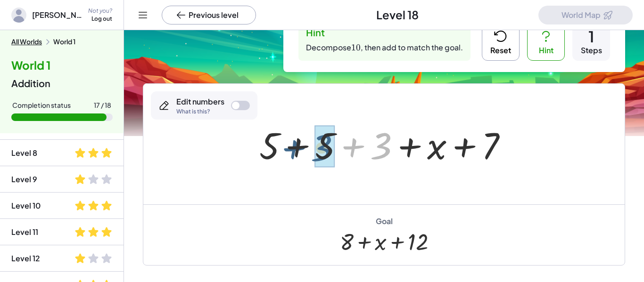
drag, startPoint x: 380, startPoint y: 153, endPoint x: 320, endPoint y: 155, distance: 59.9
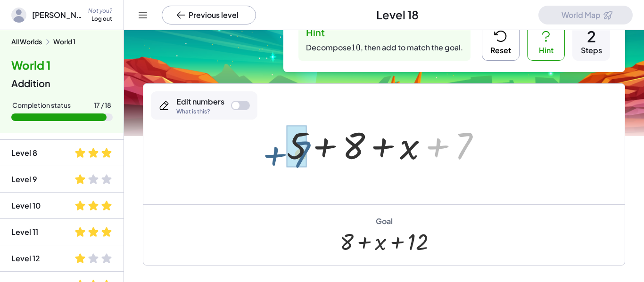
drag, startPoint x: 461, startPoint y: 149, endPoint x: 296, endPoint y: 158, distance: 166.1
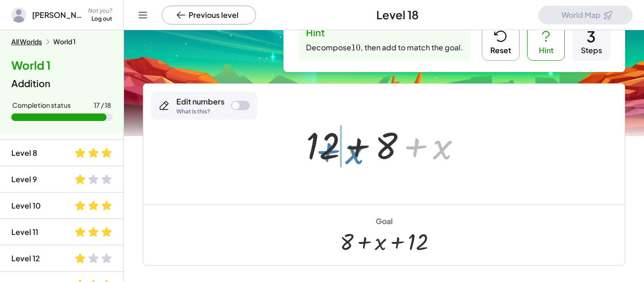
drag, startPoint x: 402, startPoint y: 146, endPoint x: 314, endPoint y: 151, distance: 87.8
click at [314, 151] on div at bounding box center [387, 144] width 172 height 49
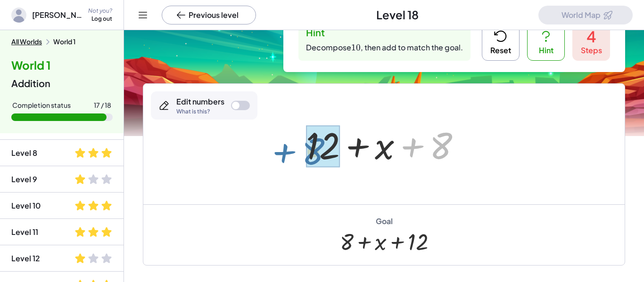
drag, startPoint x: 429, startPoint y: 149, endPoint x: 295, endPoint y: 156, distance: 135.0
click at [295, 156] on div "+ 10 + 3 + x + 7 + 5 + 5 + 3 + x + 7 + 5 + 8 + x + 7 + 12 + 8 + x + 8 + x + + 8…" at bounding box center [384, 144] width 184 height 53
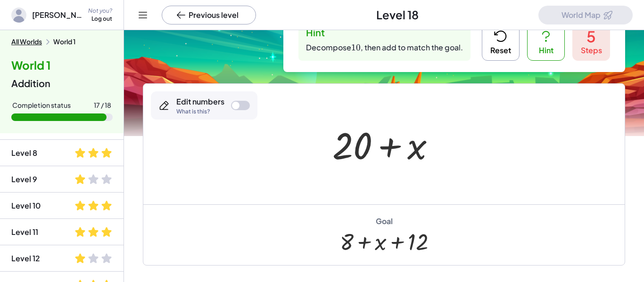
scroll to position [0, 0]
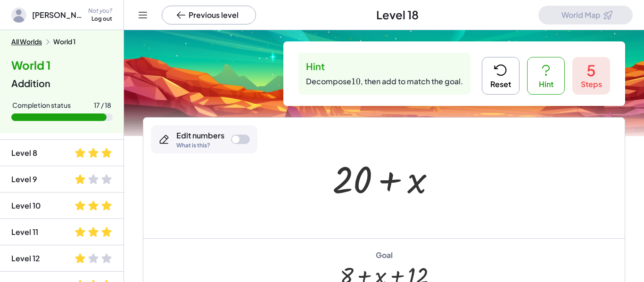
click at [498, 85] on button "Reset" at bounding box center [501, 76] width 38 height 38
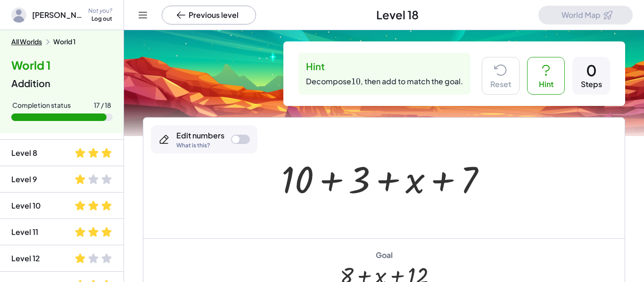
click at [233, 142] on div at bounding box center [236, 140] width 8 height 8
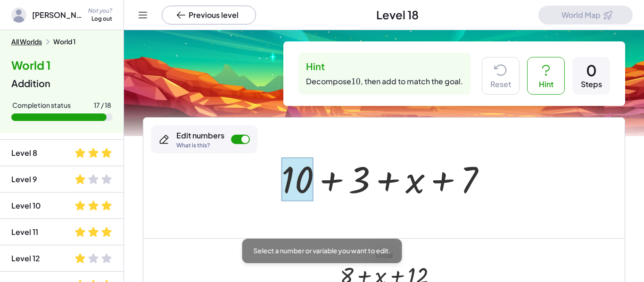
click at [296, 175] on div at bounding box center [297, 179] width 32 height 44
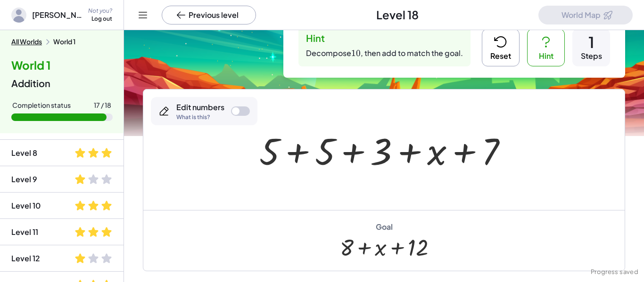
scroll to position [30, 0]
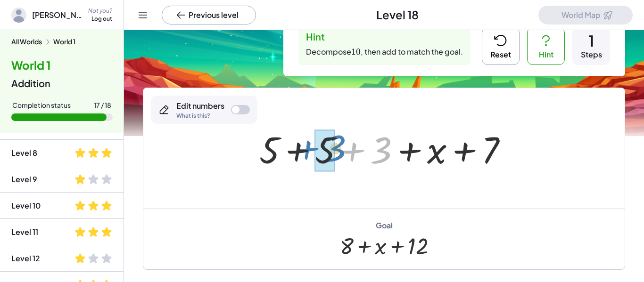
drag, startPoint x: 375, startPoint y: 160, endPoint x: 324, endPoint y: 158, distance: 50.9
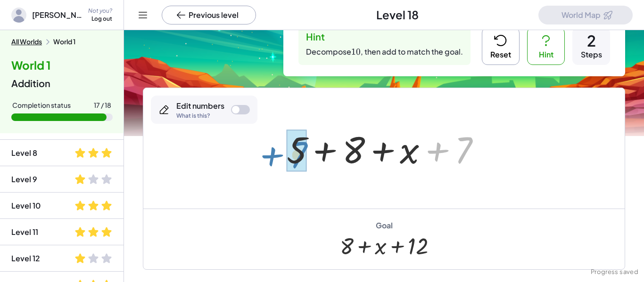
drag, startPoint x: 461, startPoint y: 154, endPoint x: 296, endPoint y: 158, distance: 165.5
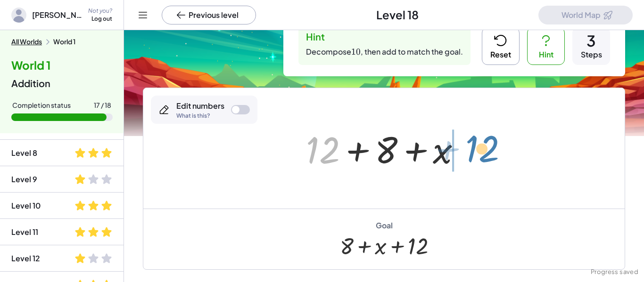
drag, startPoint x: 321, startPoint y: 156, endPoint x: 481, endPoint y: 156, distance: 160.2
click at [481, 156] on div "+ 10 + 3 + x + 7 + 5 + 5 + 3 + x + 7 + 5 + 8 + x + 7 + 12 + x + + 8 12" at bounding box center [383, 148] width 481 height 121
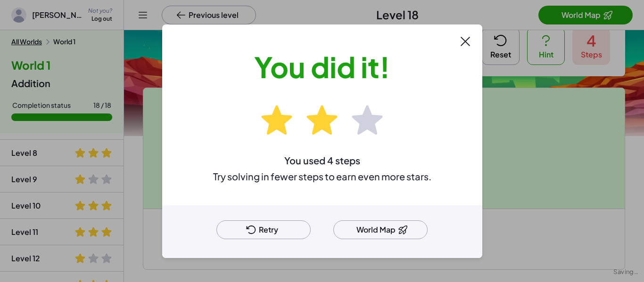
click at [371, 232] on button "World Map" at bounding box center [380, 230] width 94 height 19
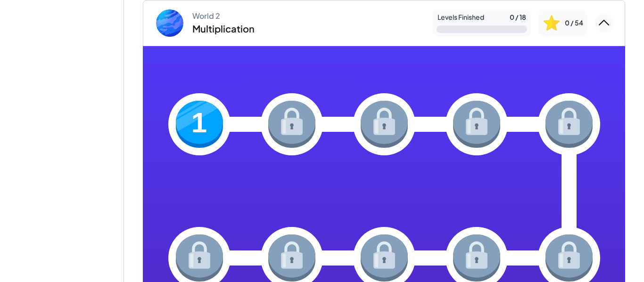
scroll to position [151, 0]
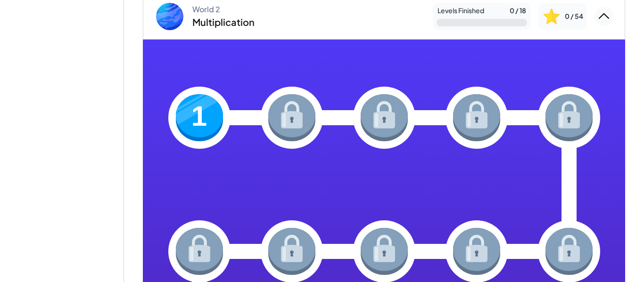
click at [194, 112] on img at bounding box center [199, 117] width 47 height 47
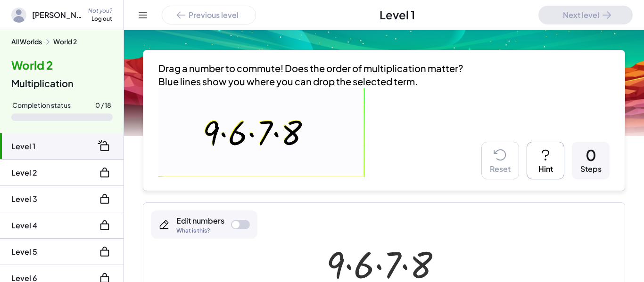
scroll to position [227, 0]
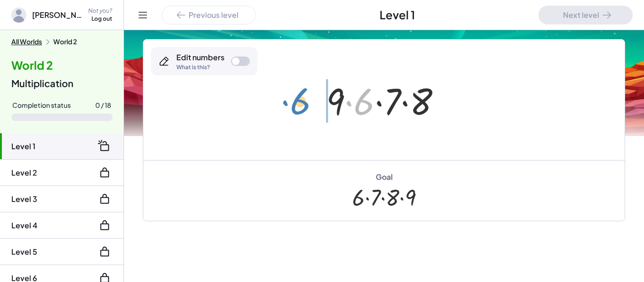
drag, startPoint x: 365, startPoint y: 109, endPoint x: 299, endPoint y: 108, distance: 65.5
click at [299, 108] on div "· 6 · 9 · 6 · 7 · 8" at bounding box center [383, 100] width 481 height 121
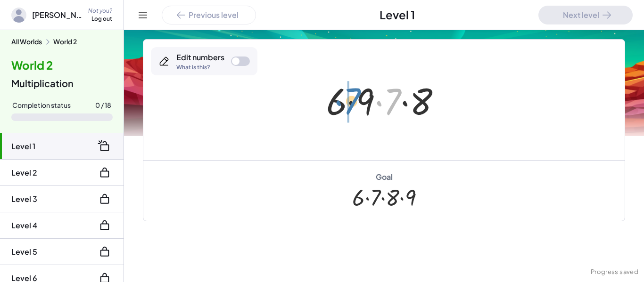
drag, startPoint x: 394, startPoint y: 104, endPoint x: 353, endPoint y: 103, distance: 41.5
click at [353, 103] on div at bounding box center [387, 100] width 132 height 49
drag, startPoint x: 388, startPoint y: 103, endPoint x: 441, endPoint y: 100, distance: 52.9
click at [441, 100] on div at bounding box center [387, 100] width 132 height 49
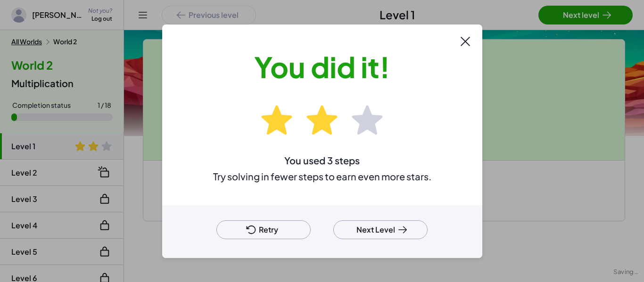
click at [580, 18] on div at bounding box center [322, 141] width 644 height 282
click at [378, 230] on button "Next Level" at bounding box center [380, 230] width 94 height 19
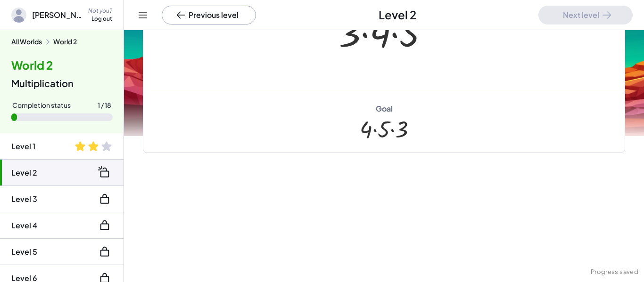
scroll to position [88, 0]
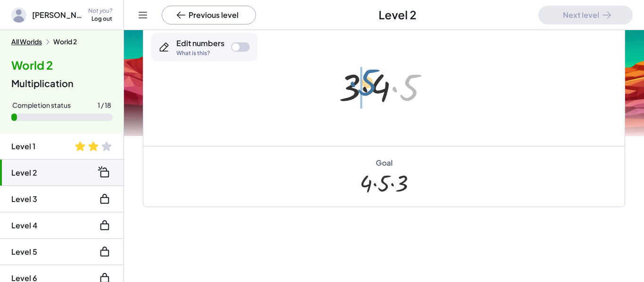
drag, startPoint x: 407, startPoint y: 97, endPoint x: 363, endPoint y: 92, distance: 44.6
click at [363, 92] on div at bounding box center [387, 86] width 107 height 49
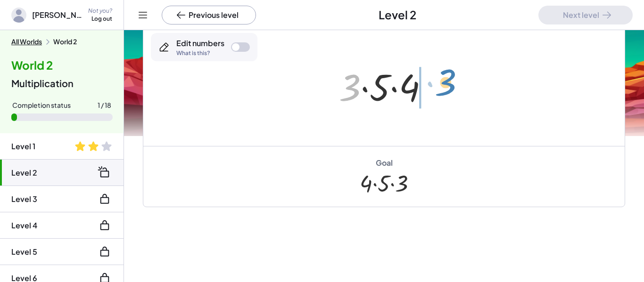
drag, startPoint x: 348, startPoint y: 94, endPoint x: 443, endPoint y: 89, distance: 95.8
click at [443, 89] on div "· 3 · 4 · 5 · 3 · 3 · 4 · 5" at bounding box center [383, 85] width 481 height 121
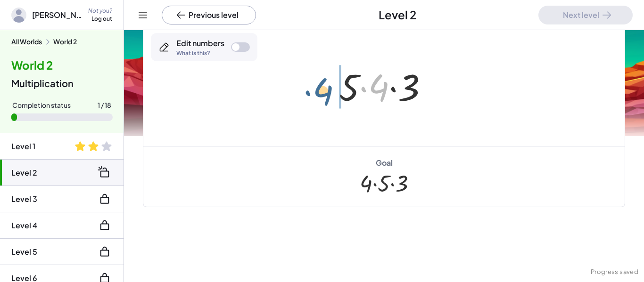
drag, startPoint x: 382, startPoint y: 89, endPoint x: 326, endPoint y: 92, distance: 56.7
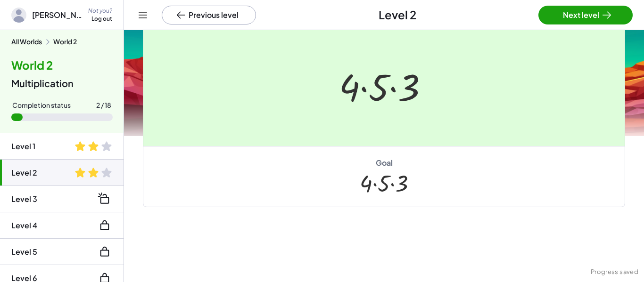
click at [553, 17] on div at bounding box center [322, 141] width 644 height 282
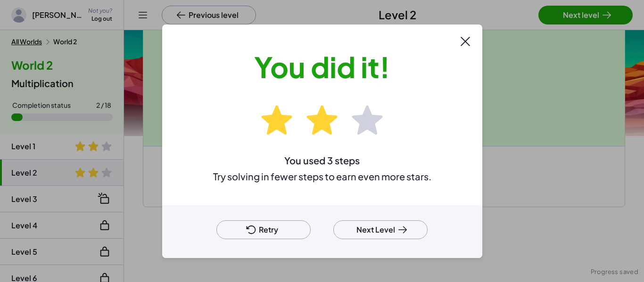
click at [390, 223] on button "Next Level" at bounding box center [380, 230] width 94 height 19
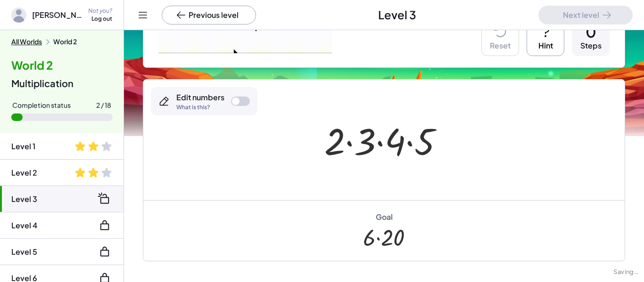
scroll to position [165, 0]
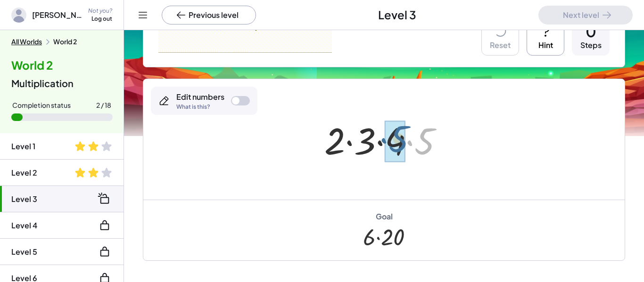
drag, startPoint x: 426, startPoint y: 146, endPoint x: 400, endPoint y: 143, distance: 26.5
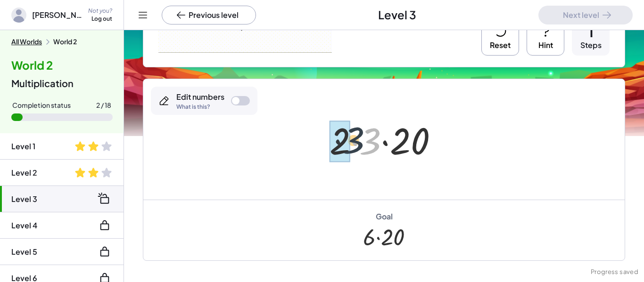
drag, startPoint x: 370, startPoint y: 142, endPoint x: 345, endPoint y: 141, distance: 25.9
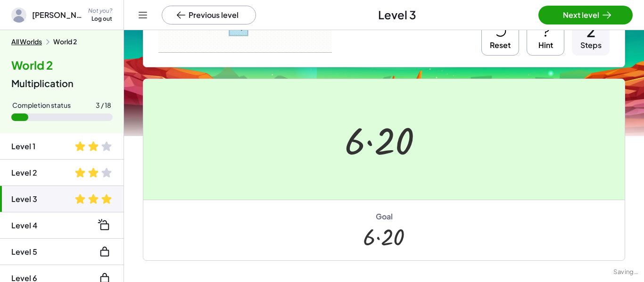
click at [581, 16] on div at bounding box center [322, 141] width 644 height 282
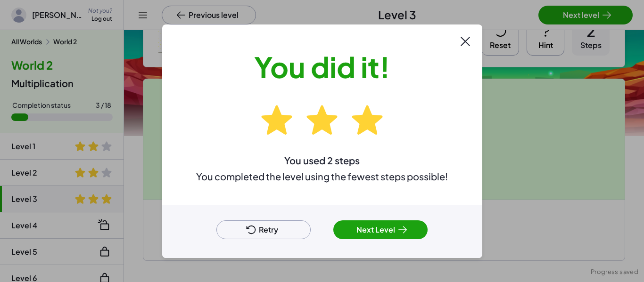
click at [364, 226] on button "Next Level" at bounding box center [380, 230] width 94 height 19
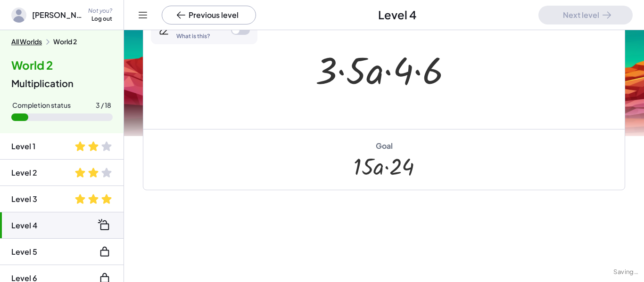
scroll to position [103, 0]
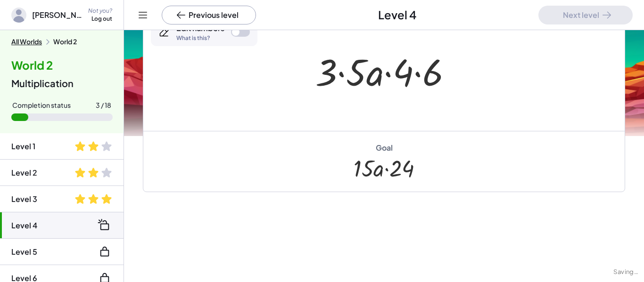
click at [364, 226] on div "Drag a number to commute! Does the order of multiplication matter? Blue lines s…" at bounding box center [384, 124] width 520 height 394
drag, startPoint x: 326, startPoint y: 67, endPoint x: 350, endPoint y: 69, distance: 23.7
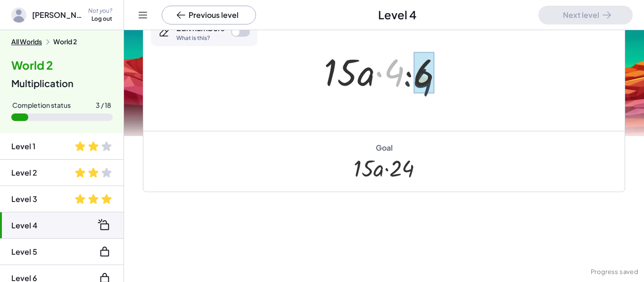
drag, startPoint x: 392, startPoint y: 68, endPoint x: 422, endPoint y: 77, distance: 31.9
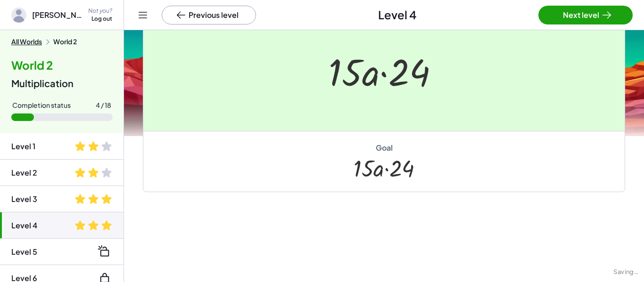
click at [547, 18] on div at bounding box center [322, 141] width 644 height 282
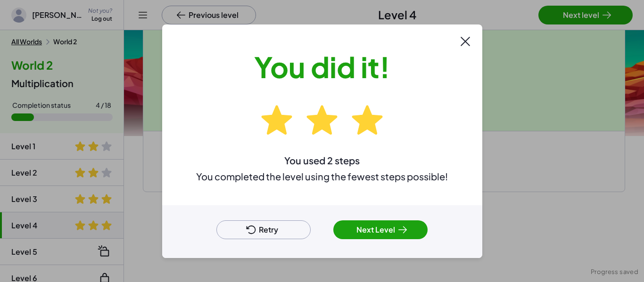
click at [387, 223] on button "Next Level" at bounding box center [380, 230] width 94 height 19
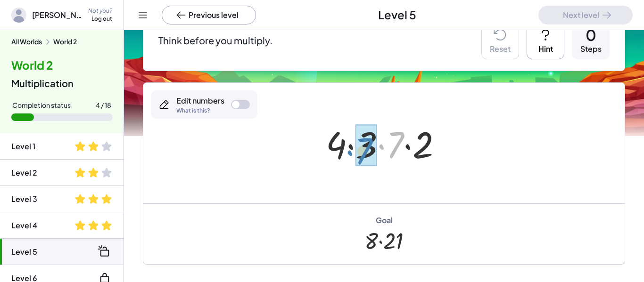
drag, startPoint x: 398, startPoint y: 144, endPoint x: 368, endPoint y: 152, distance: 31.1
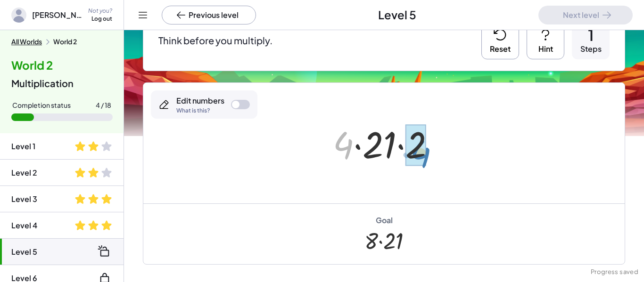
drag, startPoint x: 342, startPoint y: 146, endPoint x: 419, endPoint y: 155, distance: 76.8
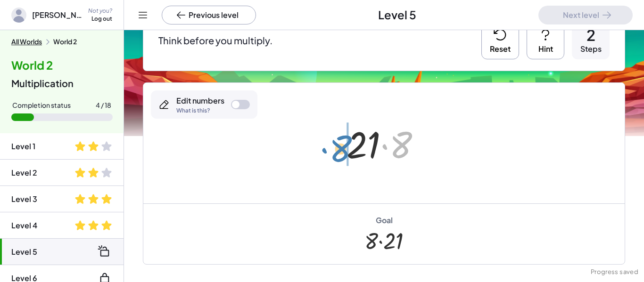
drag, startPoint x: 403, startPoint y: 150, endPoint x: 341, endPoint y: 155, distance: 61.9
click at [342, 155] on div at bounding box center [387, 143] width 91 height 49
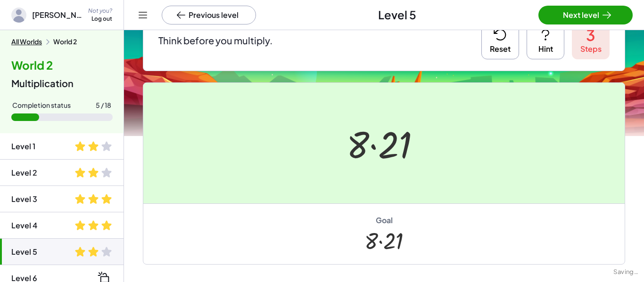
click at [618, 18] on div at bounding box center [322, 141] width 644 height 282
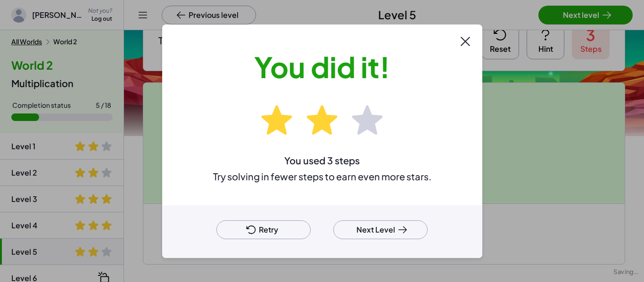
click at [374, 221] on button "Next Level" at bounding box center [380, 230] width 94 height 19
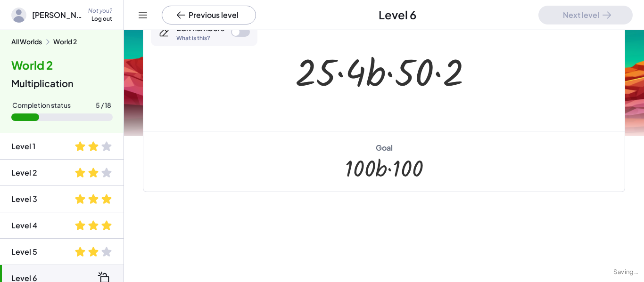
click at [374, 220] on div "Drag a number to commute! Does the order of multiplication matter? Blue lines s…" at bounding box center [384, 124] width 520 height 394
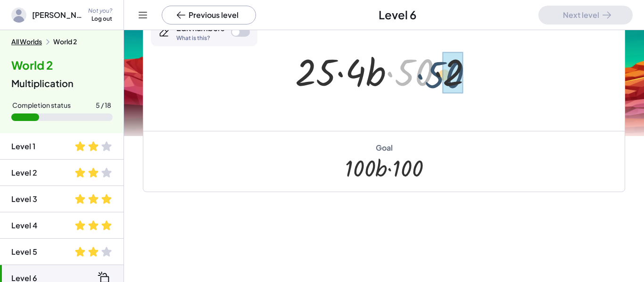
drag, startPoint x: 412, startPoint y: 74, endPoint x: 449, endPoint y: 77, distance: 36.9
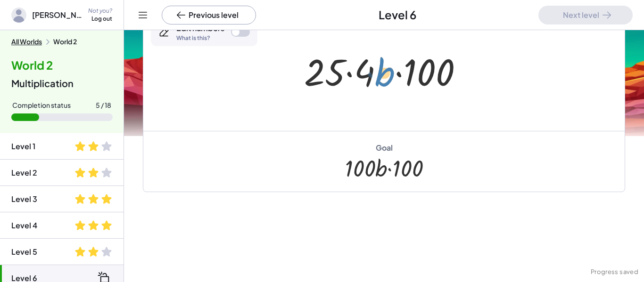
click at [378, 76] on div at bounding box center [387, 71] width 176 height 49
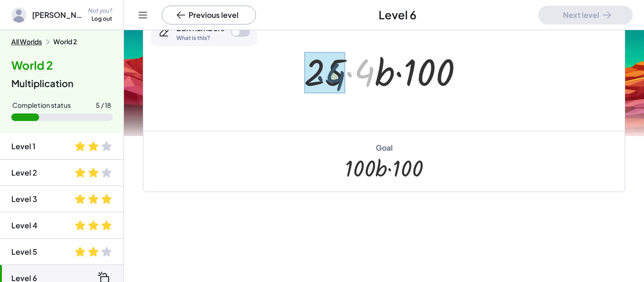
drag, startPoint x: 365, startPoint y: 78, endPoint x: 335, endPoint y: 82, distance: 30.9
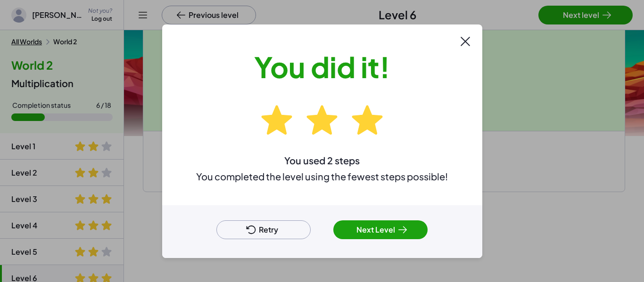
click at [402, 235] on icon at bounding box center [402, 229] width 11 height 11
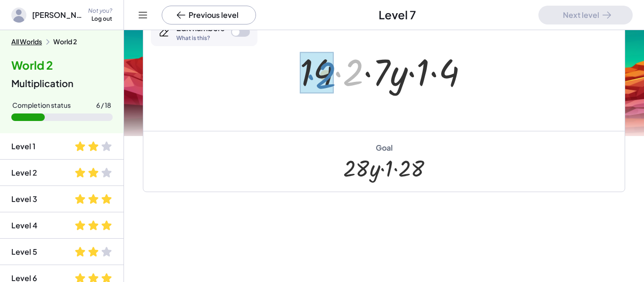
drag, startPoint x: 359, startPoint y: 80, endPoint x: 332, endPoint y: 82, distance: 27.5
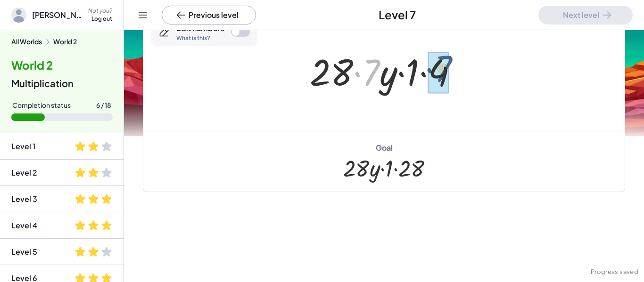
drag, startPoint x: 369, startPoint y: 76, endPoint x: 442, endPoint y: 72, distance: 73.2
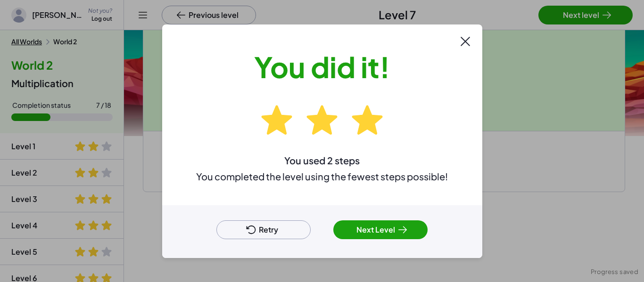
click at [408, 225] on button "Next Level" at bounding box center [380, 230] width 94 height 19
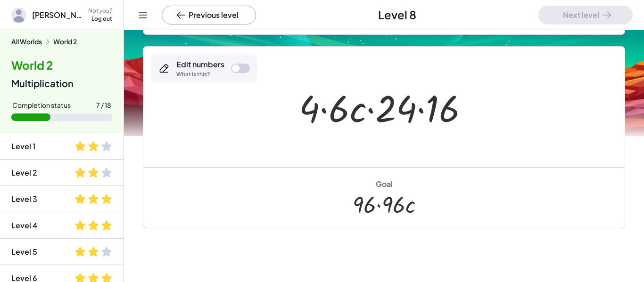
scroll to position [139, 0]
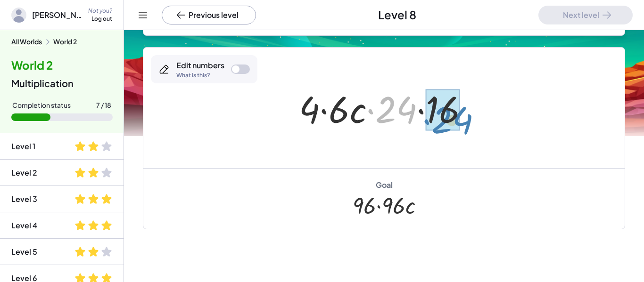
drag, startPoint x: 382, startPoint y: 111, endPoint x: 437, endPoint y: 121, distance: 56.6
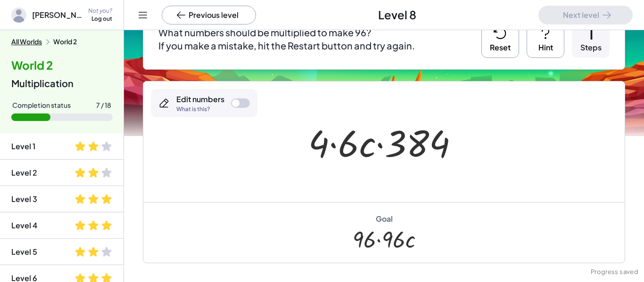
scroll to position [85, 0]
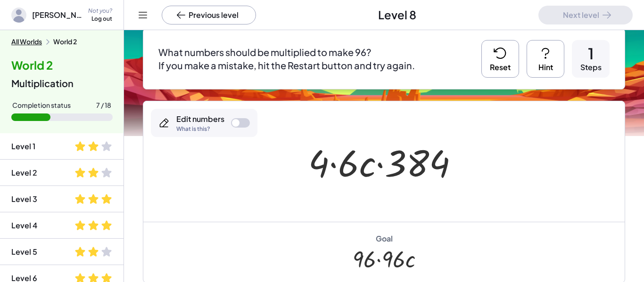
click at [498, 54] on icon at bounding box center [500, 53] width 15 height 15
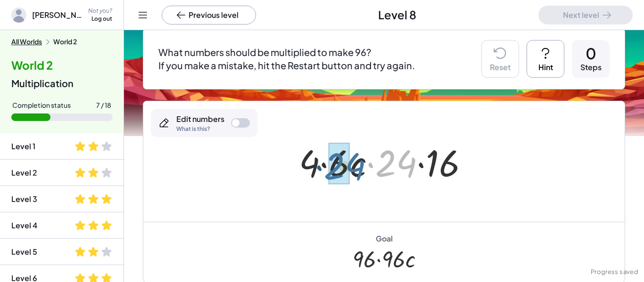
drag, startPoint x: 396, startPoint y: 169, endPoint x: 337, endPoint y: 172, distance: 59.5
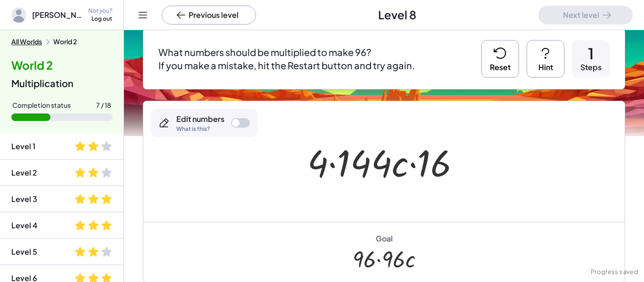
click at [499, 54] on icon at bounding box center [500, 53] width 15 height 15
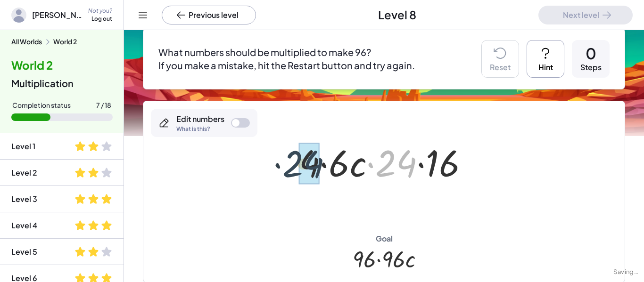
drag, startPoint x: 389, startPoint y: 158, endPoint x: 287, endPoint y: 159, distance: 101.3
click at [287, 159] on div "· 24 · 4 · 6 · c · 24 · 16" at bounding box center [384, 161] width 198 height 53
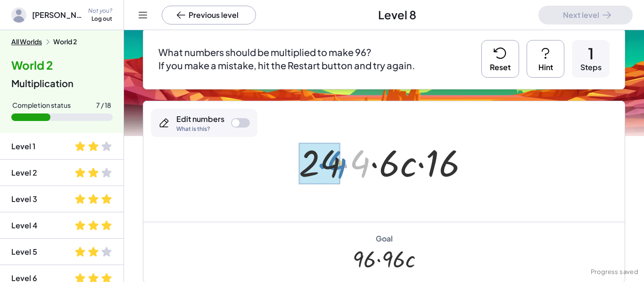
drag, startPoint x: 341, startPoint y: 164, endPoint x: 306, endPoint y: 164, distance: 34.9
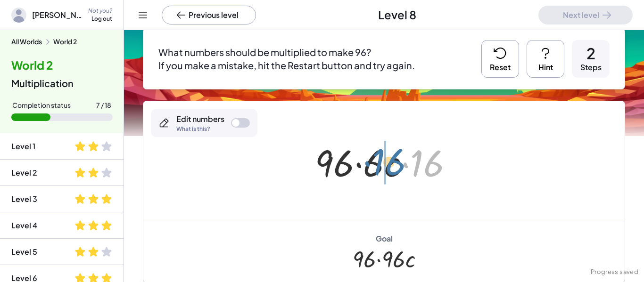
drag, startPoint x: 426, startPoint y: 164, endPoint x: 388, endPoint y: 163, distance: 38.2
click at [388, 163] on div at bounding box center [387, 162] width 155 height 49
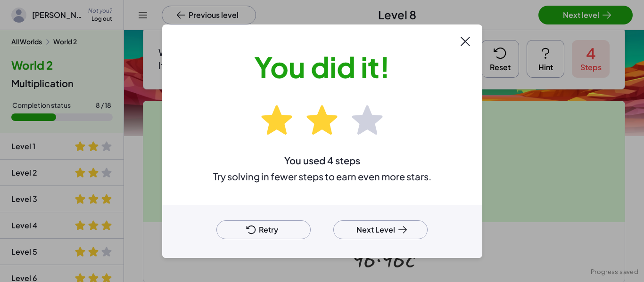
click at [371, 235] on button "Next Level" at bounding box center [380, 230] width 94 height 19
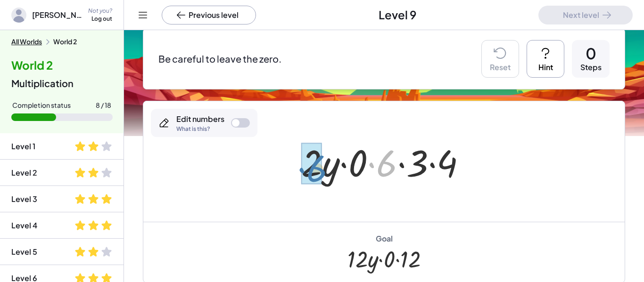
drag, startPoint x: 380, startPoint y: 164, endPoint x: 309, endPoint y: 169, distance: 71.8
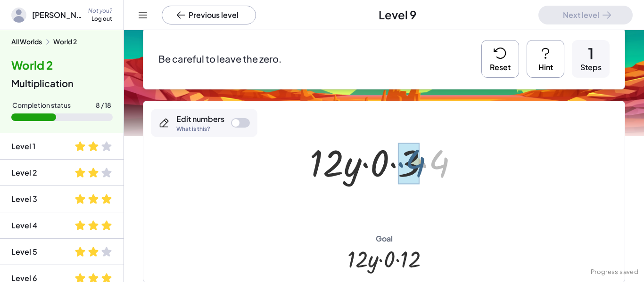
drag, startPoint x: 437, startPoint y: 164, endPoint x: 411, endPoint y: 164, distance: 25.9
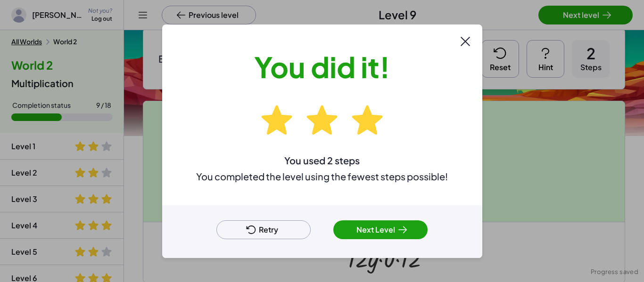
click at [371, 233] on button "Next Level" at bounding box center [380, 230] width 94 height 19
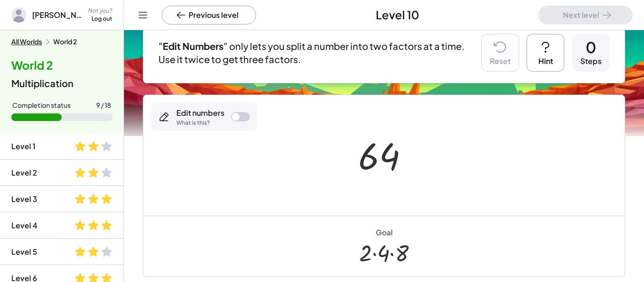
scroll to position [119, 0]
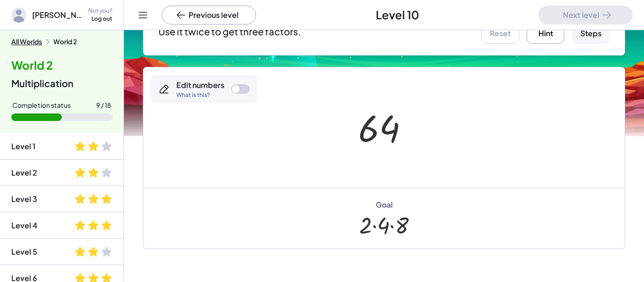
click at [241, 91] on div at bounding box center [240, 88] width 19 height 9
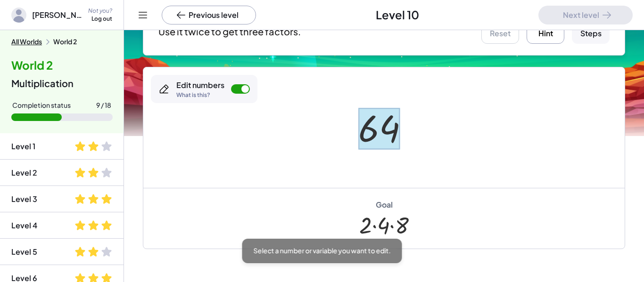
click at [377, 116] on div at bounding box center [379, 129] width 42 height 42
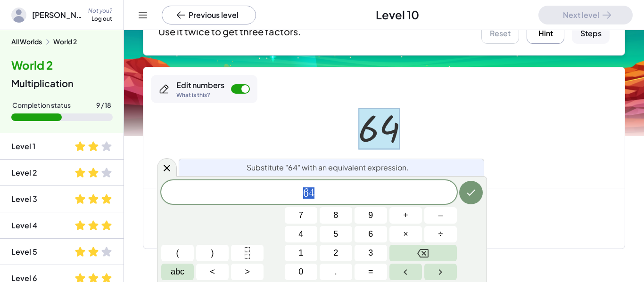
click at [523, 126] on div at bounding box center [383, 127] width 481 height 121
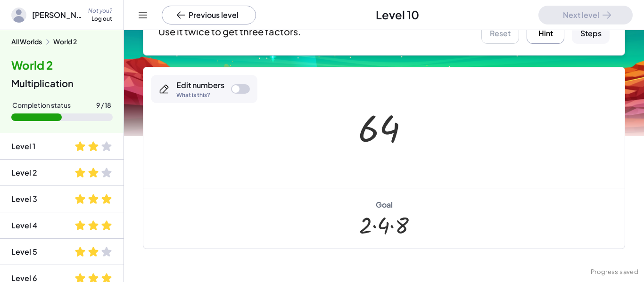
click at [240, 86] on div at bounding box center [240, 88] width 19 height 9
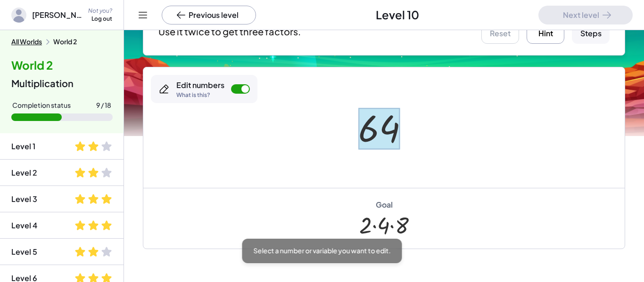
click at [373, 131] on div at bounding box center [379, 129] width 42 height 42
